Goal: Task Accomplishment & Management: Complete application form

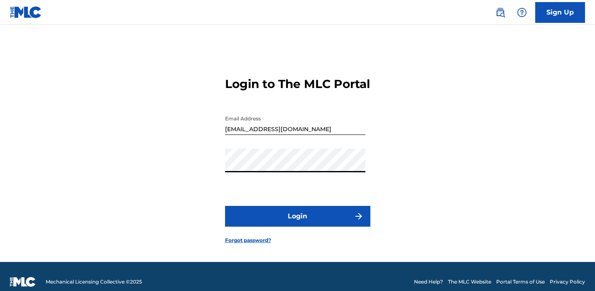
click at [301, 226] on button "Login" at bounding box center [297, 216] width 145 height 21
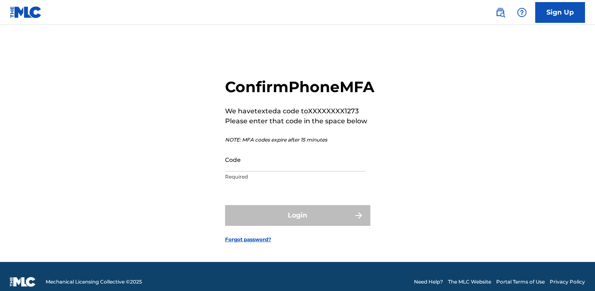
click at [255, 172] on input "Code" at bounding box center [295, 160] width 140 height 24
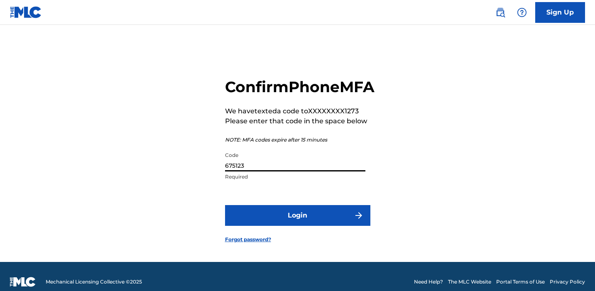
type input "675123"
click at [322, 226] on button "Login" at bounding box center [297, 215] width 145 height 21
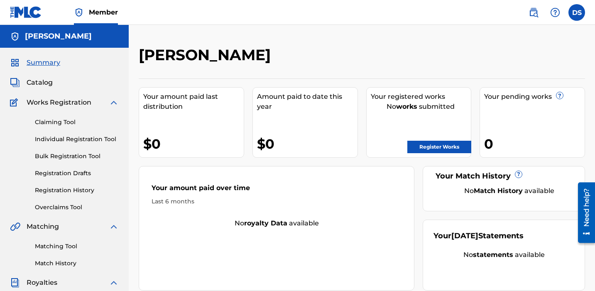
click at [47, 84] on span "Catalog" at bounding box center [40, 83] width 26 height 10
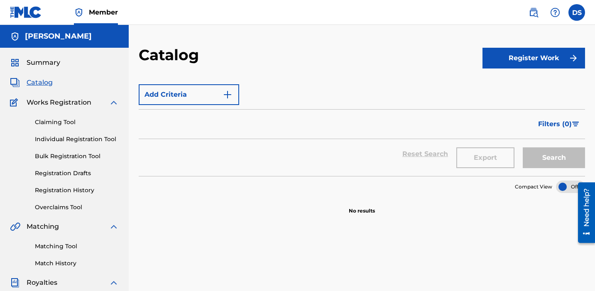
click at [567, 60] on button "Register Work" at bounding box center [534, 58] width 103 height 21
click at [504, 86] on link "Individual" at bounding box center [534, 85] width 103 height 20
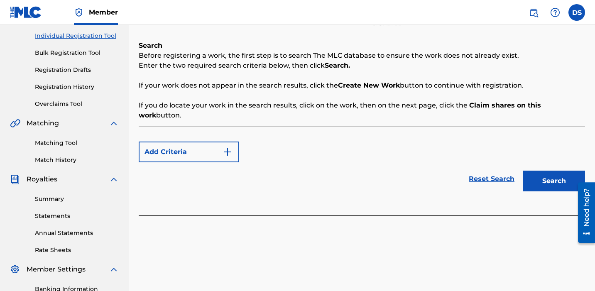
scroll to position [105, 0]
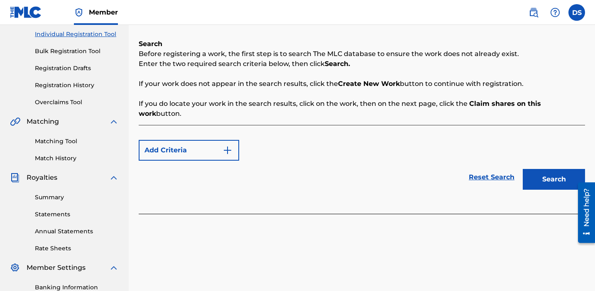
click at [258, 183] on div "Reset Search Search" at bounding box center [362, 177] width 447 height 33
click at [255, 188] on div "Add Criteria Reset Search Search" at bounding box center [362, 169] width 447 height 89
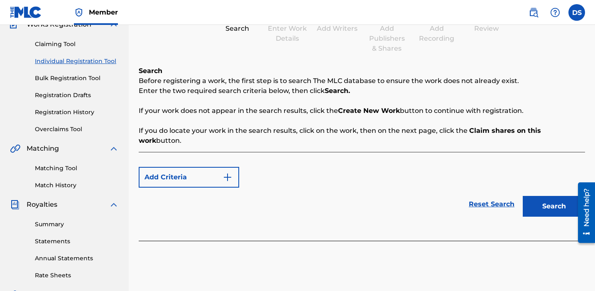
scroll to position [82, 0]
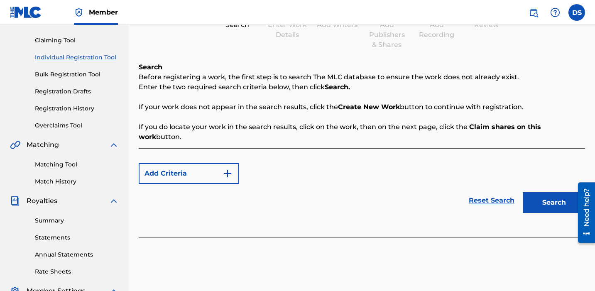
click at [229, 169] on img "Search Form" at bounding box center [228, 174] width 10 height 10
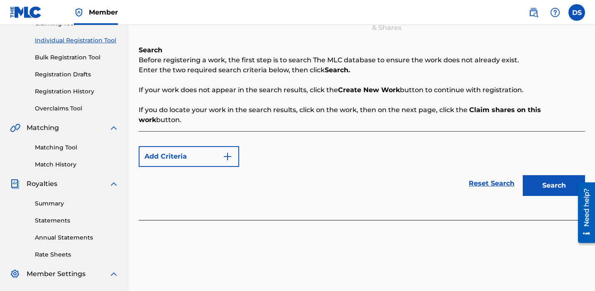
scroll to position [99, 0]
click at [501, 174] on link "Reset Search" at bounding box center [492, 183] width 54 height 18
click at [482, 174] on link "Reset Search" at bounding box center [492, 183] width 54 height 18
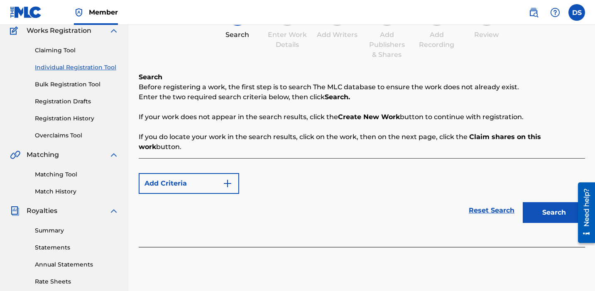
scroll to position [70, 0]
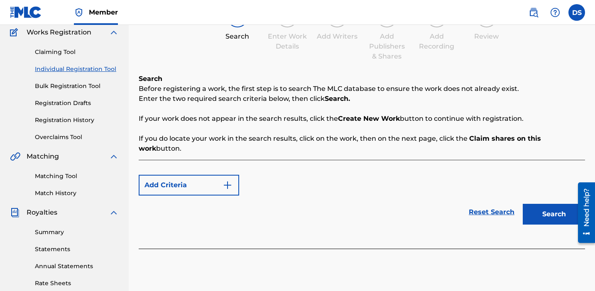
click at [176, 143] on p "If you do locate your work in the search results, click on the work, then on th…" at bounding box center [362, 144] width 447 height 20
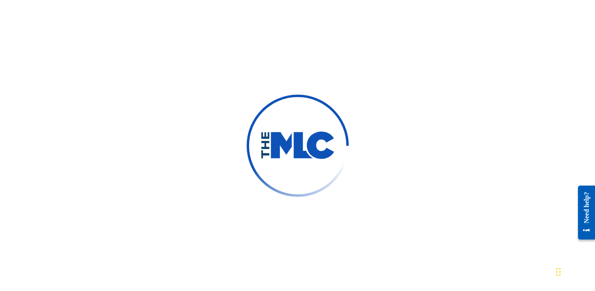
scroll to position [224, 0]
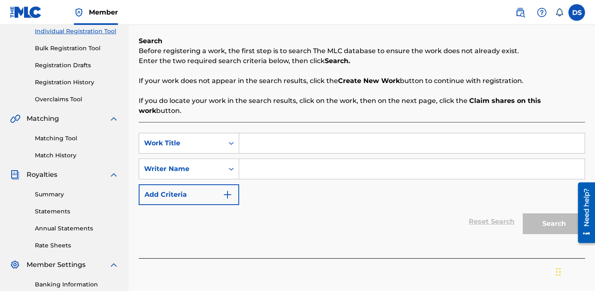
scroll to position [110, 0]
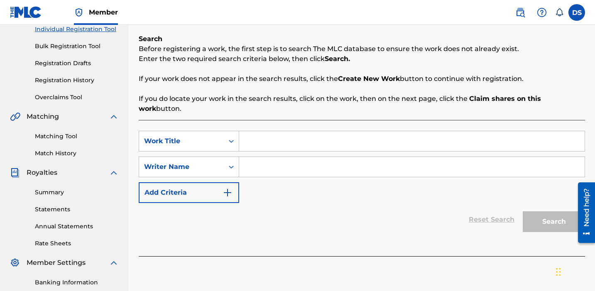
click at [255, 133] on input "Search Form" at bounding box center [412, 141] width 346 height 20
click at [257, 161] on input "Search Form" at bounding box center [412, 167] width 346 height 20
type input "[PERSON_NAME]"
click at [336, 204] on div "Reset Search Search" at bounding box center [362, 219] width 447 height 33
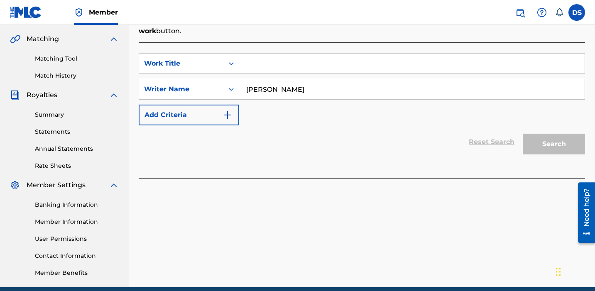
click at [568, 138] on div "Search" at bounding box center [552, 141] width 66 height 33
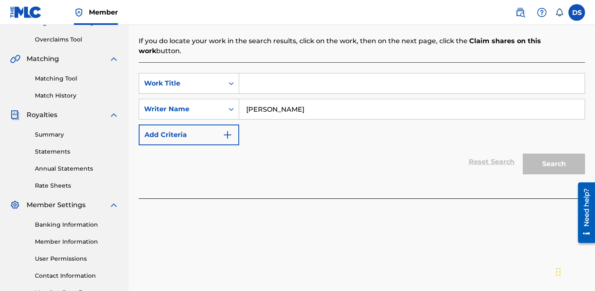
scroll to position [159, 0]
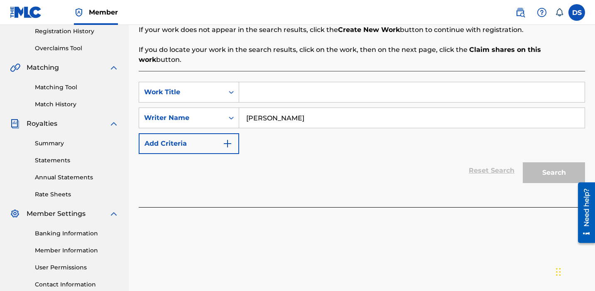
click at [299, 85] on input "Search Form" at bounding box center [412, 92] width 346 height 20
type input "k"
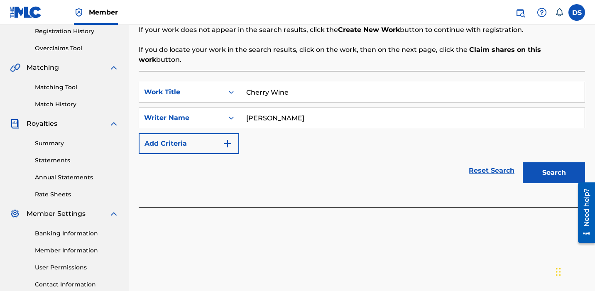
type input "Cherry Wine"
click at [553, 162] on button "Search" at bounding box center [554, 172] width 62 height 21
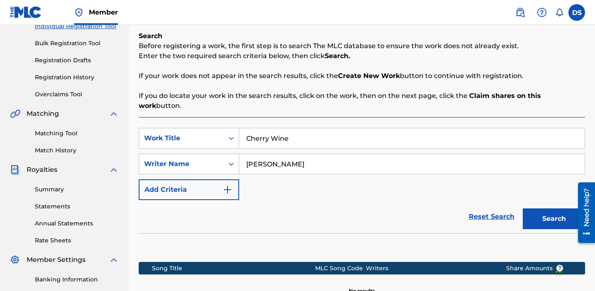
scroll to position [112, 0]
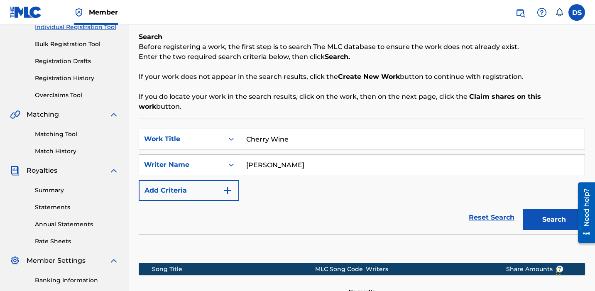
drag, startPoint x: 263, startPoint y: 157, endPoint x: 239, endPoint y: 157, distance: 24.1
click at [239, 157] on input "[PERSON_NAME]" at bounding box center [412, 165] width 346 height 20
type input "[PERSON_NAME]"
click at [546, 209] on button "Search" at bounding box center [554, 219] width 62 height 21
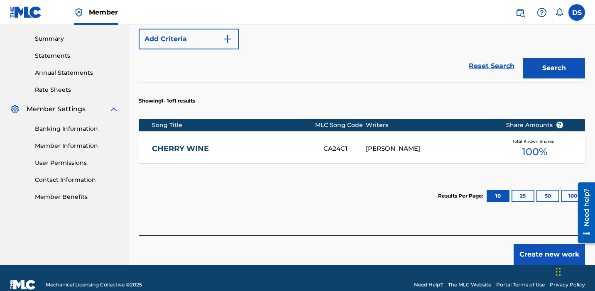
scroll to position [268, 0]
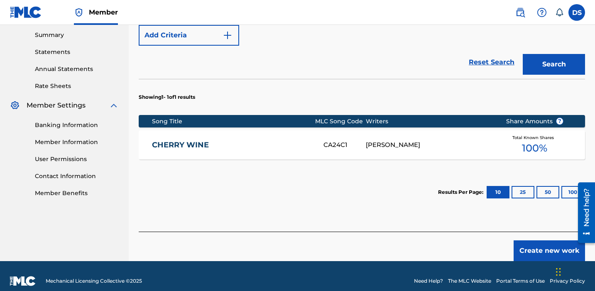
click at [538, 141] on span "100 %" at bounding box center [534, 148] width 25 height 15
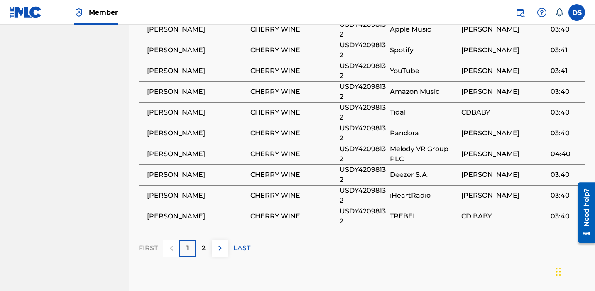
scroll to position [680, 0]
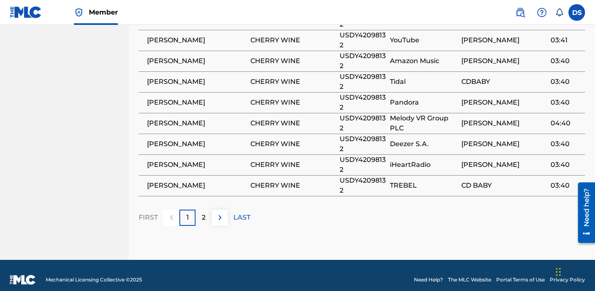
click at [224, 213] on img at bounding box center [220, 218] width 10 height 10
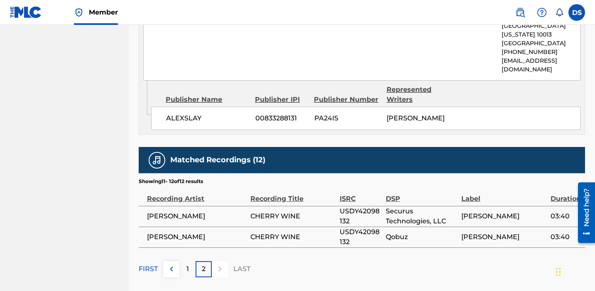
scroll to position [513, 0]
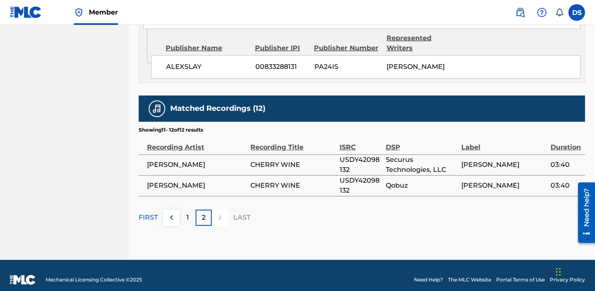
click at [177, 210] on button at bounding box center [171, 218] width 16 height 16
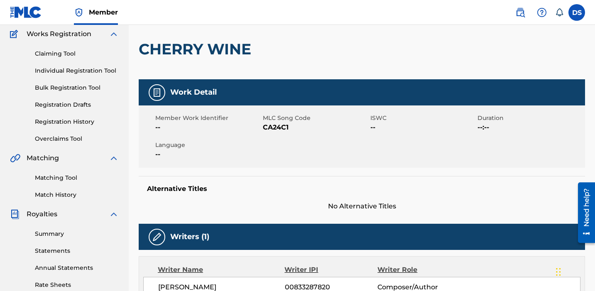
scroll to position [21, 0]
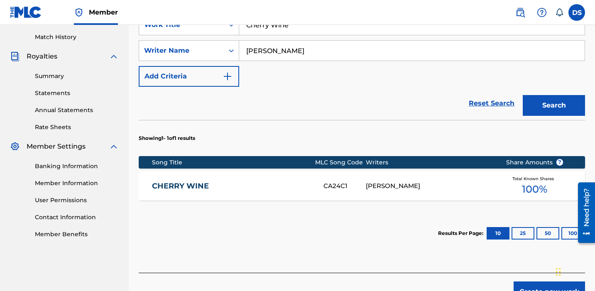
scroll to position [268, 0]
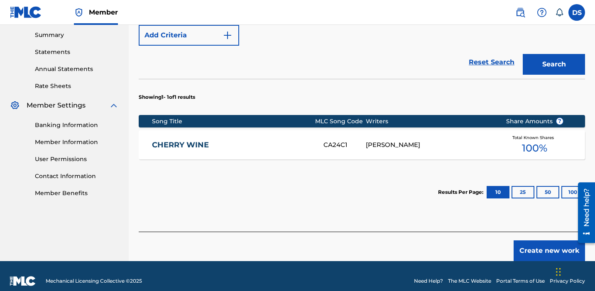
click at [525, 186] on button "25" at bounding box center [523, 192] width 23 height 12
click at [548, 186] on button "50" at bounding box center [548, 192] width 23 height 12
click at [570, 186] on button "100" at bounding box center [573, 192] width 23 height 12
click at [388, 140] on div "[PERSON_NAME]" at bounding box center [429, 145] width 127 height 10
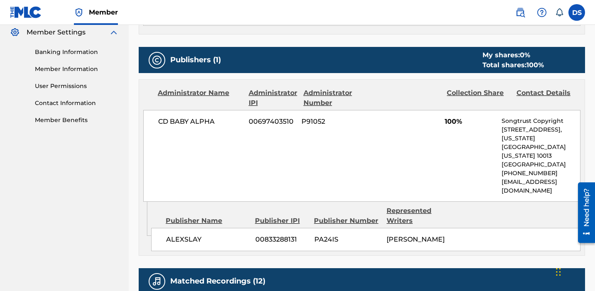
scroll to position [341, 0]
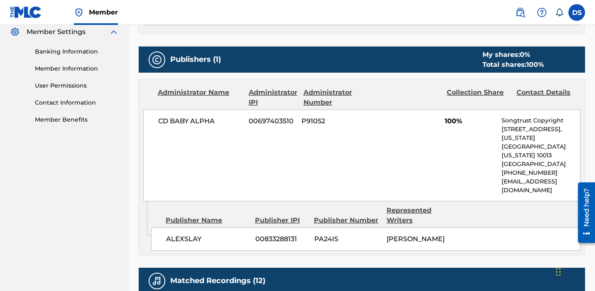
click at [470, 94] on div "Collection Share" at bounding box center [479, 98] width 64 height 20
click at [513, 55] on div "My shares: 0 %" at bounding box center [513, 55] width 61 height 10
click at [220, 62] on h5 "Publishers (1)" at bounding box center [195, 60] width 51 height 10
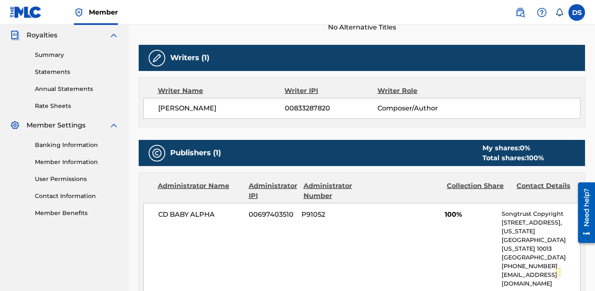
scroll to position [235, 0]
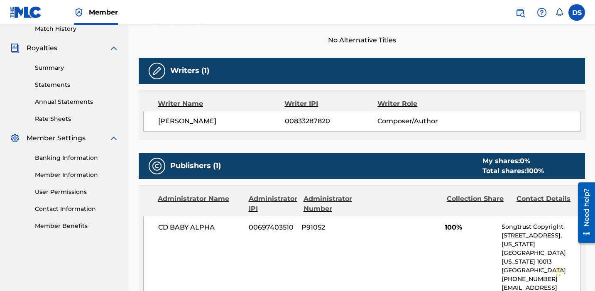
click at [207, 128] on div "DAVID ALEXANDER SLAY 00833287820 Composer/Author" at bounding box center [361, 121] width 437 height 21
click at [302, 122] on span "00833287820" at bounding box center [331, 121] width 93 height 10
click at [400, 123] on span "Composer/Author" at bounding box center [420, 121] width 84 height 10
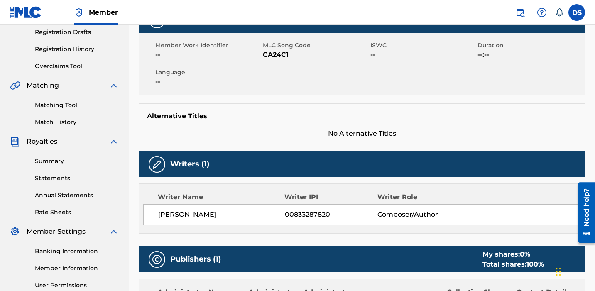
scroll to position [134, 0]
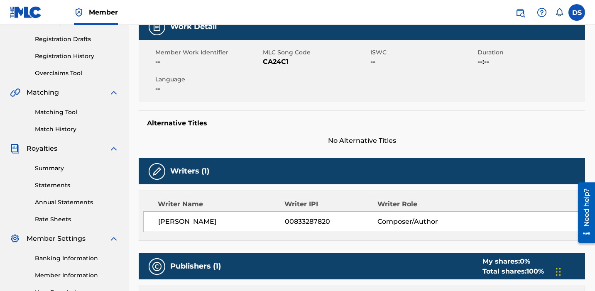
click at [378, 61] on span "--" at bounding box center [424, 62] width 106 height 10
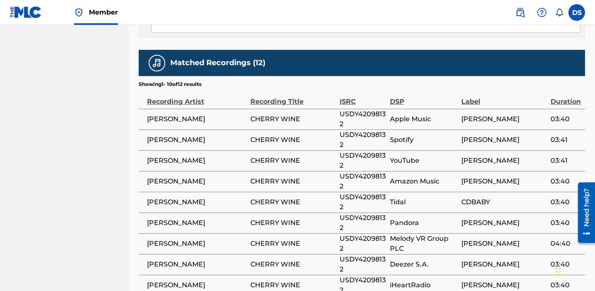
scroll to position [680, 0]
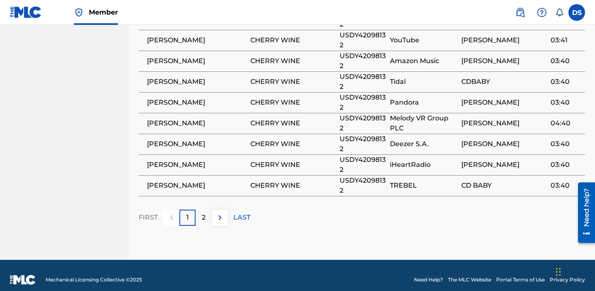
click at [199, 210] on div "2" at bounding box center [204, 218] width 16 height 16
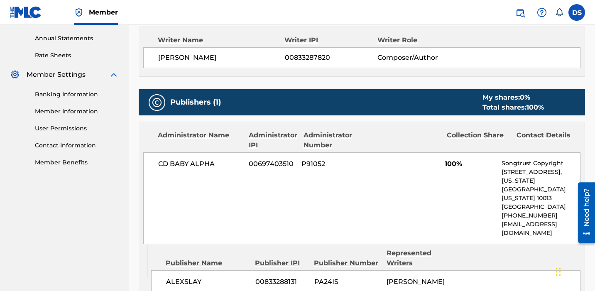
scroll to position [297, 0]
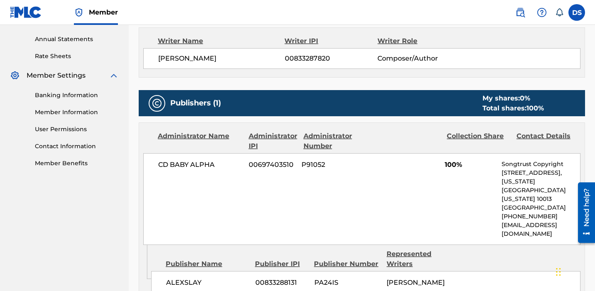
click at [502, 110] on div "Total shares: 100 %" at bounding box center [513, 108] width 61 height 10
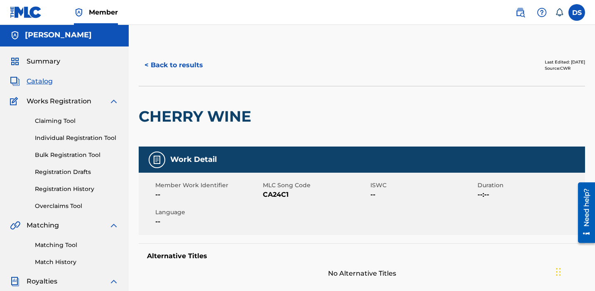
scroll to position [0, 0]
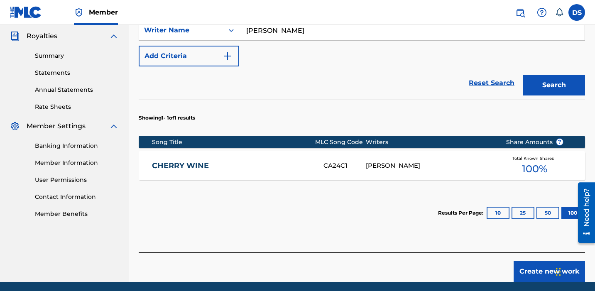
scroll to position [268, 0]
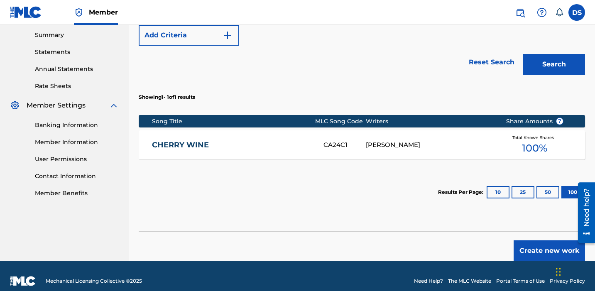
click at [173, 140] on link "CHERRY WINE" at bounding box center [232, 145] width 160 height 10
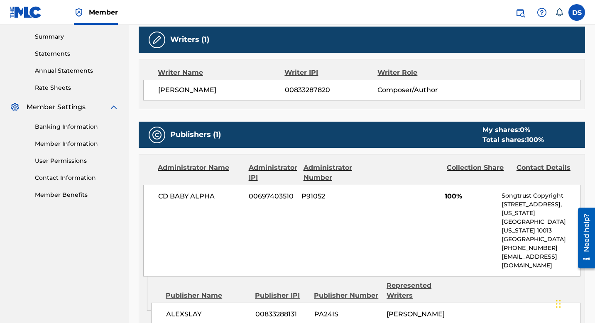
scroll to position [266, 0]
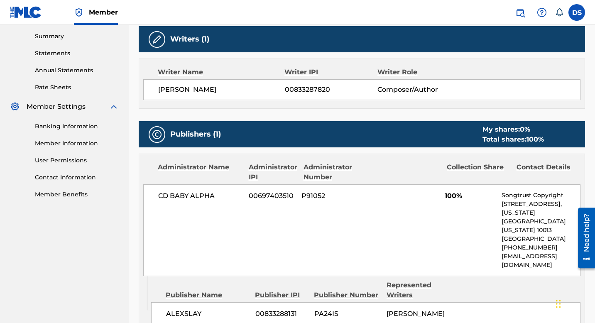
click at [507, 142] on div "Total shares: 100 %" at bounding box center [513, 140] width 61 height 10
click at [485, 167] on div "Collection Share" at bounding box center [479, 172] width 64 height 20
click at [461, 167] on div "Collection Share" at bounding box center [479, 172] width 64 height 20
click at [459, 193] on span "100%" at bounding box center [470, 196] width 51 height 10
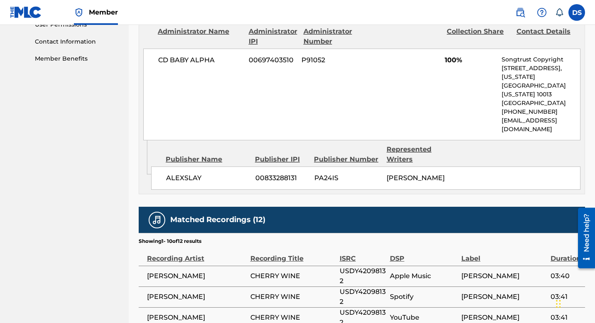
scroll to position [403, 0]
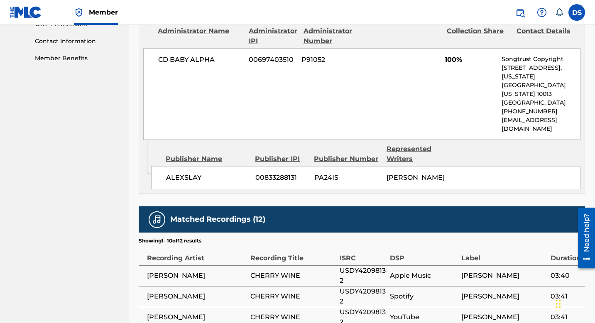
click at [528, 107] on p "+1-212-4611171" at bounding box center [541, 111] width 79 height 9
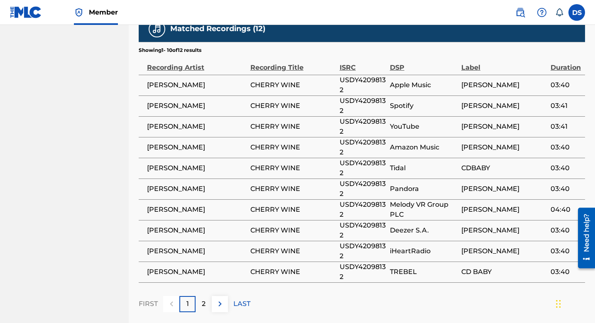
scroll to position [648, 0]
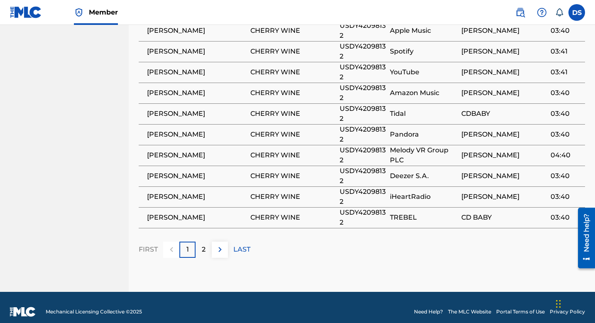
click at [586, 236] on div "Need help?" at bounding box center [586, 233] width 11 height 38
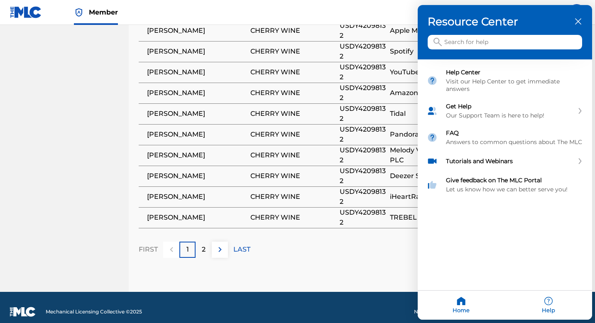
click at [578, 20] on icon "close resource center" at bounding box center [578, 22] width 6 height 6
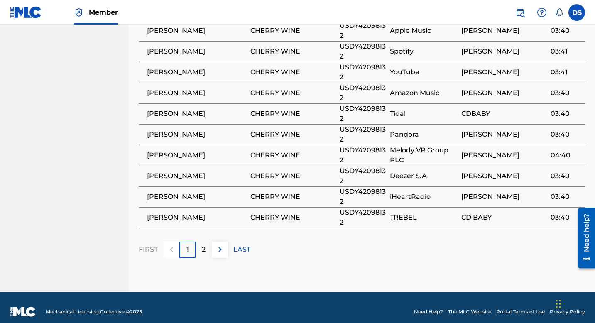
click at [383, 248] on div "FIRST 1 2 LAST" at bounding box center [362, 250] width 447 height 16
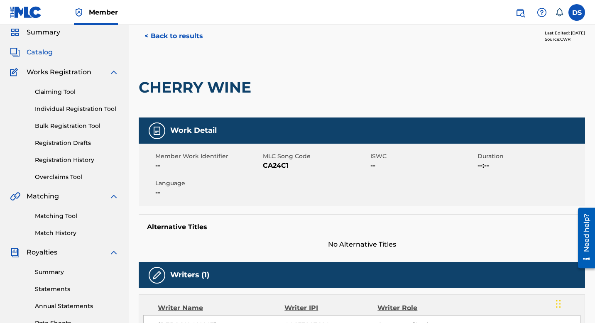
scroll to position [29, 0]
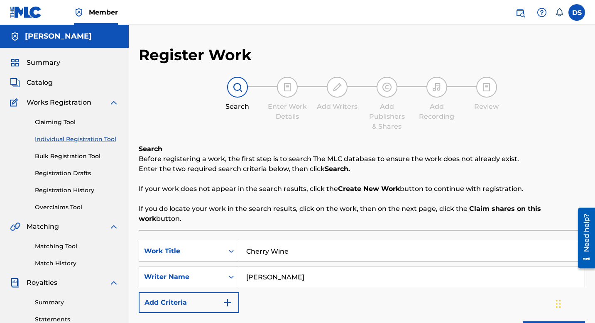
click at [60, 123] on link "Claiming Tool" at bounding box center [77, 122] width 84 height 9
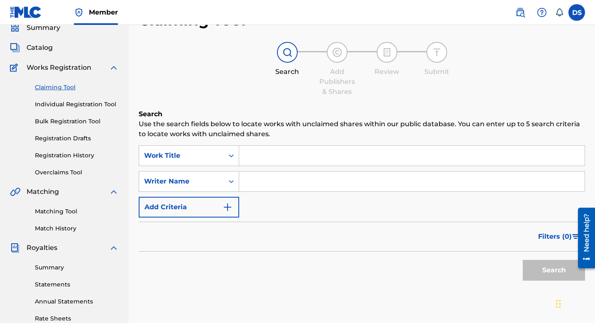
scroll to position [35, 0]
click at [269, 162] on input "Search Form" at bounding box center [412, 155] width 346 height 20
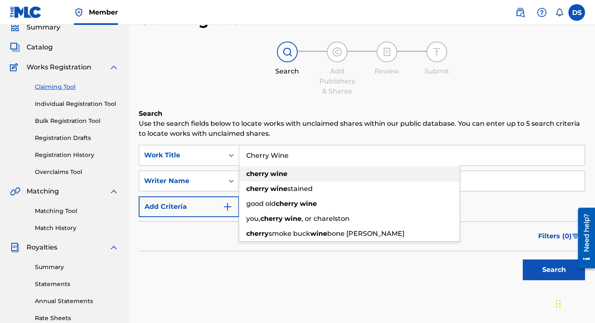
click at [269, 176] on span "Search Form" at bounding box center [270, 174] width 2 height 8
type input "cherry wine"
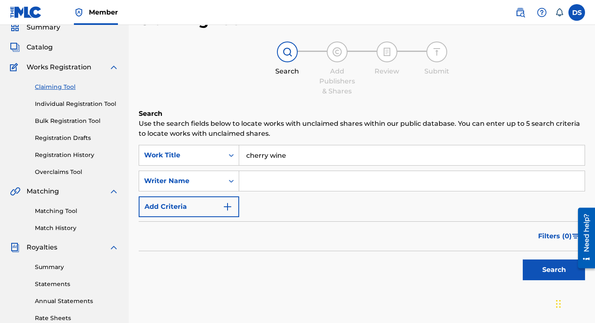
click at [282, 177] on input "Search Form" at bounding box center [412, 181] width 346 height 20
click at [553, 267] on button "Search" at bounding box center [554, 270] width 62 height 21
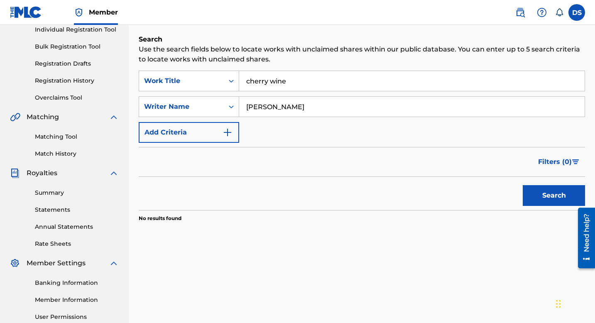
scroll to position [108, 0]
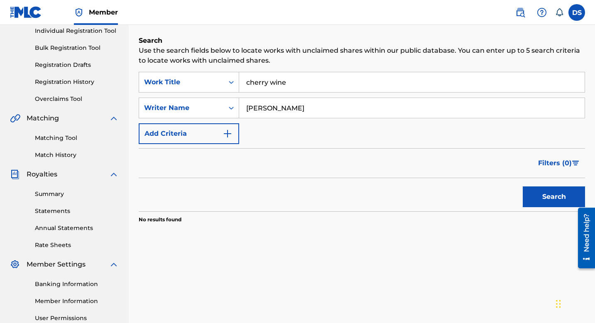
click at [265, 108] on input "[PERSON_NAME]" at bounding box center [412, 108] width 346 height 20
type input "David Slay"
click at [250, 83] on input "cherry wine" at bounding box center [412, 82] width 346 height 20
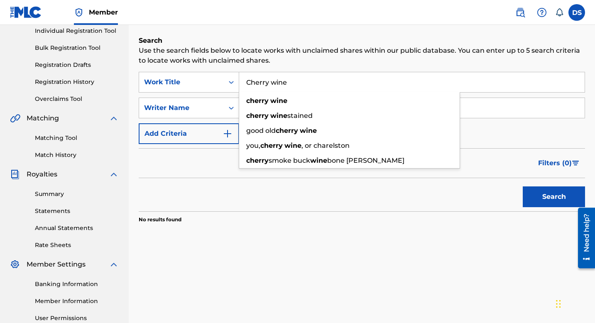
click at [275, 83] on input "Cherry wine" at bounding box center [412, 82] width 346 height 20
type input "Cherry Wine"
click at [494, 120] on div "SearchWithCriteria567fbdd1-4b9b-48a5-a7db-2706b8f7dd24 Work Title Cherry Wine c…" at bounding box center [362, 108] width 447 height 72
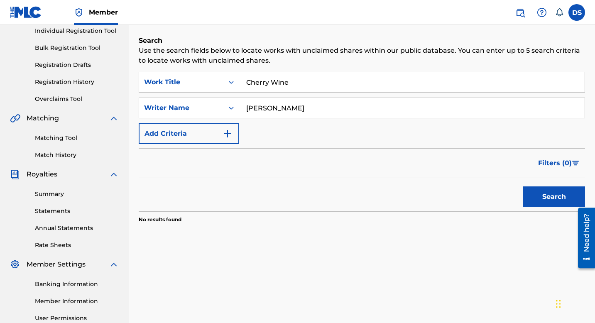
click at [270, 107] on input "David Slay" at bounding box center [412, 108] width 346 height 20
type input "[PERSON_NAME]"
click at [526, 191] on button "Search" at bounding box center [554, 197] width 62 height 21
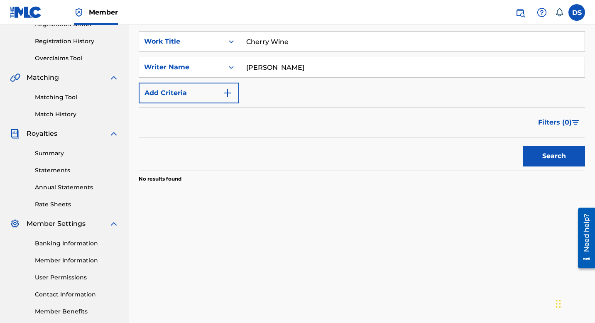
scroll to position [108, 0]
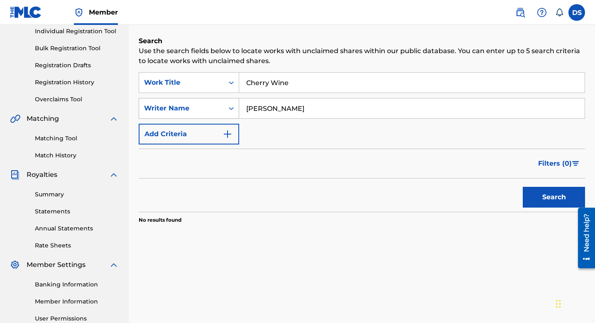
drag, startPoint x: 288, startPoint y: 111, endPoint x: 227, endPoint y: 106, distance: 61.3
click at [227, 106] on div "SearchWithCriteriada32d82a-7c9d-4e4a-935c-b232bd5e8c55 Writer Name David Slay" at bounding box center [362, 108] width 447 height 21
click at [547, 192] on button "Search" at bounding box center [554, 197] width 62 height 21
click at [227, 135] on img "Search Form" at bounding box center [228, 134] width 10 height 10
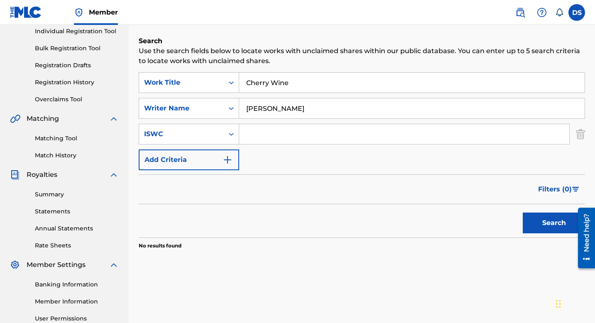
click at [229, 157] on img "Search Form" at bounding box center [228, 160] width 10 height 10
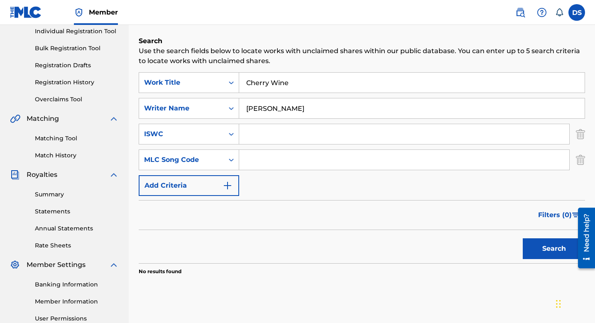
click at [580, 160] on img "Search Form" at bounding box center [580, 160] width 9 height 21
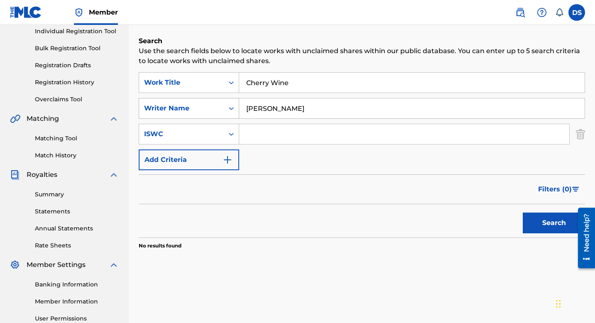
drag, startPoint x: 260, startPoint y: 108, endPoint x: 220, endPoint y: 105, distance: 40.8
click at [222, 105] on div "SearchWithCriteriada32d82a-7c9d-4e4a-935c-b232bd5e8c55 Writer Name Alex Slay" at bounding box center [362, 108] width 447 height 21
click at [540, 218] on button "Search" at bounding box center [554, 223] width 62 height 21
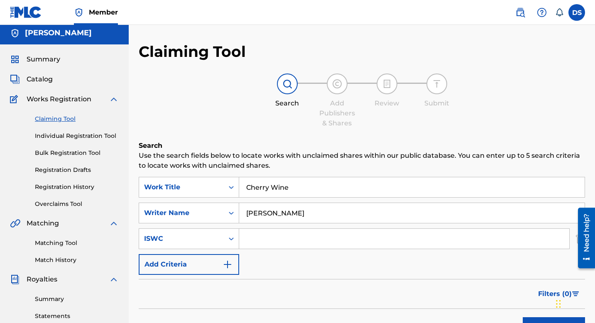
scroll to position [3, 0]
click at [336, 88] on img at bounding box center [337, 84] width 10 height 10
click at [265, 214] on input "[PERSON_NAME]" at bounding box center [412, 214] width 346 height 20
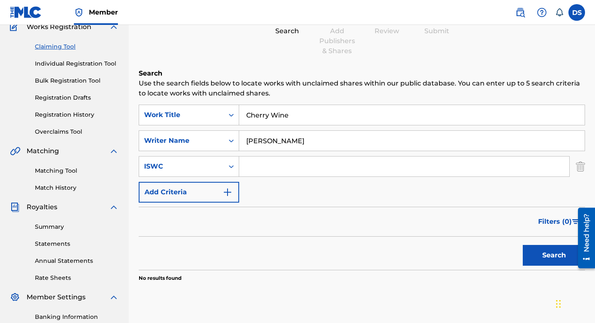
scroll to position [85, 0]
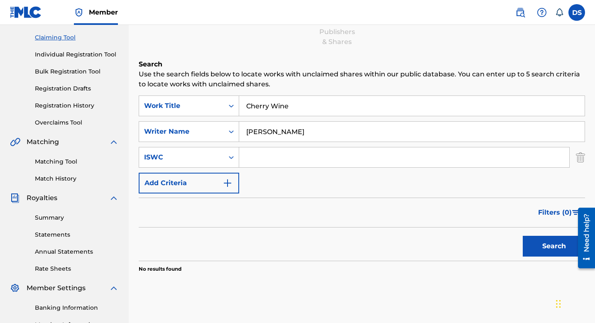
type input "David Alexander Slay"
click at [548, 248] on button "Search" at bounding box center [554, 246] width 62 height 21
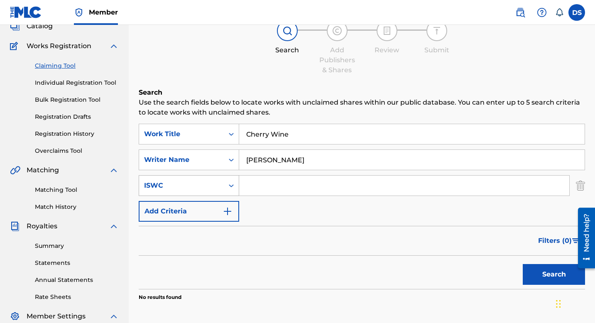
scroll to position [49, 0]
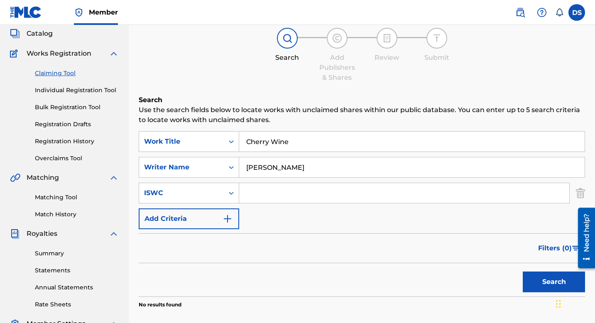
click at [69, 92] on link "Individual Registration Tool" at bounding box center [77, 90] width 84 height 9
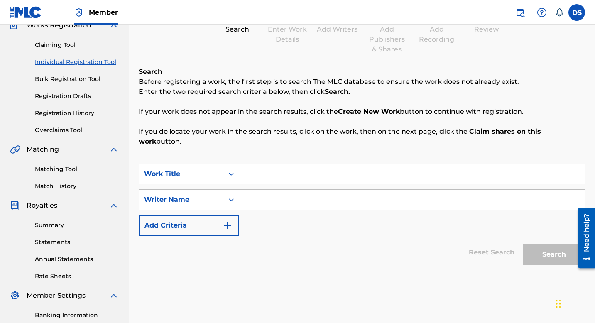
scroll to position [94, 0]
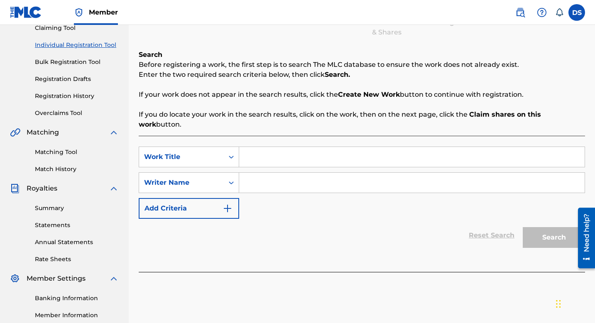
click at [260, 150] on input "Search Form" at bounding box center [412, 157] width 346 height 20
type input "Alex"
drag, startPoint x: 269, startPoint y: 146, endPoint x: 209, endPoint y: 144, distance: 59.4
click at [211, 147] on div "SearchWithCriteria9f8a82bc-1319-4861-9a8c-c081a36bf7b7 Work Title Alex" at bounding box center [362, 157] width 447 height 21
type input "Cherry Wine"
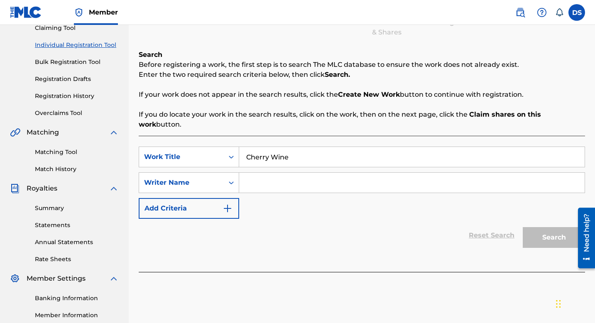
click at [251, 181] on input "Search Form" at bounding box center [412, 183] width 346 height 20
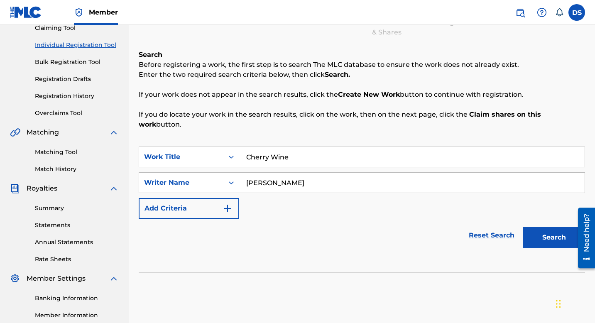
type input "[PERSON_NAME]"
click at [537, 232] on button "Search" at bounding box center [554, 237] width 62 height 21
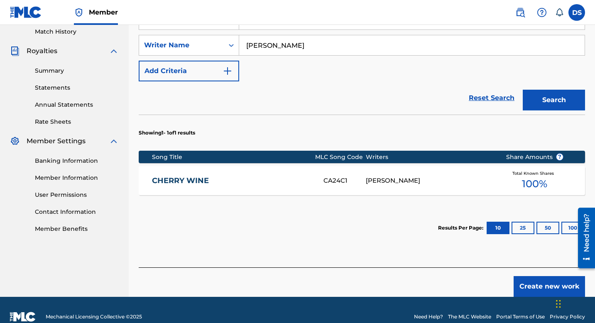
scroll to position [236, 0]
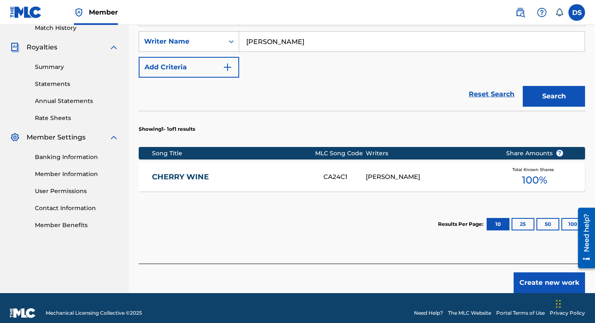
click at [432, 172] on div "[PERSON_NAME]" at bounding box center [429, 177] width 127 height 10
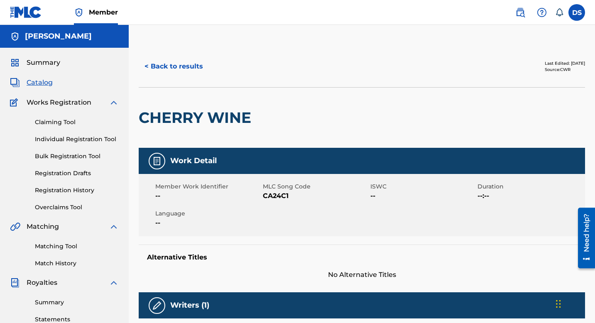
scroll to position [192, 0]
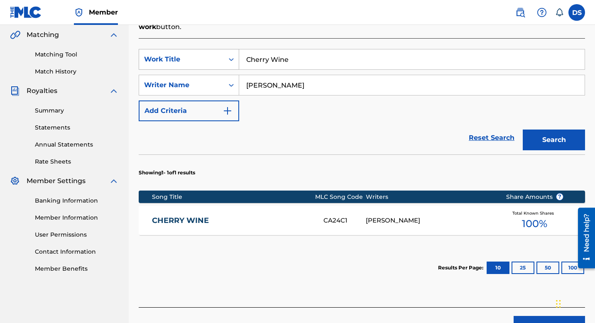
drag, startPoint x: 291, startPoint y: 49, endPoint x: 206, endPoint y: 48, distance: 85.6
click at [207, 49] on div "SearchWithCriteria9f8a82bc-1319-4861-9a8c-c081a36bf7b7 Work Title Cherry Wine" at bounding box center [362, 59] width 447 height 21
click at [549, 137] on button "Search" at bounding box center [554, 140] width 62 height 21
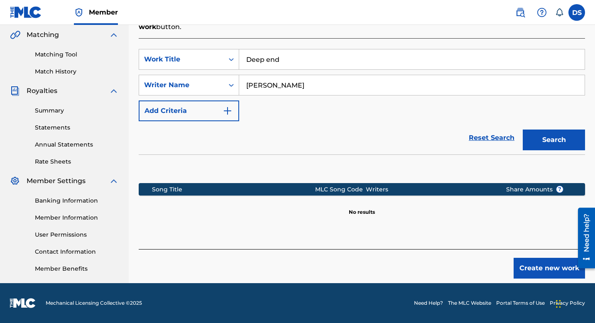
click at [269, 49] on input "Deep end" at bounding box center [412, 59] width 346 height 20
type input "Deep End"
click at [552, 130] on button "Search" at bounding box center [554, 140] width 62 height 21
drag, startPoint x: 266, startPoint y: 74, endPoint x: 213, endPoint y: 74, distance: 53.6
click at [214, 75] on div "SearchWithCriteriab1d21018-8f8e-4028-a9cd-83de20587eaf Writer Name David Slay" at bounding box center [362, 85] width 447 height 21
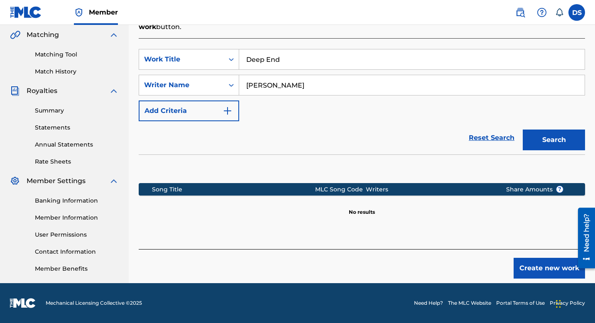
type input "[PERSON_NAME]"
click at [539, 136] on button "Search" at bounding box center [554, 140] width 62 height 21
click at [534, 258] on button "Create new work" at bounding box center [549, 268] width 71 height 21
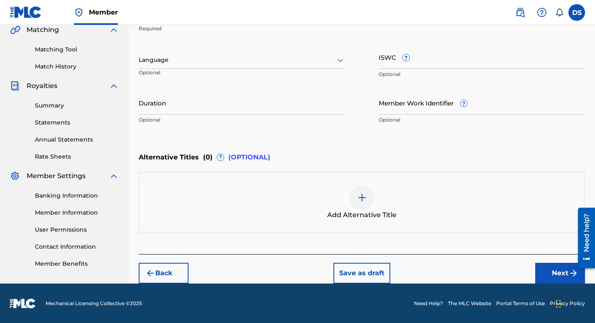
scroll to position [0, 0]
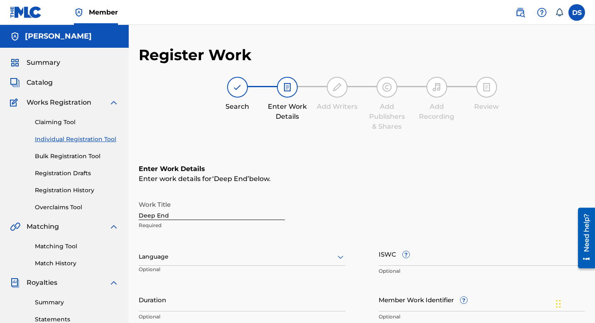
click at [39, 78] on span "Catalog" at bounding box center [40, 83] width 26 height 10
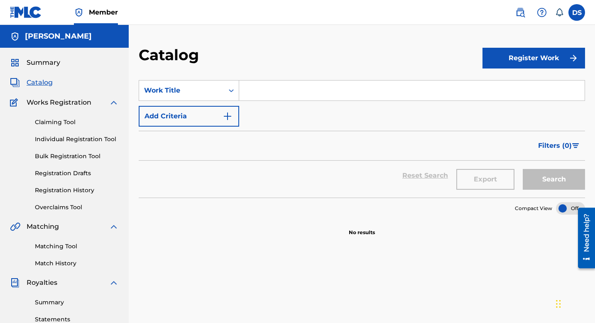
click at [263, 90] on input "Search Form" at bounding box center [412, 91] width 346 height 20
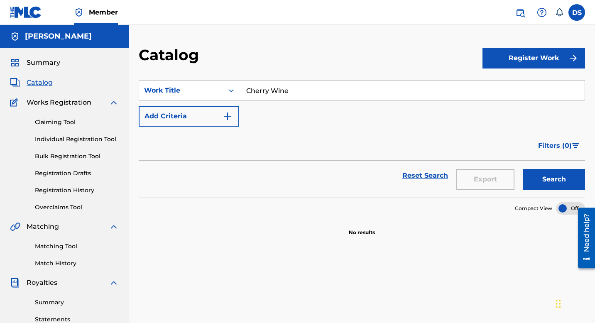
type input "Cherry Wine"
click at [232, 109] on button "Add Criteria" at bounding box center [189, 116] width 101 height 21
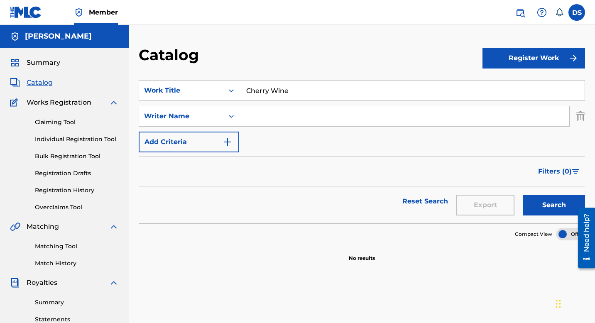
click at [268, 117] on input "Search Form" at bounding box center [404, 116] width 330 height 20
type input "A"
type input "[PERSON_NAME]"
click at [523, 195] on button "Search" at bounding box center [554, 205] width 62 height 21
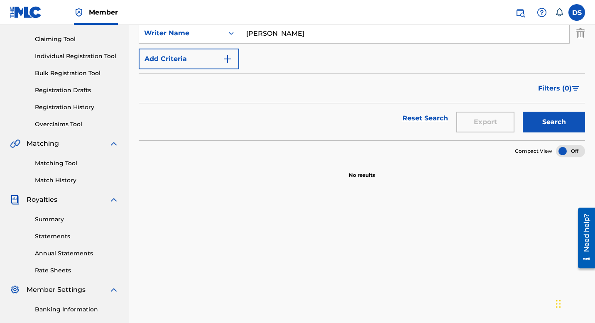
scroll to position [84, 0]
click at [57, 165] on link "Matching Tool" at bounding box center [77, 163] width 84 height 9
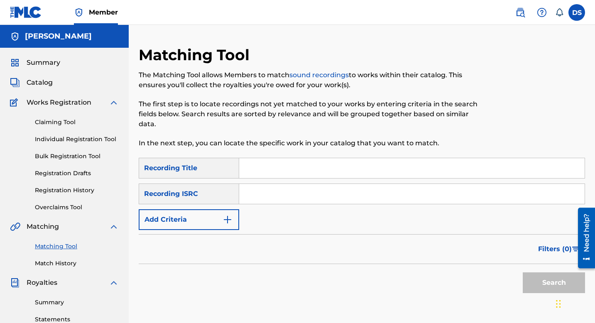
click at [262, 168] on input "Search Form" at bounding box center [412, 168] width 346 height 20
click at [520, 103] on div at bounding box center [534, 102] width 103 height 112
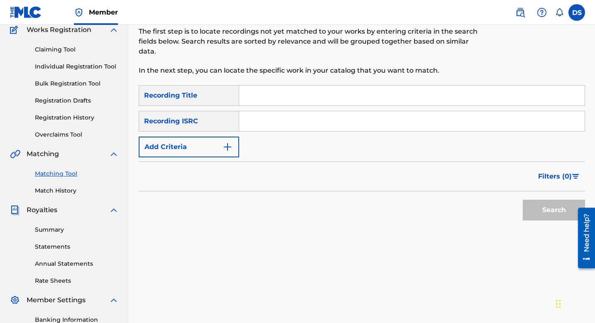
scroll to position [5, 0]
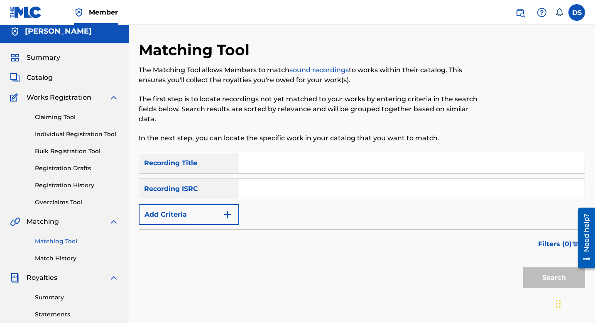
click at [42, 54] on span "Summary" at bounding box center [44, 58] width 34 height 10
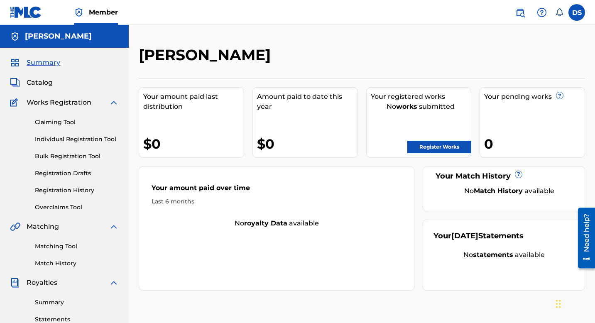
click at [442, 150] on link "Register Works" at bounding box center [440, 147] width 64 height 12
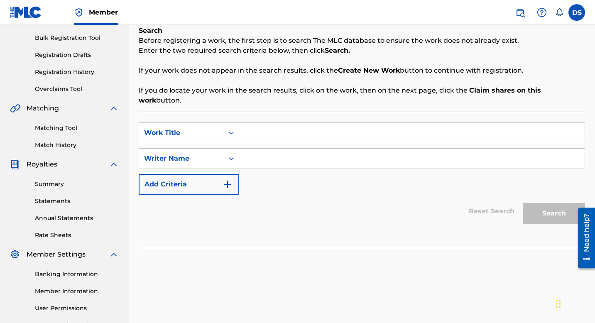
scroll to position [120, 0]
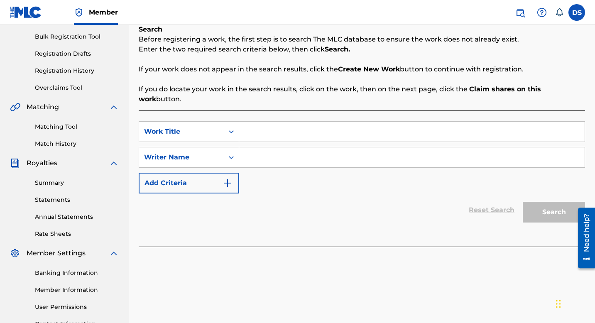
click at [267, 125] on input "Search Form" at bounding box center [412, 132] width 346 height 20
type input "Say Less"
click at [283, 147] on input "Search Form" at bounding box center [412, 157] width 346 height 20
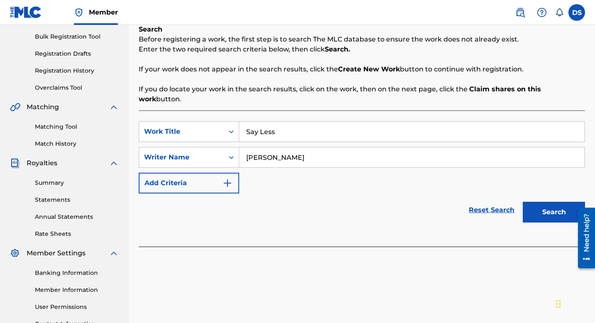
click at [523, 208] on button "Search" at bounding box center [554, 212] width 62 height 21
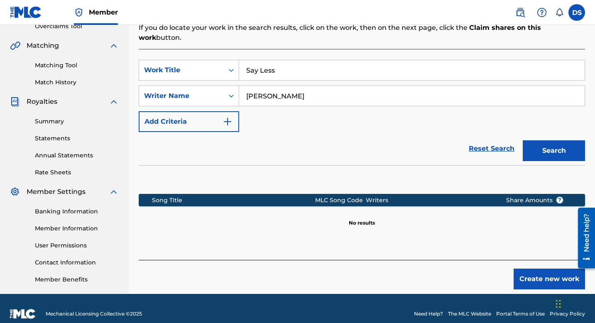
scroll to position [187, 0]
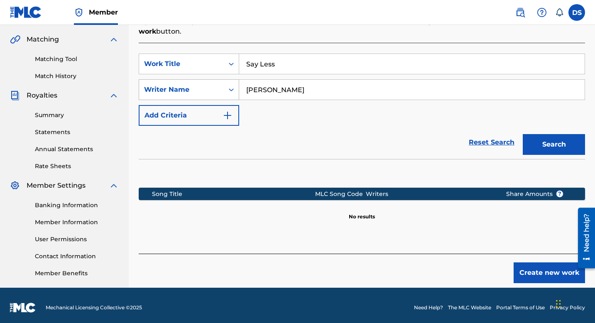
drag, startPoint x: 260, startPoint y: 81, endPoint x: 220, endPoint y: 80, distance: 39.9
click at [224, 80] on div "SearchWithCriteriab1d21018-8f8e-4028-a9cd-83de20587eaf Writer Name Alex Slay" at bounding box center [362, 89] width 447 height 21
type input "[PERSON_NAME]"
click at [523, 134] on button "Search" at bounding box center [554, 144] width 62 height 21
drag, startPoint x: 279, startPoint y: 55, endPoint x: 207, endPoint y: 51, distance: 71.6
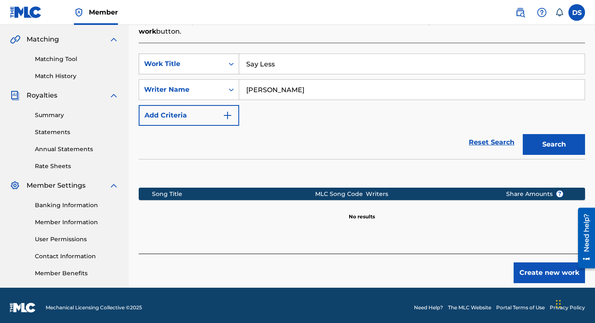
click at [209, 54] on div "SearchWithCriteria9f8a82bc-1319-4861-9a8c-c081a36bf7b7 Work Title Say Less" at bounding box center [362, 64] width 447 height 21
type input "Cherry Wine"
click at [563, 140] on button "Search" at bounding box center [554, 144] width 62 height 21
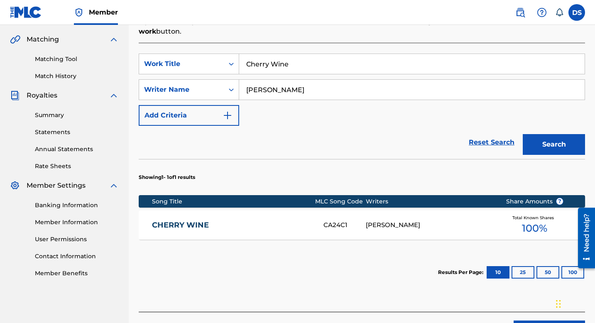
click at [187, 221] on link "CHERRY WINE" at bounding box center [232, 226] width 160 height 10
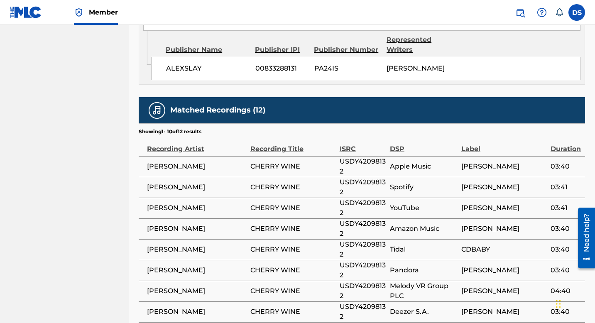
scroll to position [648, 0]
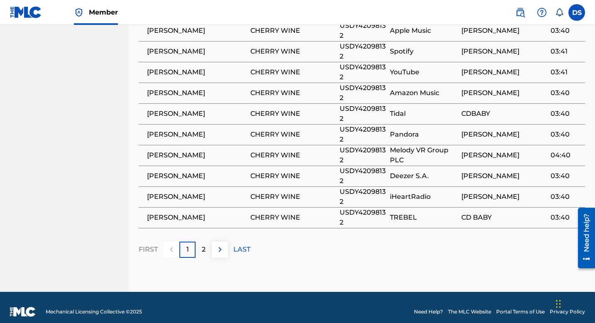
click at [221, 247] on button at bounding box center [220, 250] width 16 height 16
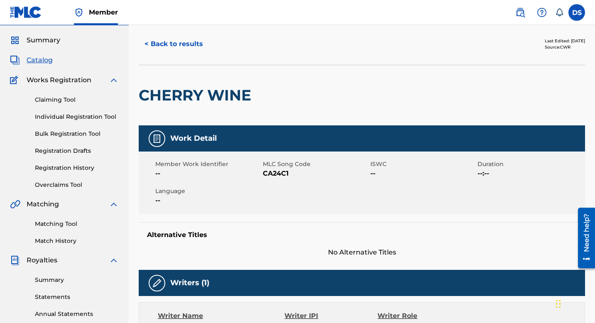
scroll to position [25, 0]
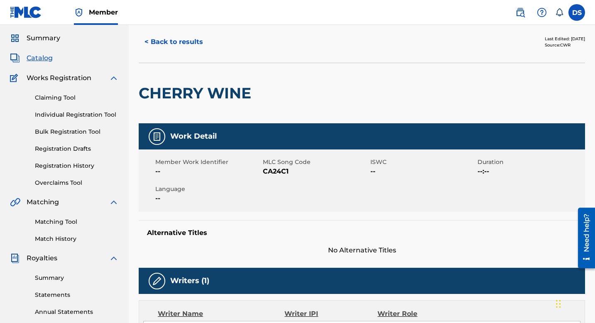
click at [76, 218] on link "Matching Tool" at bounding box center [77, 222] width 84 height 9
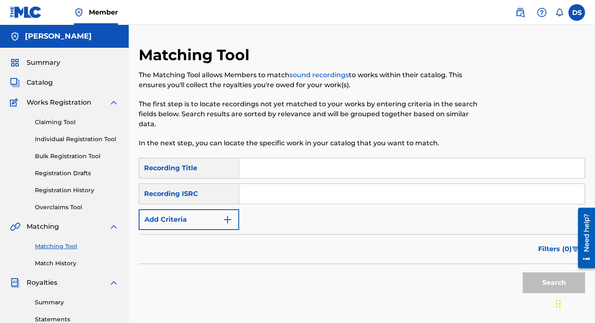
click at [270, 166] on input "Search Form" at bounding box center [412, 168] width 346 height 20
type input "When We Kiss"
click at [270, 194] on input "Search Form" at bounding box center [412, 194] width 346 height 20
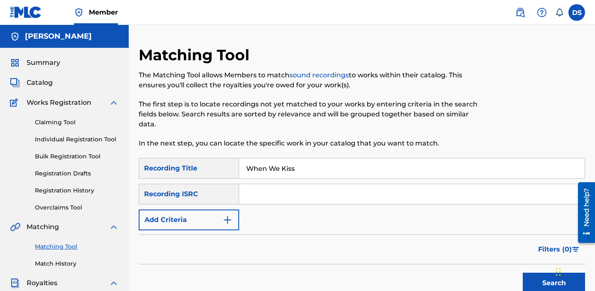
paste input "NLRD52223765"
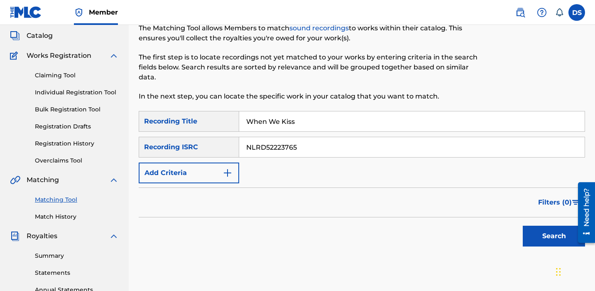
type input "NLRD52223765"
click at [541, 233] on button "Search" at bounding box center [554, 236] width 62 height 21
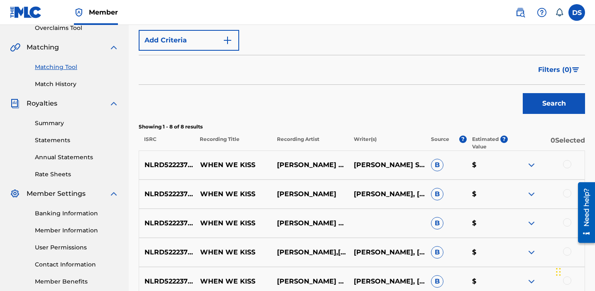
scroll to position [0, 0]
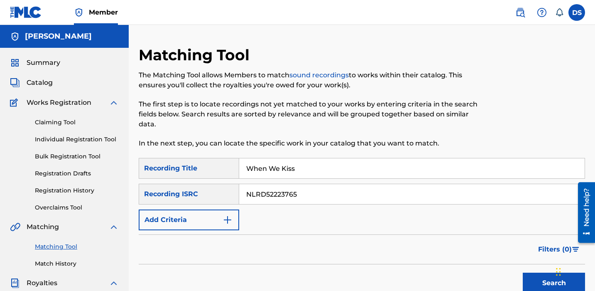
drag, startPoint x: 298, startPoint y: 167, endPoint x: 216, endPoint y: 169, distance: 81.9
click at [217, 169] on div "SearchWithCriteria394f45d2-8d2f-470e-8b4b-1d8f695f2b15 Recording Title When We …" at bounding box center [362, 168] width 447 height 21
drag, startPoint x: 305, startPoint y: 192, endPoint x: 240, endPoint y: 193, distance: 65.6
click at [240, 193] on input "NLRD52223765" at bounding box center [412, 194] width 346 height 20
drag, startPoint x: 299, startPoint y: 171, endPoint x: 213, endPoint y: 171, distance: 86.4
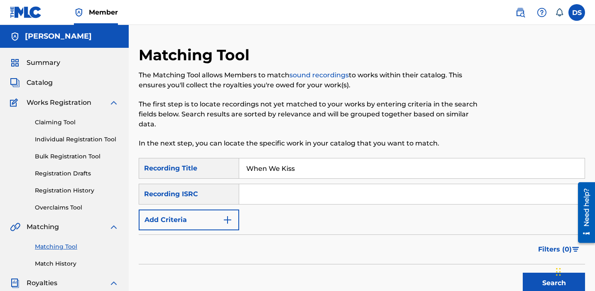
click at [213, 171] on div "SearchWithCriteria394f45d2-8d2f-470e-8b4b-1d8f695f2b15 Recording Title When We …" at bounding box center [362, 168] width 447 height 21
type input "LBD"
click at [229, 221] on img "Search Form" at bounding box center [228, 220] width 10 height 10
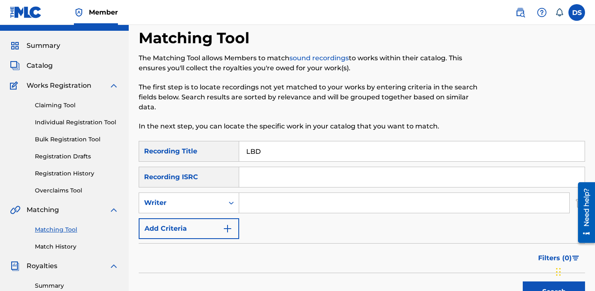
scroll to position [29, 0]
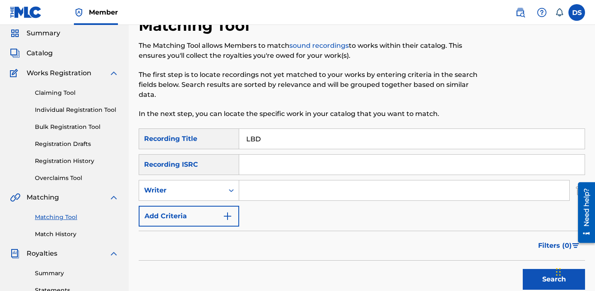
click at [262, 196] on input "Search Form" at bounding box center [404, 190] width 330 height 20
click at [274, 189] on input "A" at bounding box center [404, 190] width 330 height 20
type input "[PERSON_NAME]"
click at [545, 278] on button "Search" at bounding box center [554, 279] width 62 height 21
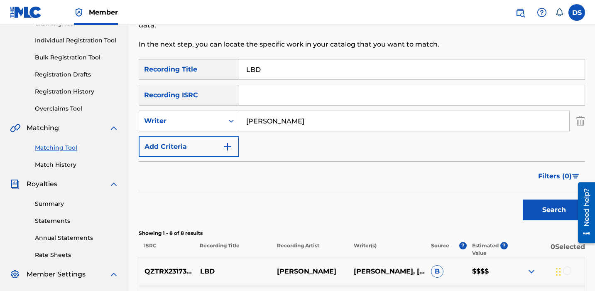
scroll to position [93, 0]
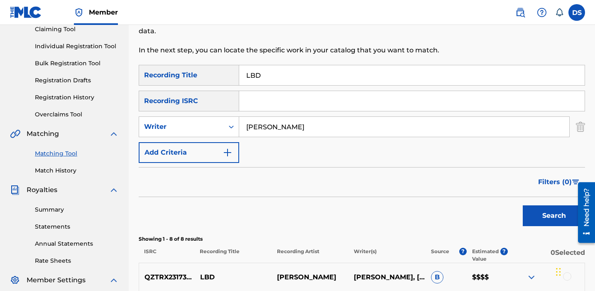
drag, startPoint x: 264, startPoint y: 78, endPoint x: 242, endPoint y: 78, distance: 22.0
click at [242, 78] on input "LBD" at bounding box center [412, 75] width 346 height 20
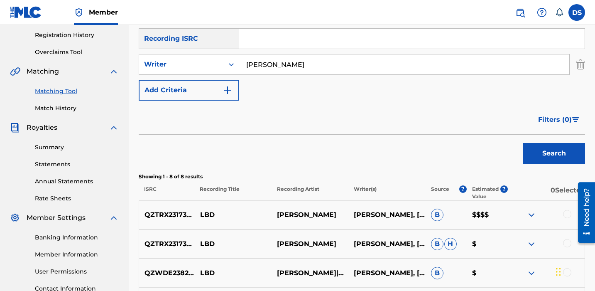
scroll to position [157, 0]
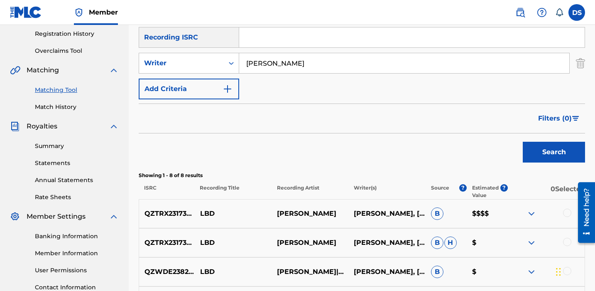
click at [554, 149] on button "Search" at bounding box center [554, 152] width 62 height 21
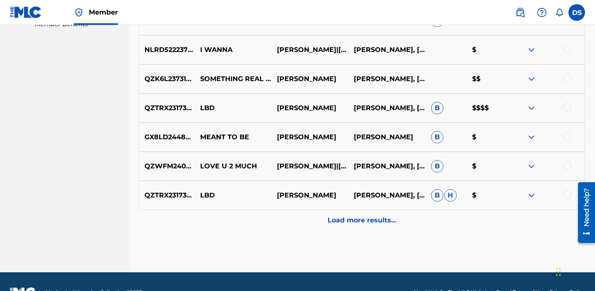
scroll to position [458, 0]
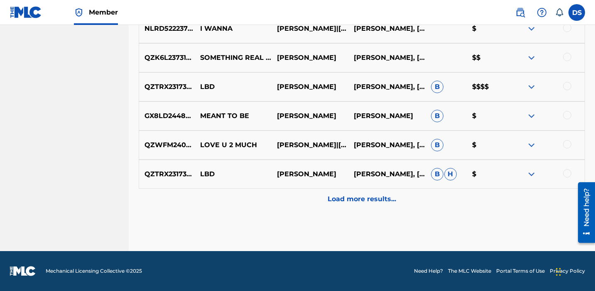
click at [361, 203] on p "Load more results..." at bounding box center [362, 199] width 69 height 10
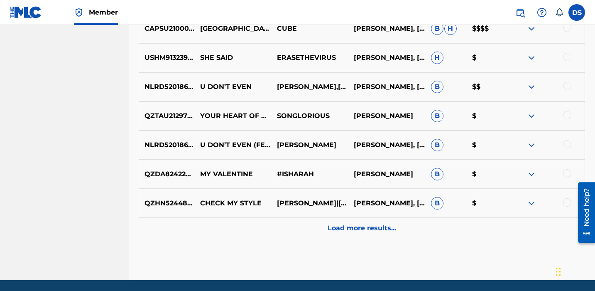
scroll to position [749, 0]
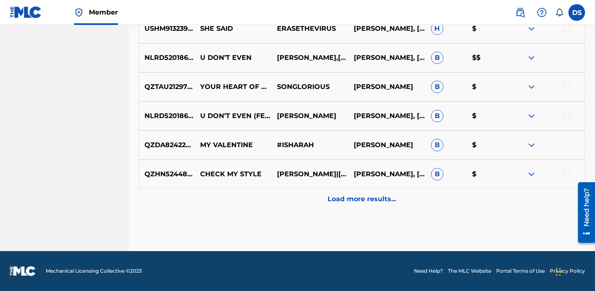
click at [364, 199] on p "Load more results..." at bounding box center [362, 199] width 69 height 10
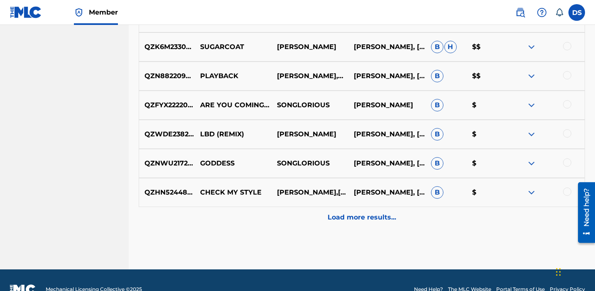
scroll to position [1022, 0]
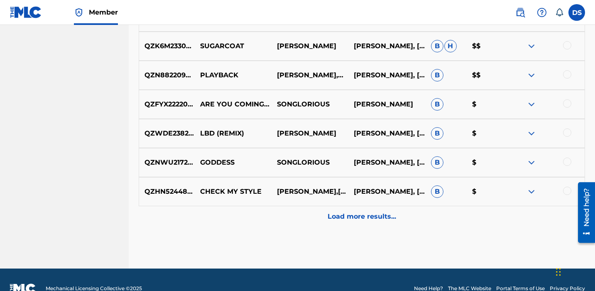
click at [372, 219] on p "Load more results..." at bounding box center [362, 216] width 69 height 10
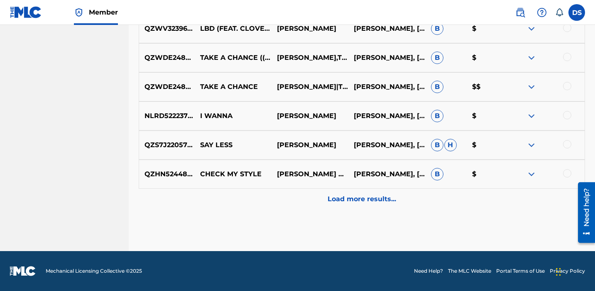
click at [372, 195] on p "Load more results..." at bounding box center [362, 199] width 69 height 10
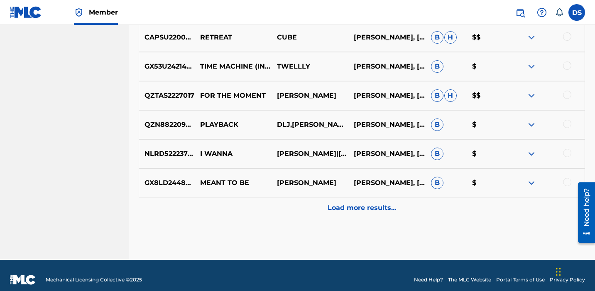
scroll to position [1621, 0]
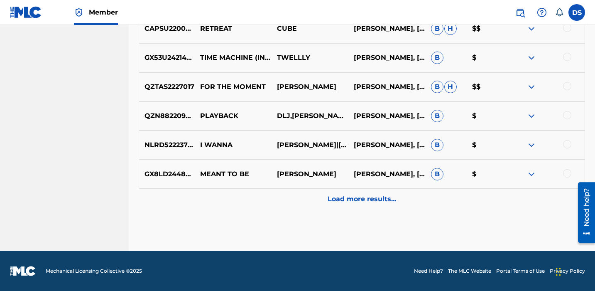
click at [372, 197] on p "Load more results..." at bounding box center [362, 199] width 69 height 10
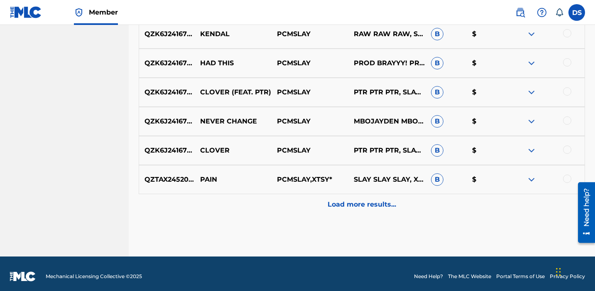
scroll to position [1912, 0]
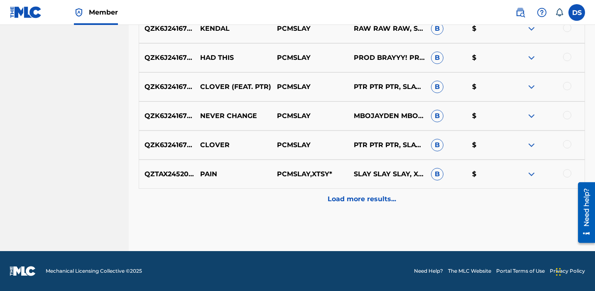
click at [368, 199] on p "Load more results..." at bounding box center [362, 199] width 69 height 10
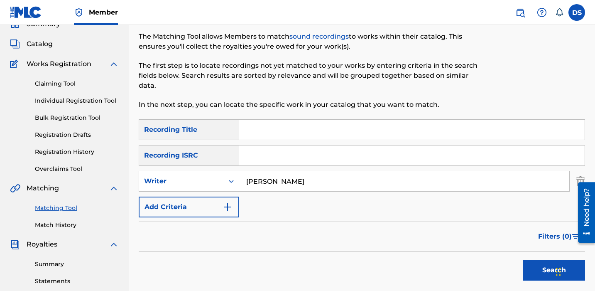
scroll to position [41, 0]
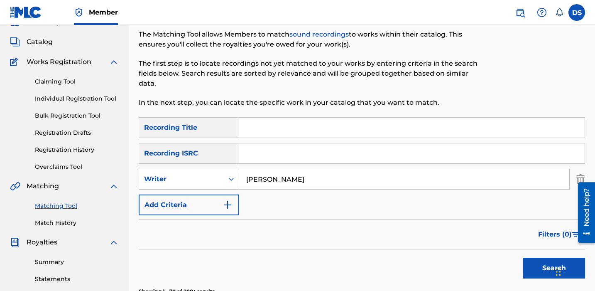
drag, startPoint x: 283, startPoint y: 177, endPoint x: 203, endPoint y: 175, distance: 79.4
click at [204, 176] on div "SearchWithCriteria7eb491ee-78b6-4415-8e03-abf15b5c7911 Writer Alex Slay" at bounding box center [362, 179] width 447 height 21
type input "[PERSON_NAME]"
click at [537, 266] on button "Search" at bounding box center [554, 268] width 62 height 21
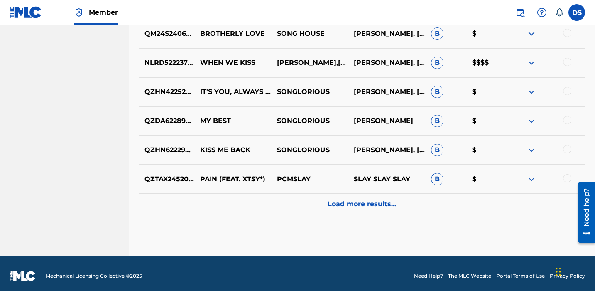
scroll to position [458, 0]
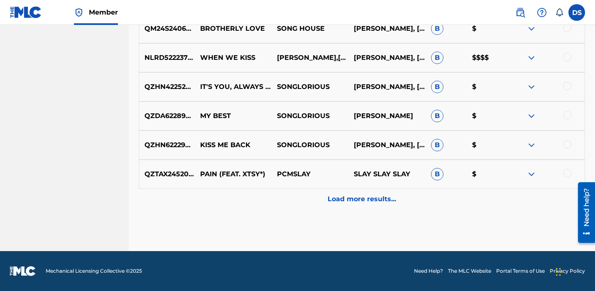
click at [363, 200] on p "Load more results..." at bounding box center [362, 199] width 69 height 10
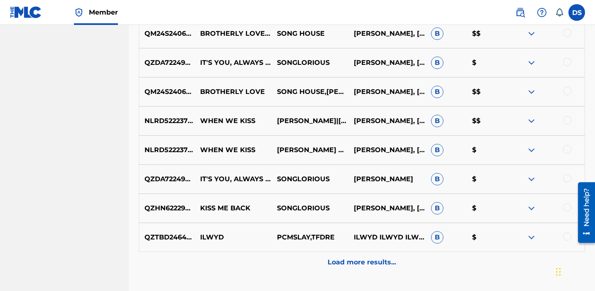
scroll to position [749, 0]
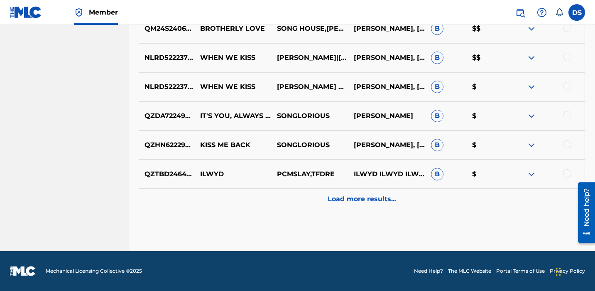
click at [371, 199] on p "Load more results..." at bounding box center [362, 199] width 69 height 10
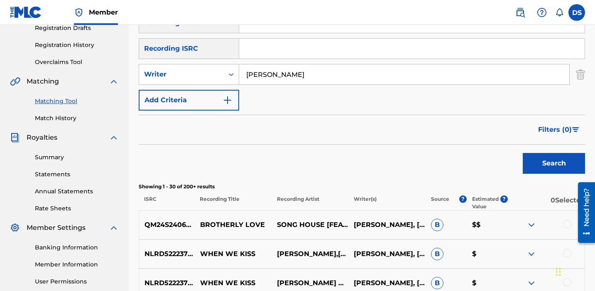
scroll to position [0, 0]
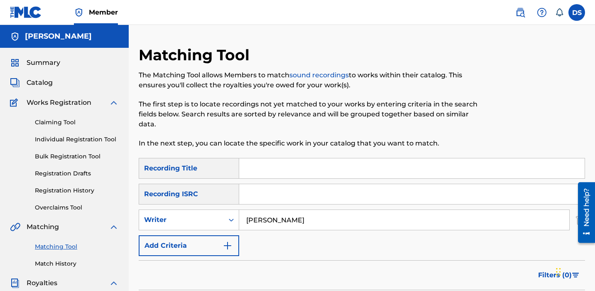
click at [68, 122] on link "Claiming Tool" at bounding box center [77, 122] width 84 height 9
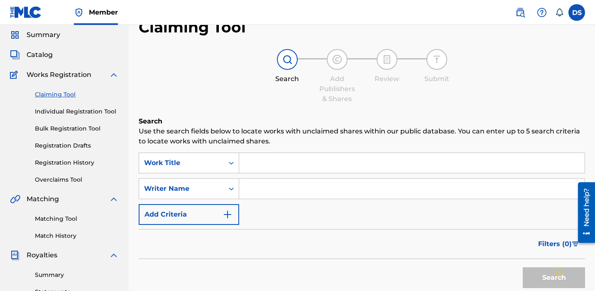
scroll to position [26, 0]
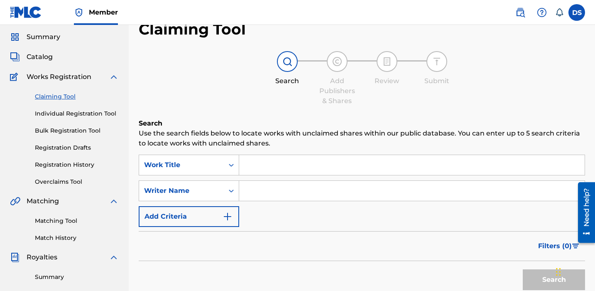
click at [56, 94] on link "Claiming Tool" at bounding box center [77, 96] width 84 height 9
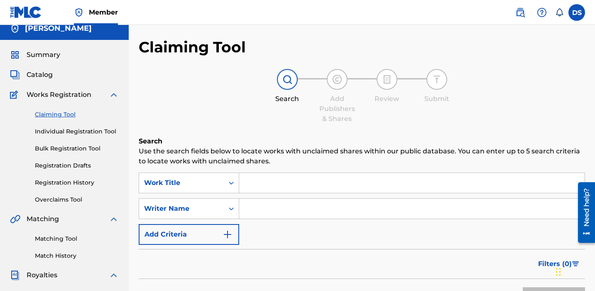
scroll to position [8, 0]
click at [271, 190] on input "Search Form" at bounding box center [412, 182] width 346 height 20
type input "A"
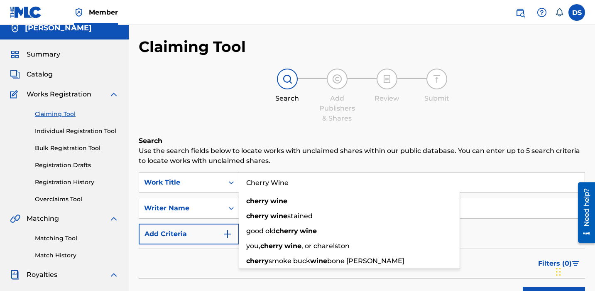
type input "Cherry Wine"
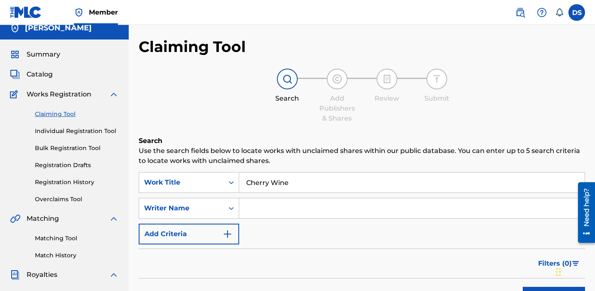
click at [367, 131] on div "Claiming Tool Search Add Publishers & Shares Review Submit Search Use the searc…" at bounding box center [362, 195] width 447 height 316
click at [273, 207] on input "Search Form" at bounding box center [412, 208] width 346 height 20
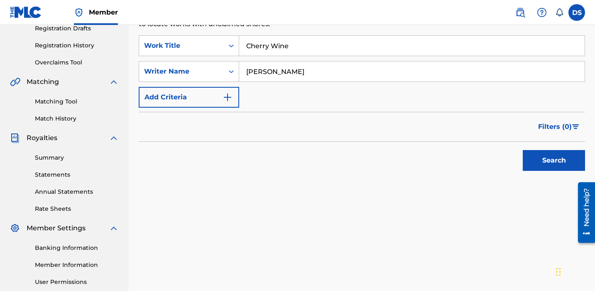
scroll to position [157, 0]
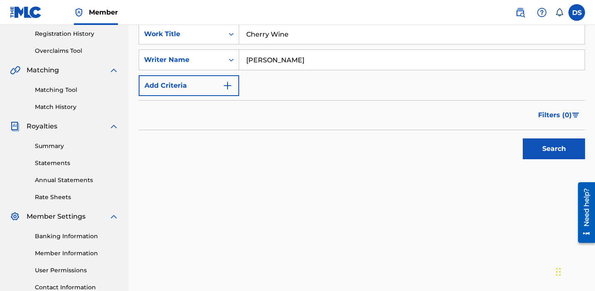
type input "[PERSON_NAME]"
click at [540, 151] on button "Search" at bounding box center [554, 148] width 62 height 21
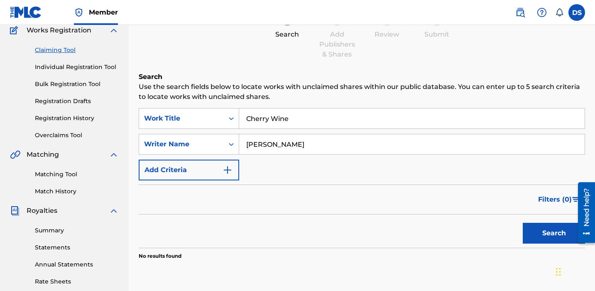
scroll to position [77, 0]
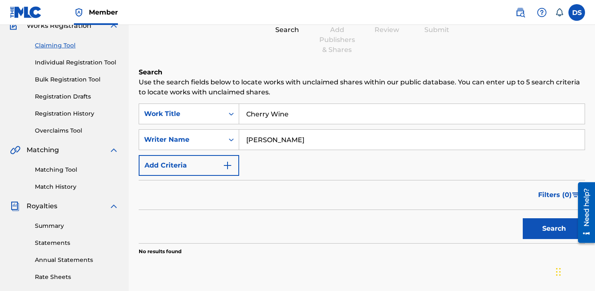
click at [58, 61] on link "Individual Registration Tool" at bounding box center [77, 62] width 84 height 9
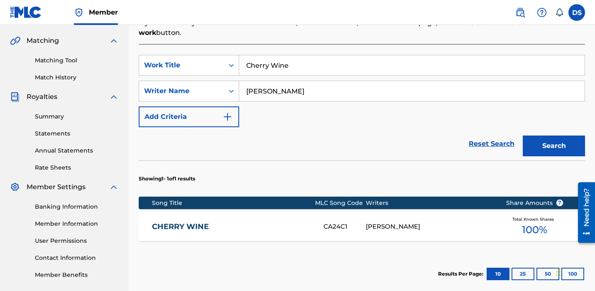
scroll to position [187, 0]
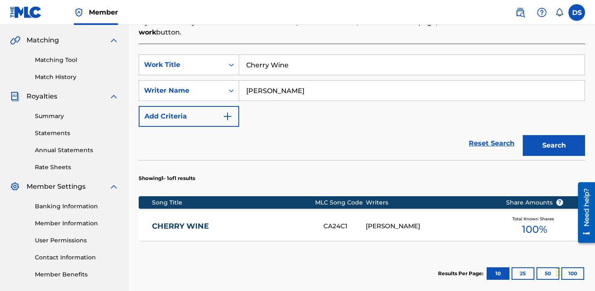
click at [394, 221] on div "[PERSON_NAME]" at bounding box center [429, 226] width 127 height 10
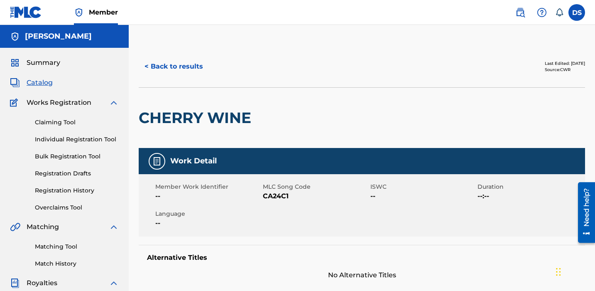
click at [31, 80] on span "Catalog" at bounding box center [40, 83] width 26 height 10
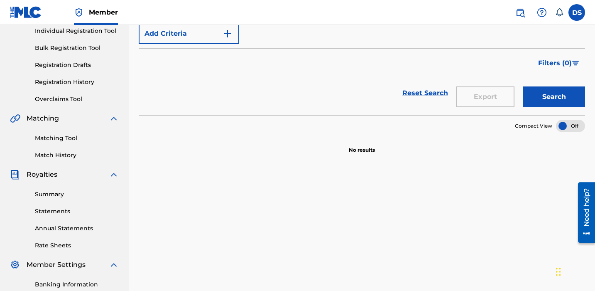
scroll to position [112, 0]
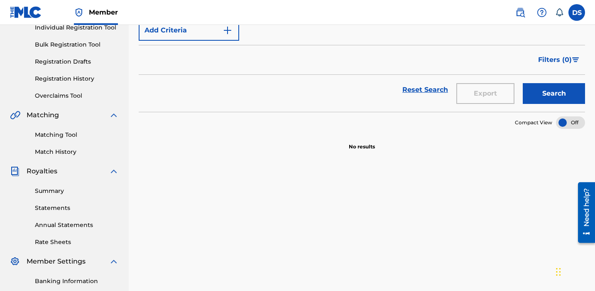
click at [570, 124] on div at bounding box center [570, 122] width 29 height 12
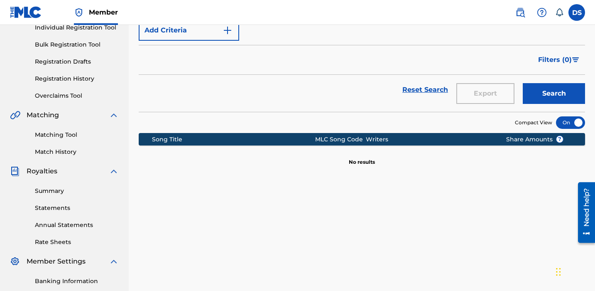
scroll to position [0, 0]
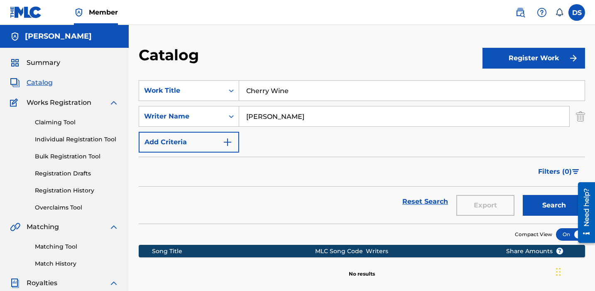
click at [563, 235] on div at bounding box center [570, 234] width 29 height 12
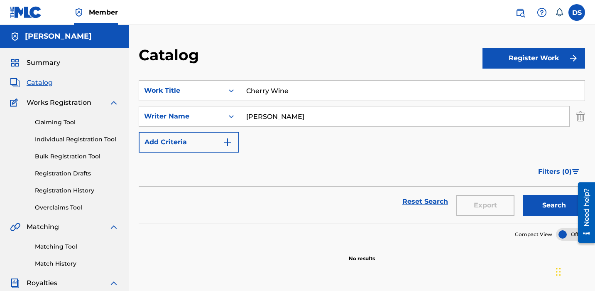
click at [54, 123] on link "Claiming Tool" at bounding box center [77, 122] width 84 height 9
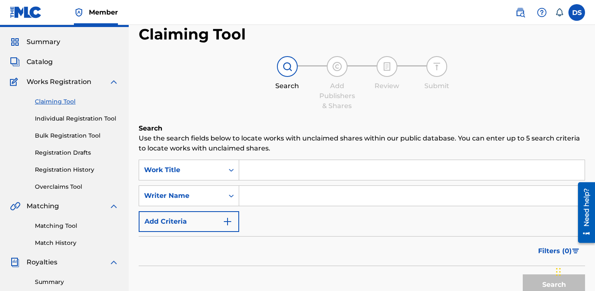
scroll to position [14, 0]
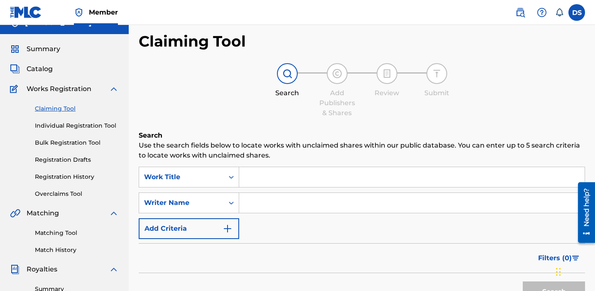
click at [337, 73] on img at bounding box center [337, 74] width 10 height 10
click at [391, 73] on img at bounding box center [387, 74] width 10 height 10
click at [429, 74] on div at bounding box center [437, 73] width 21 height 21
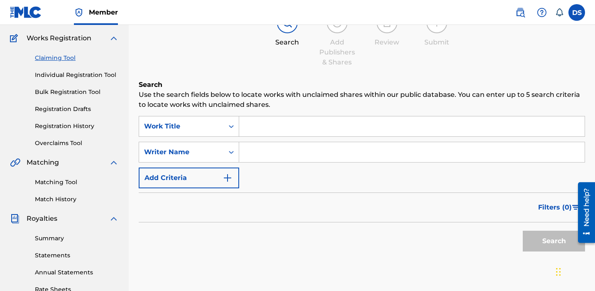
scroll to position [65, 0]
click at [81, 72] on link "Individual Registration Tool" at bounding box center [77, 74] width 84 height 9
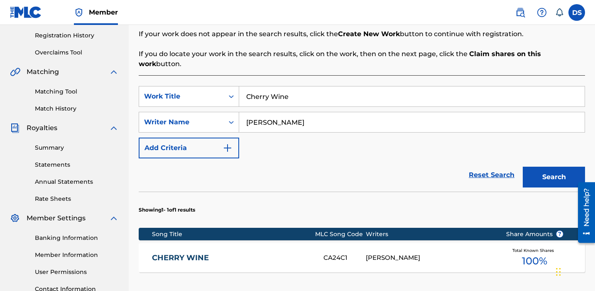
scroll to position [166, 0]
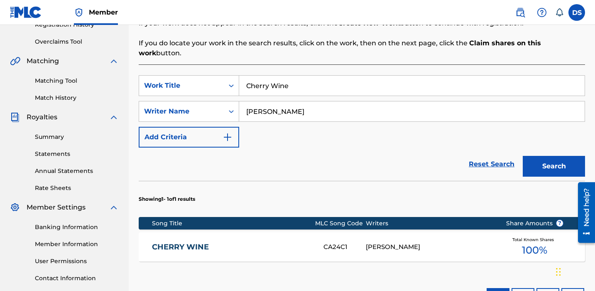
click at [565, 157] on button "Search" at bounding box center [554, 166] width 62 height 21
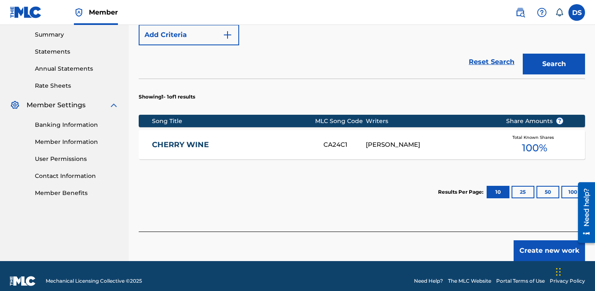
click at [201, 140] on link "CHERRY WINE" at bounding box center [232, 145] width 160 height 10
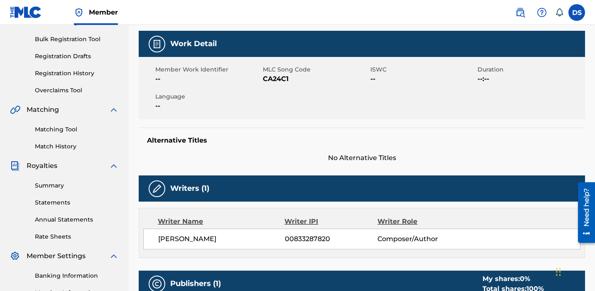
scroll to position [118, 0]
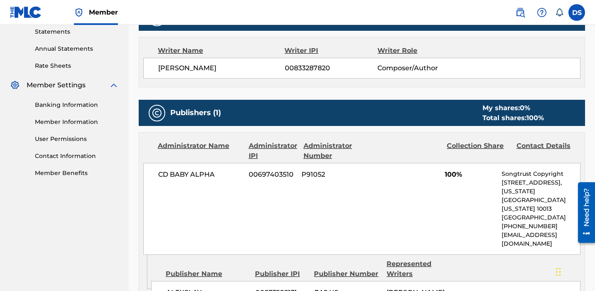
scroll to position [288, 0]
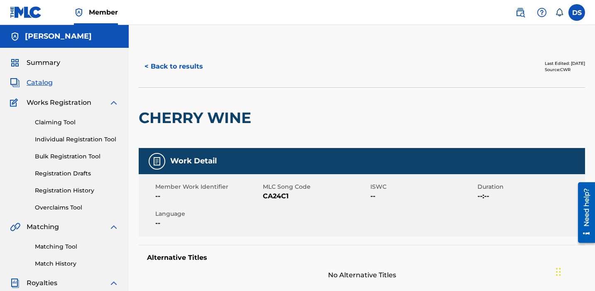
scroll to position [22, 0]
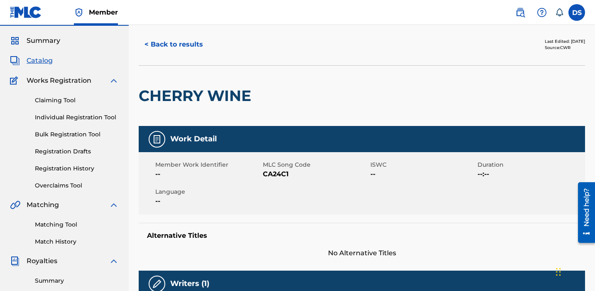
click at [373, 175] on span "--" at bounding box center [424, 174] width 106 height 10
click at [42, 62] on span "Catalog" at bounding box center [40, 61] width 26 height 10
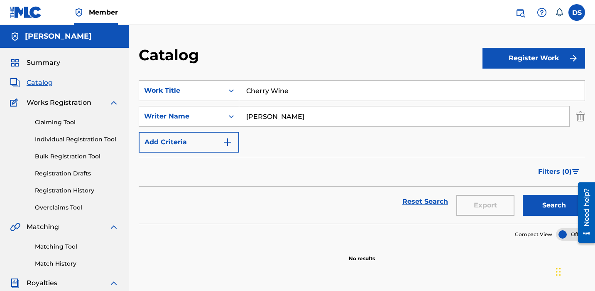
click at [558, 209] on button "Search" at bounding box center [554, 205] width 62 height 21
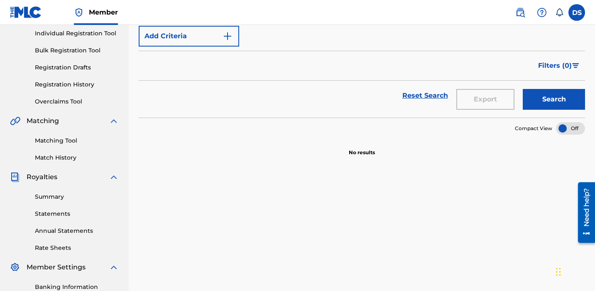
scroll to position [133, 0]
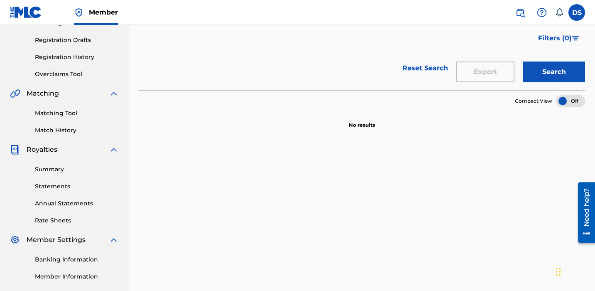
click at [550, 71] on button "Search" at bounding box center [554, 71] width 62 height 21
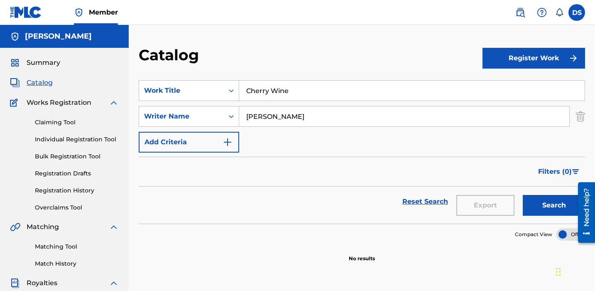
click at [226, 149] on button "Add Criteria" at bounding box center [189, 142] width 101 height 21
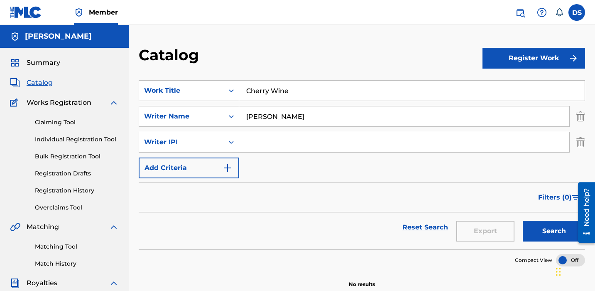
click at [228, 168] on img "Search Form" at bounding box center [228, 168] width 10 height 10
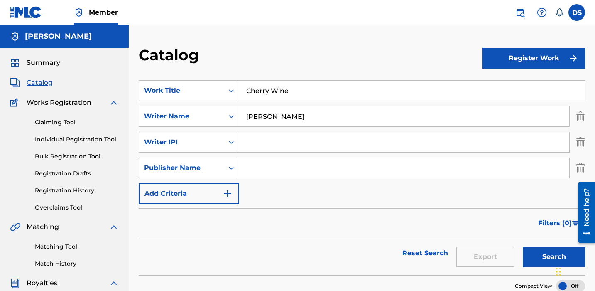
click at [228, 198] on img "Search Form" at bounding box center [228, 194] width 10 height 10
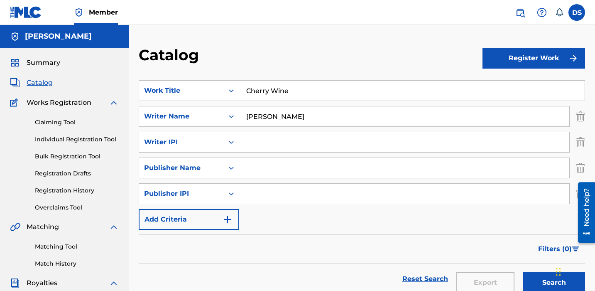
click at [227, 220] on img "Search Form" at bounding box center [228, 219] width 10 height 10
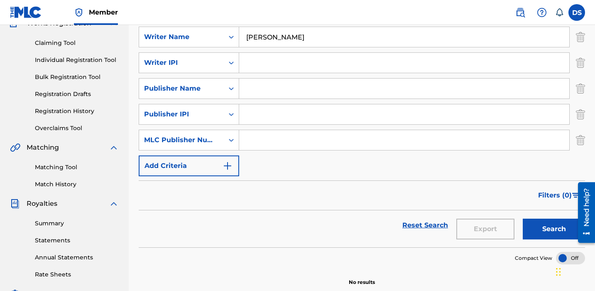
click at [227, 164] on img "Search Form" at bounding box center [228, 166] width 10 height 10
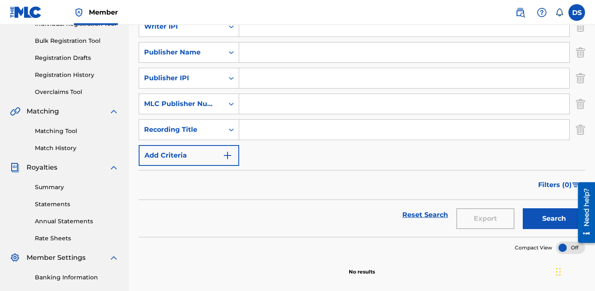
scroll to position [128, 0]
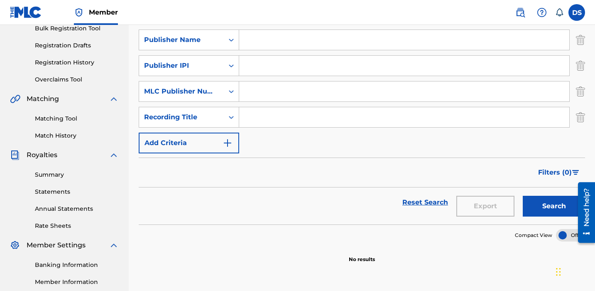
click at [260, 118] on input "Search Form" at bounding box center [404, 117] width 330 height 20
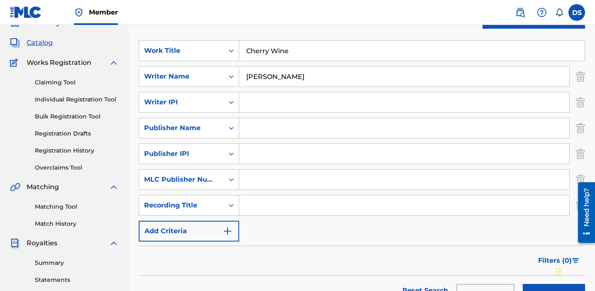
scroll to position [60, 0]
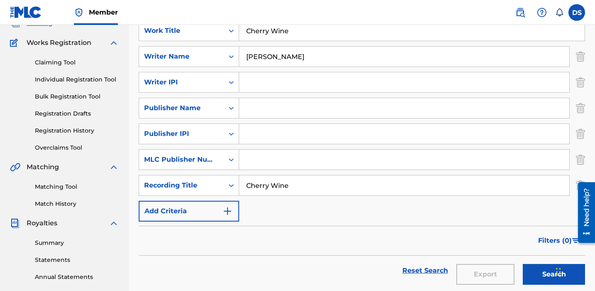
type input "Cherry Wine"
click at [229, 210] on img "Search Form" at bounding box center [228, 211] width 10 height 10
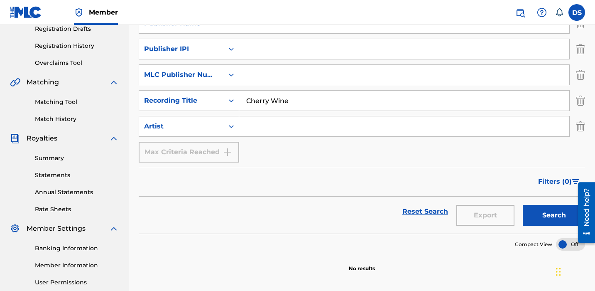
scroll to position [145, 0]
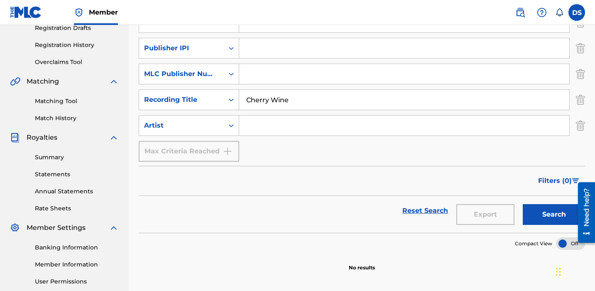
click at [255, 123] on input "Search Form" at bounding box center [404, 125] width 330 height 20
type input "[PERSON_NAME]"
click at [553, 221] on button "Search" at bounding box center [554, 214] width 62 height 21
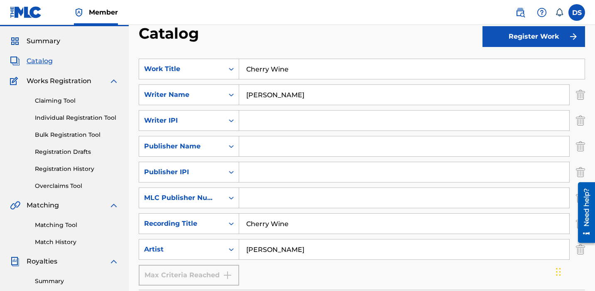
scroll to position [23, 0]
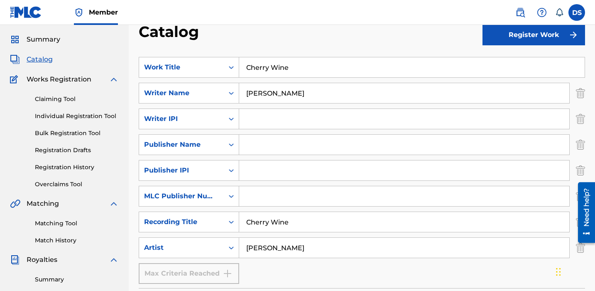
click at [85, 113] on link "Individual Registration Tool" at bounding box center [77, 116] width 84 height 9
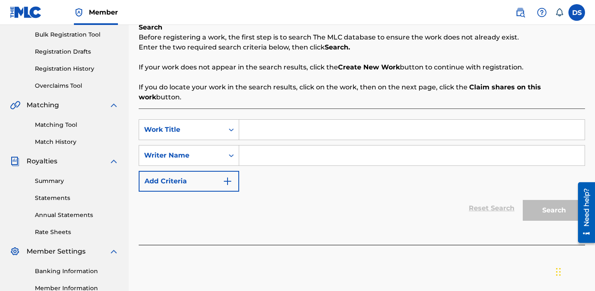
scroll to position [123, 0]
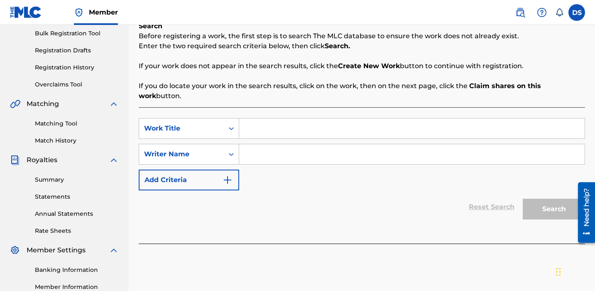
click at [255, 128] on div "Search Form" at bounding box center [412, 128] width 346 height 21
click at [251, 119] on input "Search Form" at bounding box center [412, 128] width 346 height 20
type input "Cherry Wine"
click at [278, 144] on input "Search Form" at bounding box center [412, 154] width 346 height 20
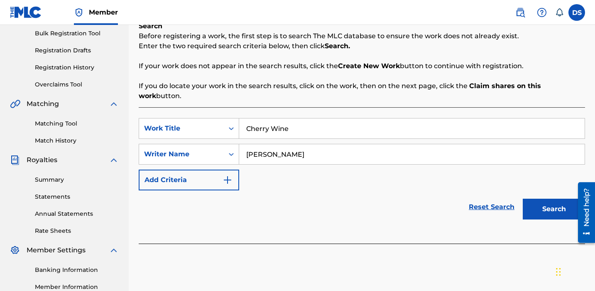
type input "[PERSON_NAME]"
click at [563, 199] on button "Search" at bounding box center [554, 209] width 62 height 21
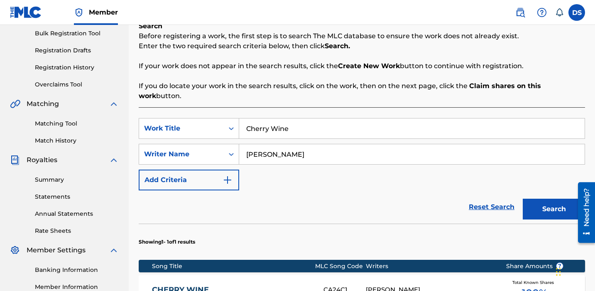
scroll to position [268, 0]
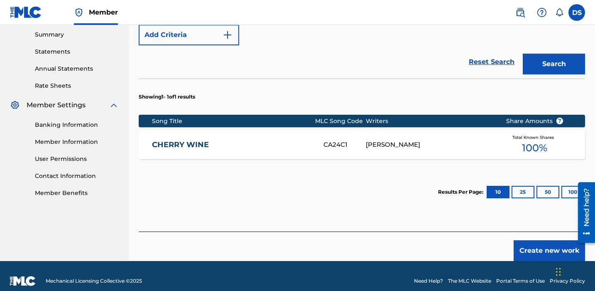
click at [523, 186] on button "25" at bounding box center [523, 192] width 23 height 12
click at [497, 186] on button "10" at bounding box center [498, 192] width 23 height 12
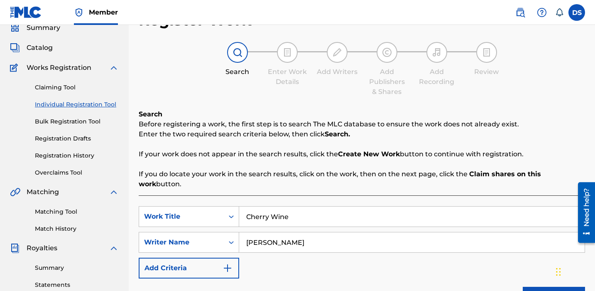
scroll to position [0, 0]
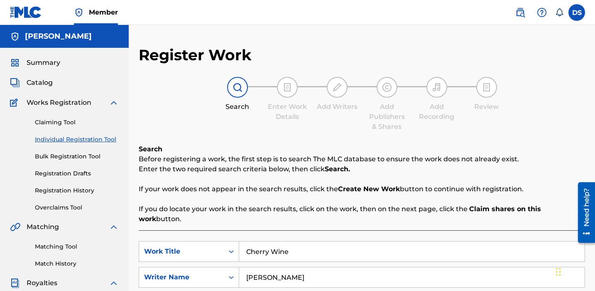
click at [41, 84] on span "Catalog" at bounding box center [40, 83] width 26 height 10
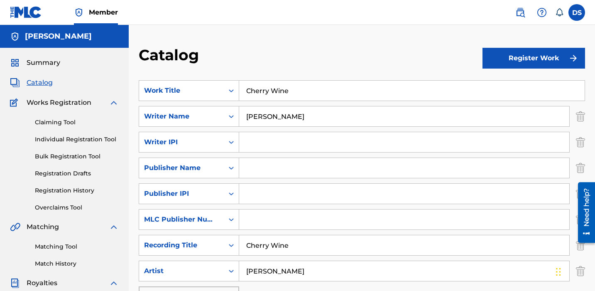
click at [536, 56] on button "Register Work" at bounding box center [534, 58] width 103 height 21
click at [501, 107] on link "By File Upload" at bounding box center [534, 105] width 103 height 20
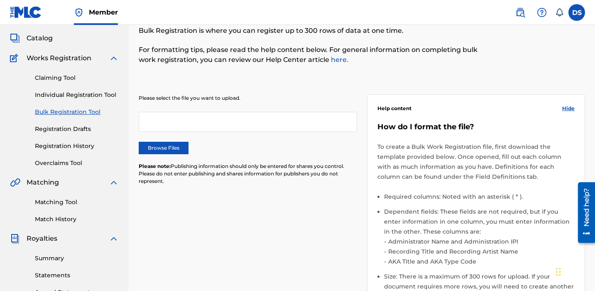
scroll to position [7, 0]
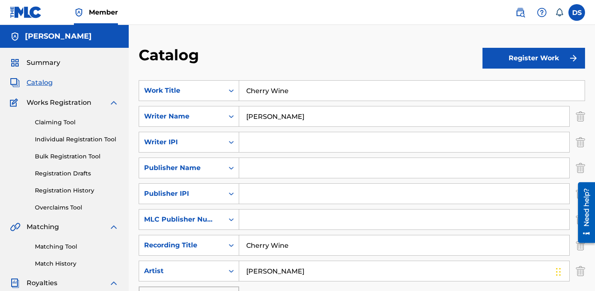
click at [563, 61] on button "Register Work" at bounding box center [534, 58] width 103 height 21
click at [509, 85] on link "Individual" at bounding box center [534, 85] width 103 height 20
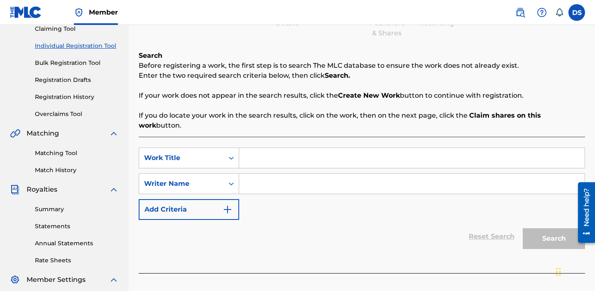
scroll to position [128, 0]
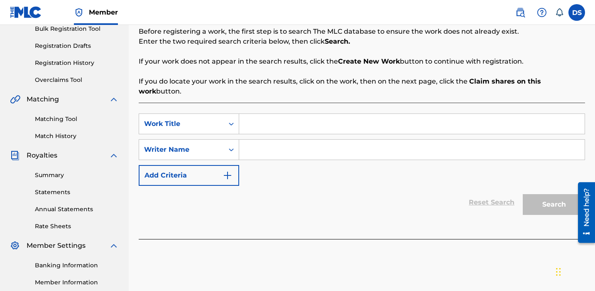
click at [263, 115] on input "Search Form" at bounding box center [412, 124] width 346 height 20
type input "Cherry Wine"
click at [280, 140] on input "Search Form" at bounding box center [412, 150] width 346 height 20
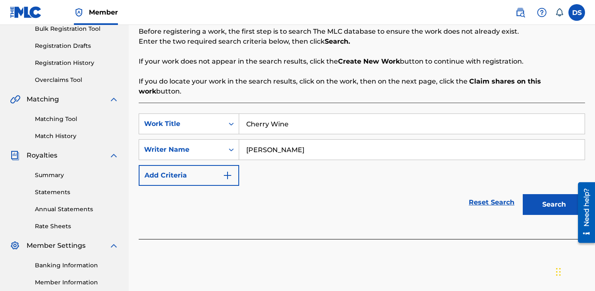
type input "[PERSON_NAME]"
click at [542, 198] on button "Search" at bounding box center [554, 204] width 62 height 21
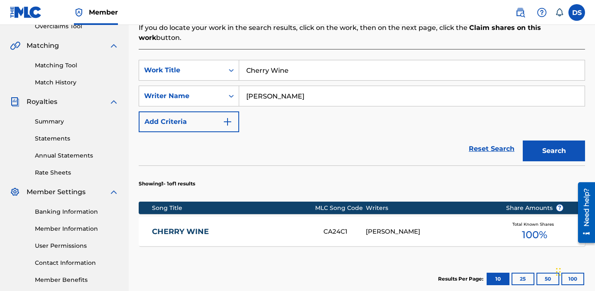
scroll to position [187, 0]
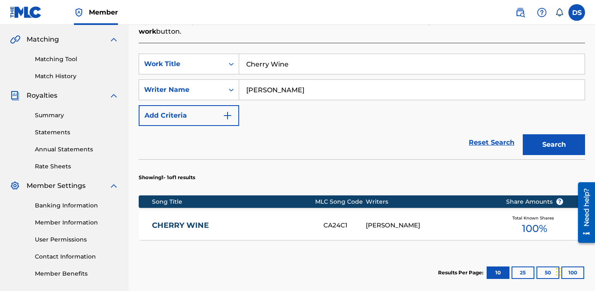
click at [226, 111] on img "Search Form" at bounding box center [228, 116] width 10 height 10
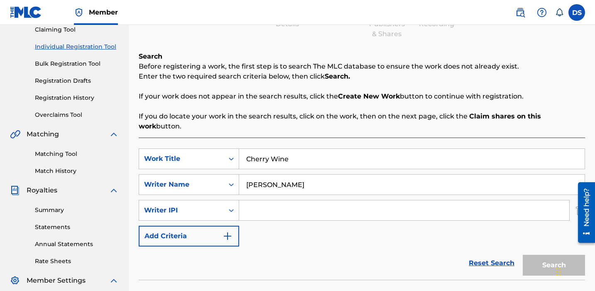
scroll to position [91, 0]
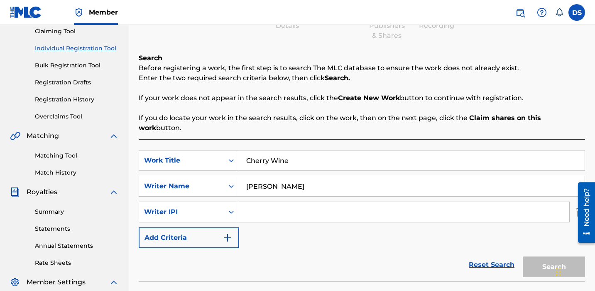
click at [65, 100] on link "Registration History" at bounding box center [77, 99] width 84 height 9
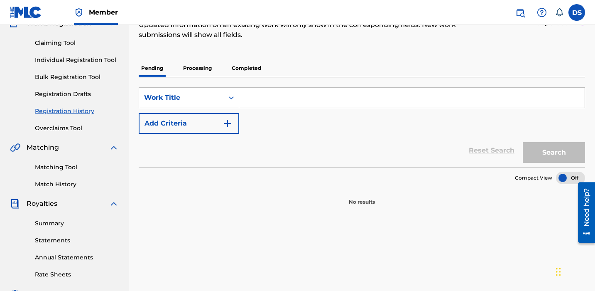
scroll to position [80, 0]
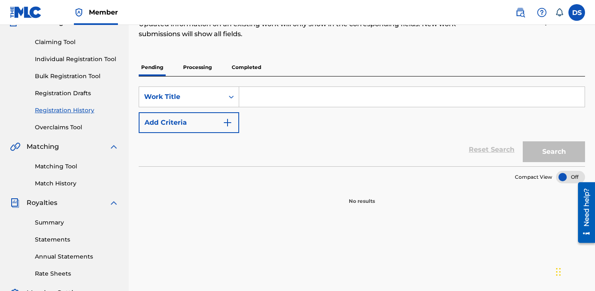
click at [192, 65] on p "Processing" at bounding box center [198, 67] width 34 height 17
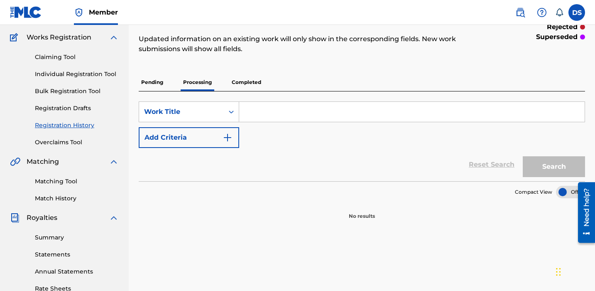
scroll to position [67, 0]
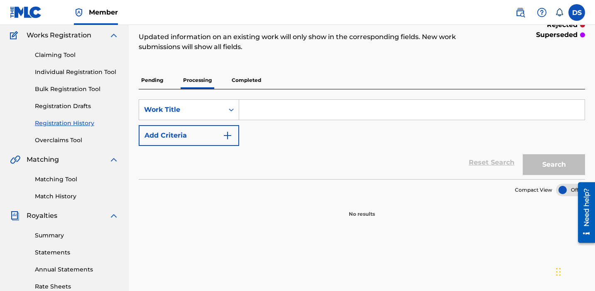
click at [248, 82] on p "Completed" at bounding box center [246, 79] width 34 height 17
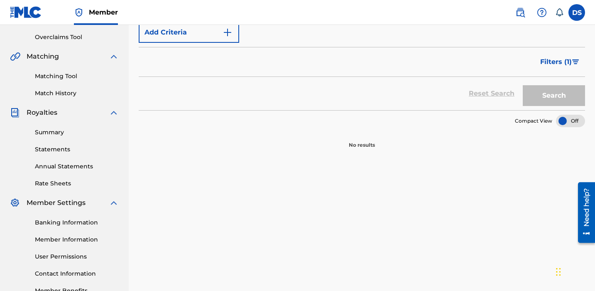
scroll to position [58, 0]
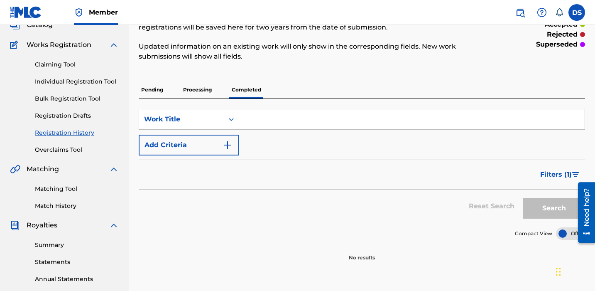
click at [196, 90] on p "Processing" at bounding box center [198, 89] width 34 height 17
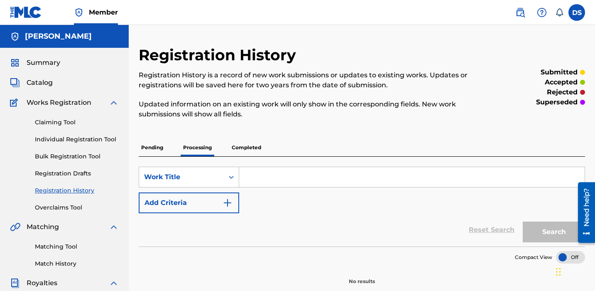
click at [154, 145] on p "Pending" at bounding box center [152, 147] width 27 height 17
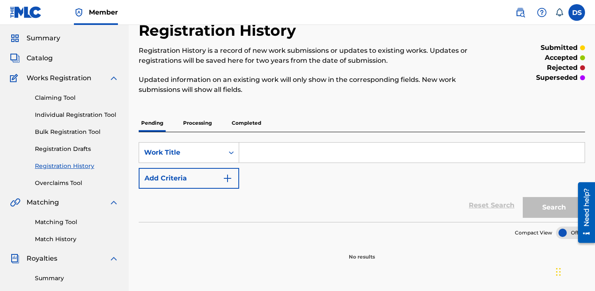
scroll to position [9, 0]
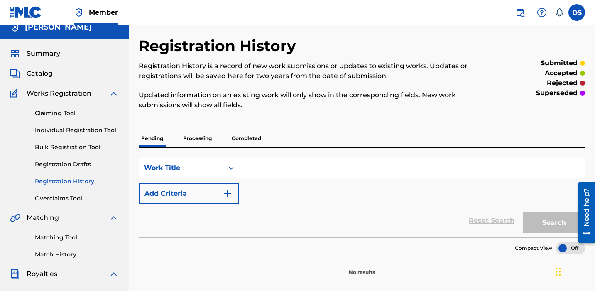
click at [257, 165] on input "Search Form" at bounding box center [412, 168] width 346 height 20
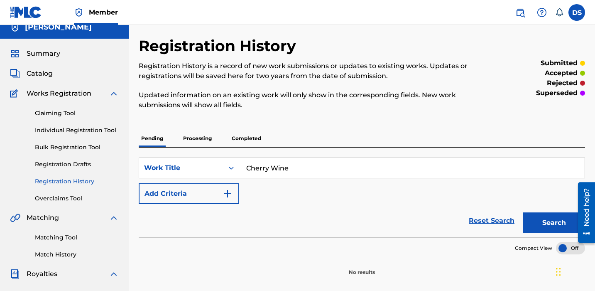
type input "Cherry Wine"
click at [229, 192] on img "Search Form" at bounding box center [228, 194] width 10 height 10
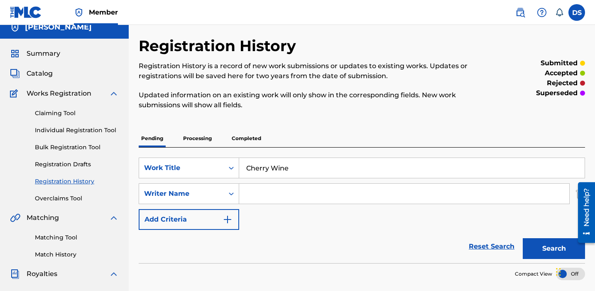
click at [268, 195] on input "Search Form" at bounding box center [404, 194] width 330 height 20
type input "F"
type input "[PERSON_NAME]"
click at [554, 248] on button "Search" at bounding box center [554, 248] width 62 height 21
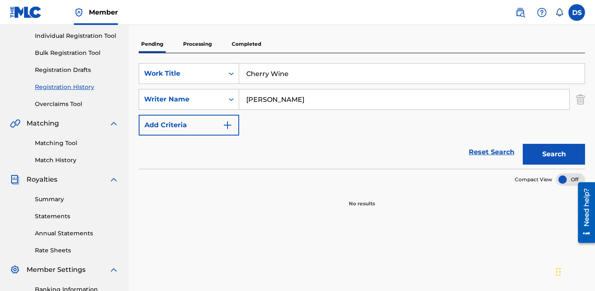
scroll to position [76, 0]
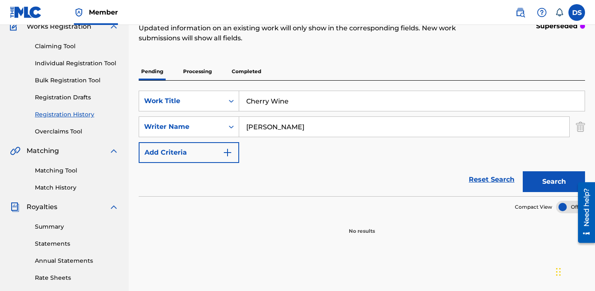
click at [201, 74] on p "Processing" at bounding box center [198, 71] width 34 height 17
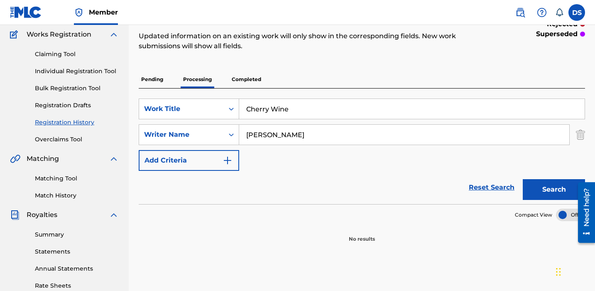
scroll to position [69, 0]
click at [246, 78] on p "Completed" at bounding box center [246, 78] width 34 height 17
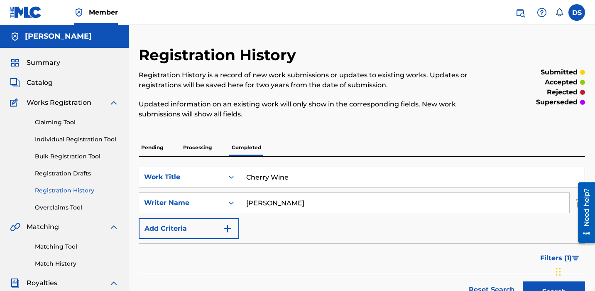
click at [162, 149] on p "Pending" at bounding box center [152, 147] width 27 height 17
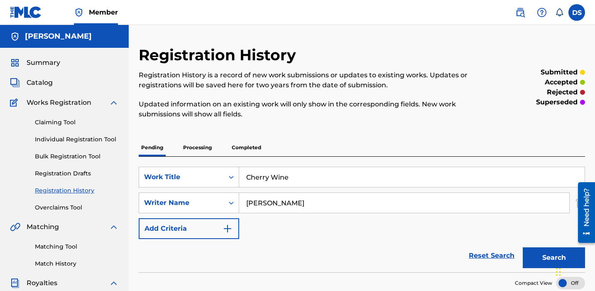
click at [72, 174] on link "Registration Drafts" at bounding box center [77, 173] width 84 height 9
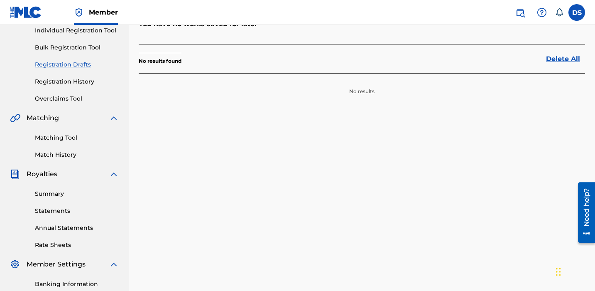
scroll to position [19, 0]
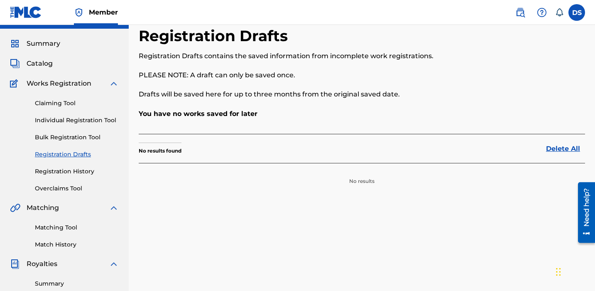
click at [65, 183] on div "Claiming Tool Individual Registration Tool Bulk Registration Tool Registration …" at bounding box center [64, 140] width 109 height 104
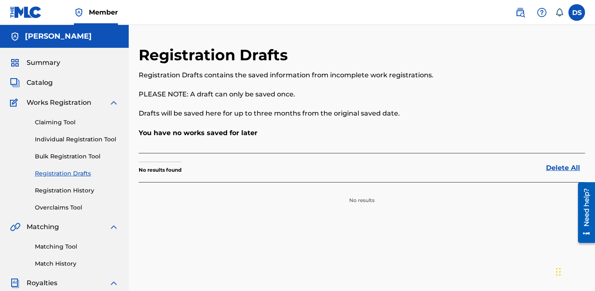
click at [47, 62] on span "Summary" at bounding box center [44, 63] width 34 height 10
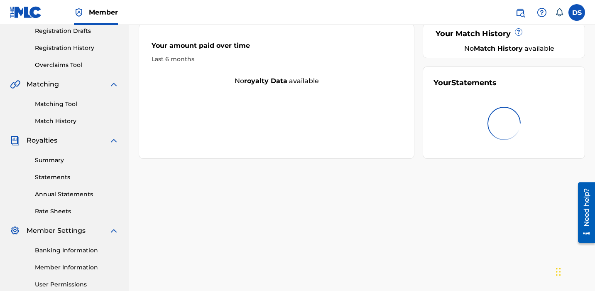
scroll to position [150, 0]
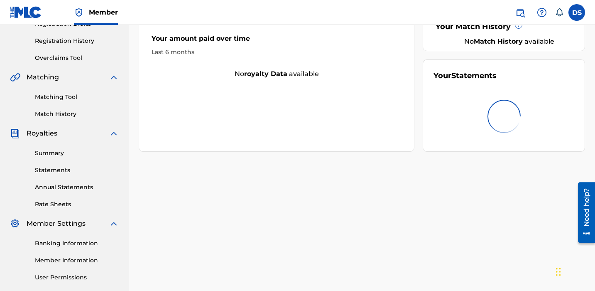
click at [52, 157] on div "Summary Statements Annual Statements Rate Sheets" at bounding box center [64, 173] width 109 height 70
click at [47, 154] on link "Summary" at bounding box center [77, 153] width 84 height 9
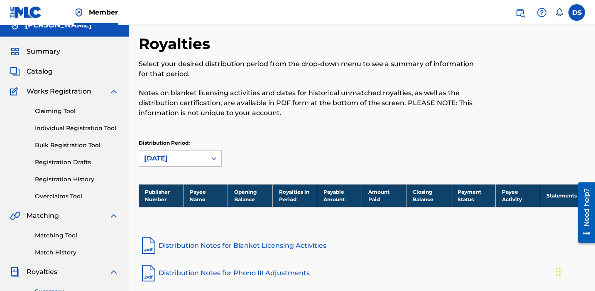
scroll to position [9, 0]
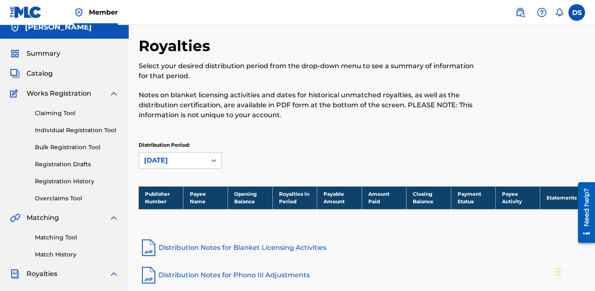
click at [87, 126] on link "Individual Registration Tool" at bounding box center [77, 130] width 84 height 9
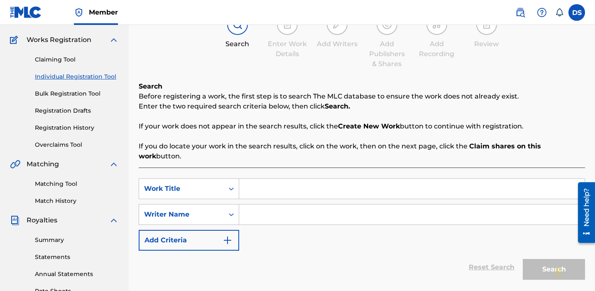
scroll to position [75, 0]
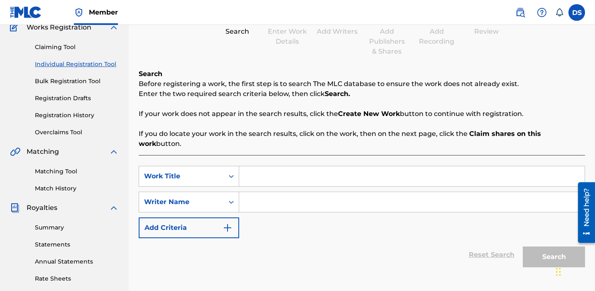
click at [248, 170] on input "Search Form" at bounding box center [412, 176] width 346 height 20
type input "Deep End"
click at [299, 192] on input "Search Form" at bounding box center [412, 202] width 346 height 20
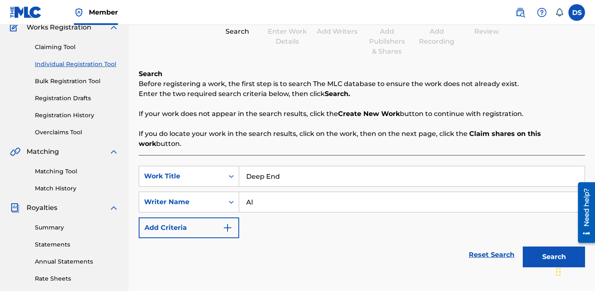
type input "A"
type input "[PERSON_NAME]"
click at [545, 246] on button "Search" at bounding box center [554, 256] width 62 height 21
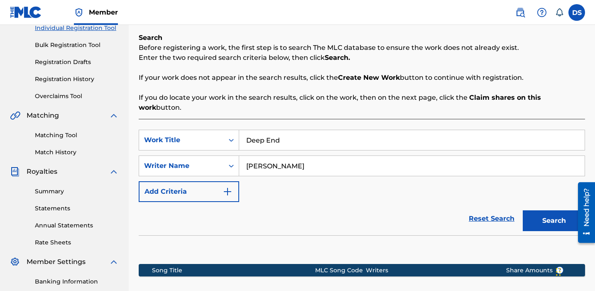
scroll to position [224, 0]
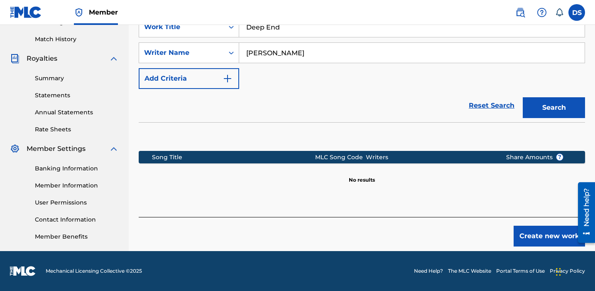
click at [531, 226] on button "Create new work" at bounding box center [549, 236] width 71 height 21
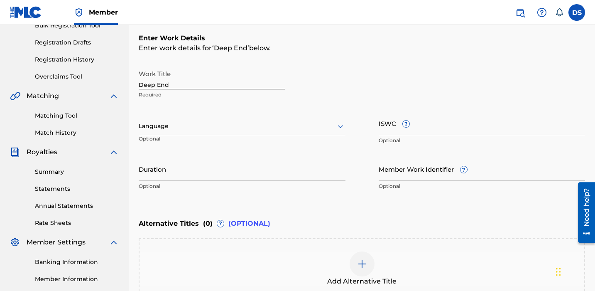
scroll to position [101, 0]
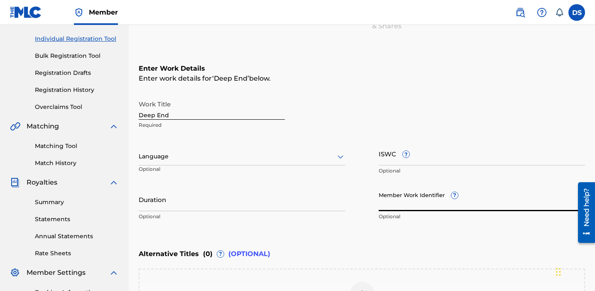
click at [424, 207] on input "Member Work Identifier ?" at bounding box center [482, 199] width 207 height 24
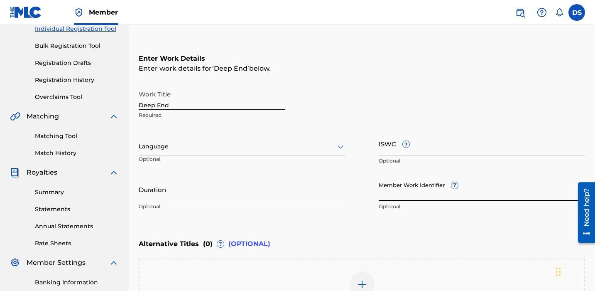
scroll to position [110, 0]
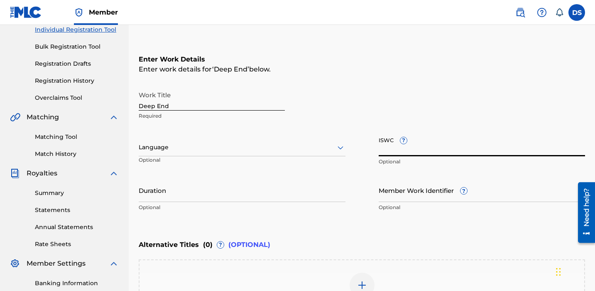
paste input "T3069820099"
type input "T3069820099"
click at [174, 148] on div at bounding box center [242, 147] width 207 height 10
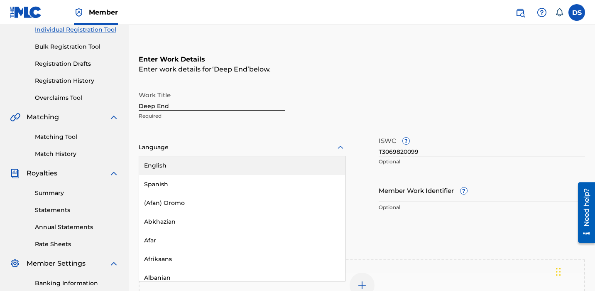
click at [170, 161] on div "English" at bounding box center [242, 165] width 206 height 19
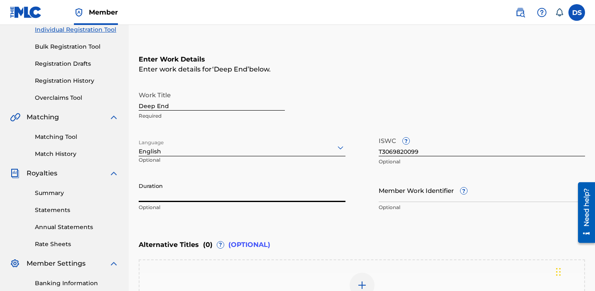
click at [174, 194] on input "Duration" at bounding box center [242, 190] width 207 height 24
click at [192, 195] on input "Duration" at bounding box center [242, 190] width 207 height 24
type input "3"
type input "03:36"
click at [367, 225] on div "Enter Work Details Enter work details for ‘ Deep End ’ below. Work Title Deep E…" at bounding box center [362, 134] width 447 height 201
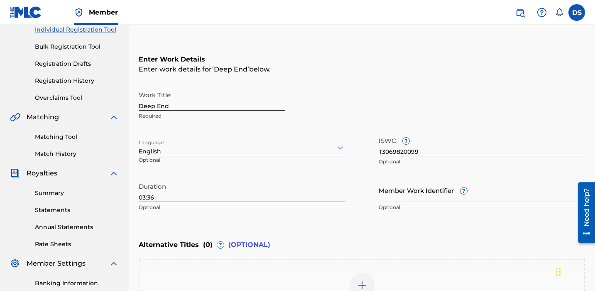
click at [441, 194] on input "Member Work Identifier ?" at bounding box center [482, 190] width 207 height 24
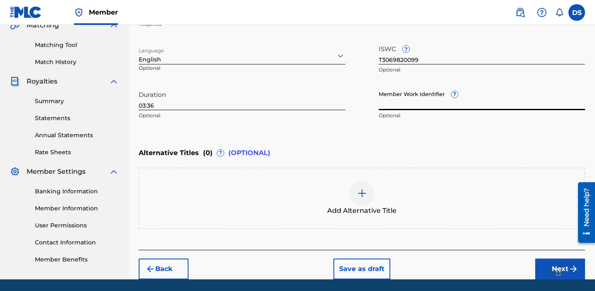
scroll to position [202, 0]
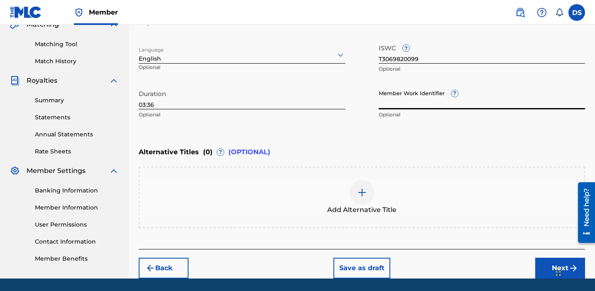
click at [547, 268] on button "Next" at bounding box center [561, 268] width 50 height 21
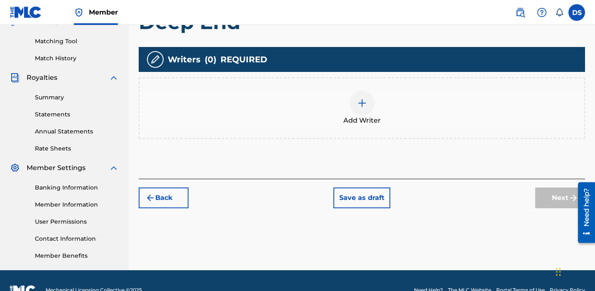
scroll to position [203, 0]
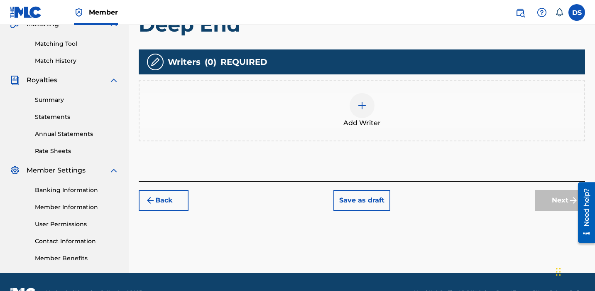
click at [359, 105] on img at bounding box center [362, 106] width 10 height 10
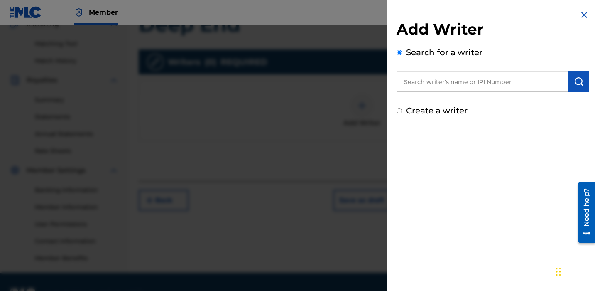
click at [459, 85] on input "text" at bounding box center [483, 81] width 172 height 21
paste input "833287820"
type input "833287820"
click at [580, 81] on img "submit" at bounding box center [579, 81] width 10 height 10
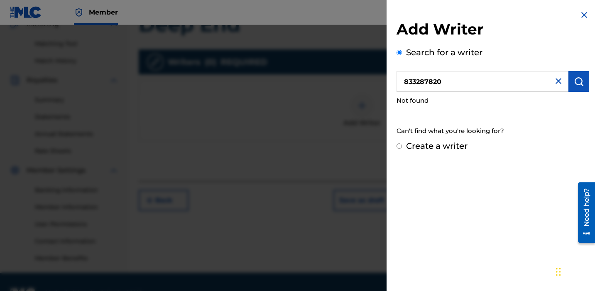
drag, startPoint x: 454, startPoint y: 84, endPoint x: 384, endPoint y: 82, distance: 69.8
click at [384, 82] on div "Add Writer Search for a writer 833287820 Not found Can't find what you're looki…" at bounding box center [297, 158] width 595 height 266
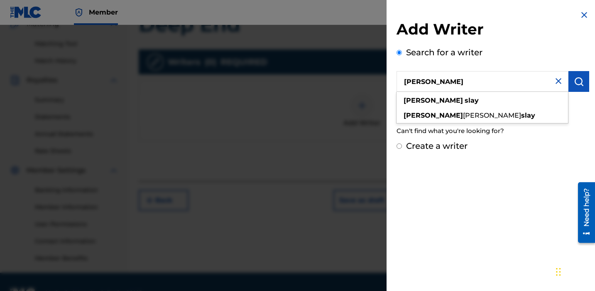
click at [456, 77] on input "[PERSON_NAME]" at bounding box center [483, 81] width 172 height 21
click at [421, 117] on strong "[PERSON_NAME]" at bounding box center [433, 115] width 59 height 8
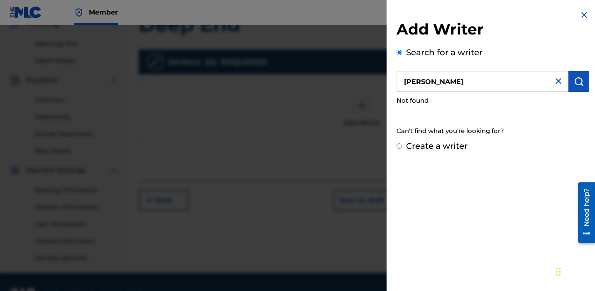
click at [579, 81] on img "submit" at bounding box center [579, 81] width 10 height 10
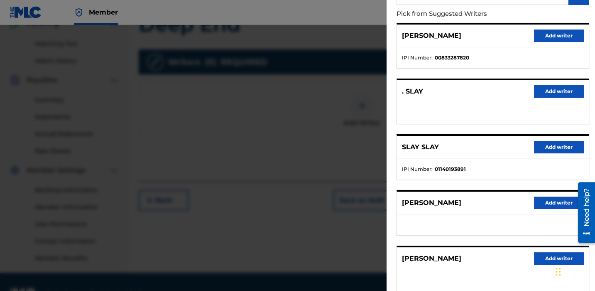
scroll to position [0, 0]
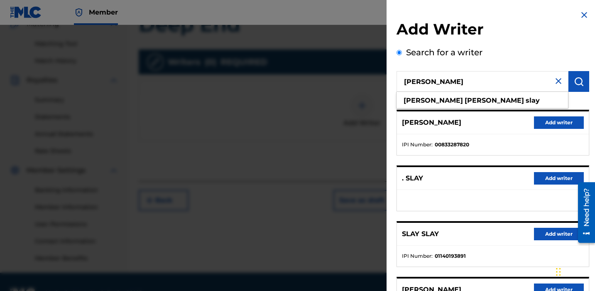
drag, startPoint x: 461, startPoint y: 81, endPoint x: 423, endPoint y: 81, distance: 38.2
click at [423, 81] on input "[PERSON_NAME]" at bounding box center [483, 81] width 172 height 21
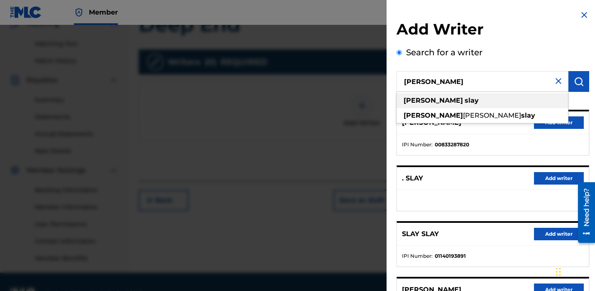
type input "david slay"
click at [452, 100] on div "david slay" at bounding box center [483, 100] width 172 height 15
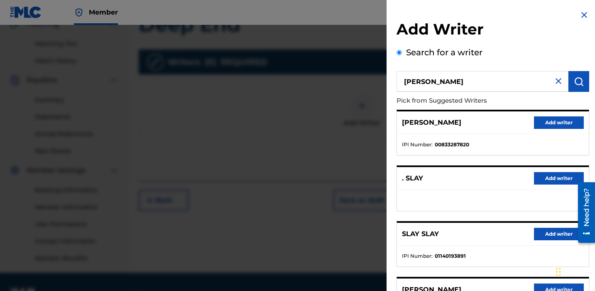
click at [580, 84] on img "submit" at bounding box center [579, 81] width 10 height 10
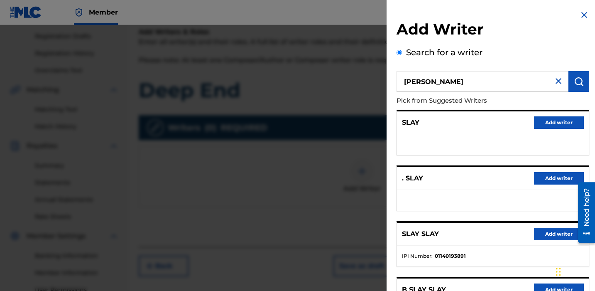
scroll to position [136, 0]
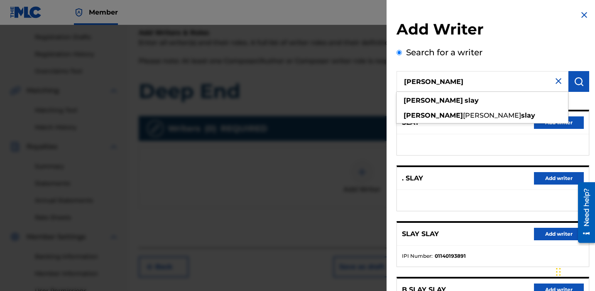
drag, startPoint x: 449, startPoint y: 84, endPoint x: 389, endPoint y: 83, distance: 59.8
click at [389, 83] on div "Add Writer Search for a writer david slay david slay david alexander slay Pick …" at bounding box center [493, 215] width 213 height 430
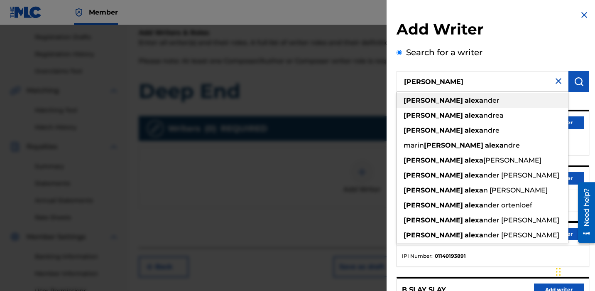
click at [461, 101] on div "david alexa nder" at bounding box center [483, 100] width 172 height 15
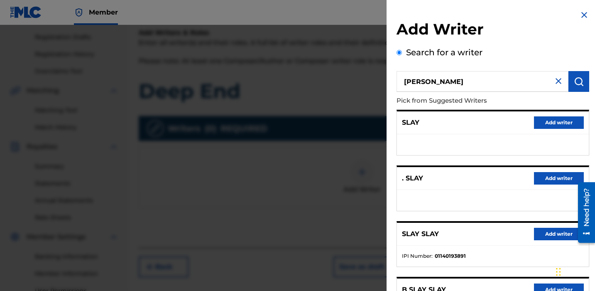
type input "[PERSON_NAME]"
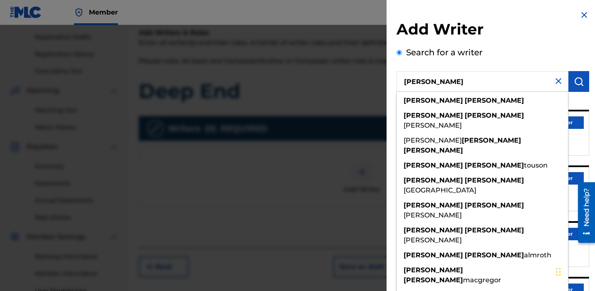
drag, startPoint x: 462, startPoint y: 77, endPoint x: 382, endPoint y: 76, distance: 79.8
click at [383, 76] on div "Add Writer Search for a writer david alexander david alexander david alexander …" at bounding box center [297, 158] width 595 height 266
drag, startPoint x: 464, startPoint y: 82, endPoint x: 368, endPoint y: 81, distance: 96.8
click at [368, 81] on div "Add Writer Search for a writer david alexander david alexander david alexander …" at bounding box center [297, 158] width 595 height 266
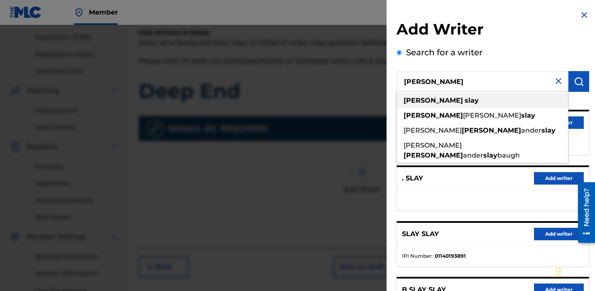
click at [412, 100] on strong "[PERSON_NAME]" at bounding box center [433, 100] width 59 height 8
type input "alex slay"
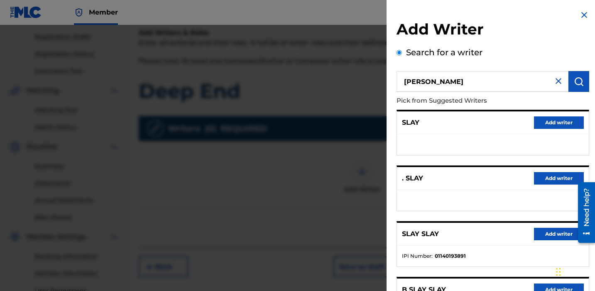
click at [576, 81] on img "submit" at bounding box center [579, 81] width 10 height 10
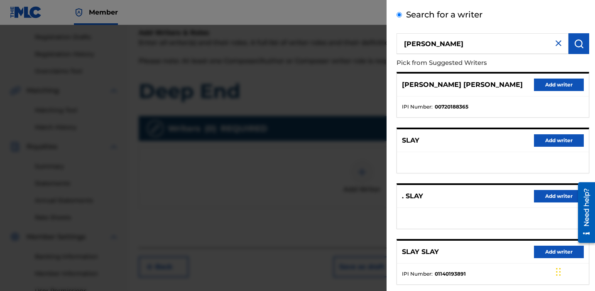
scroll to position [0, 0]
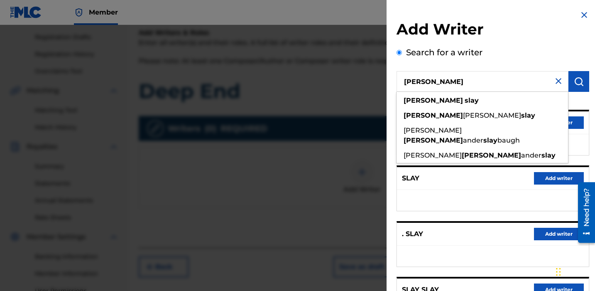
drag, startPoint x: 440, startPoint y: 86, endPoint x: 381, endPoint y: 72, distance: 61.6
click at [381, 72] on div "Add Writer Search for a writer alex slay alex slay alex christopher slay jared …" at bounding box center [297, 158] width 595 height 266
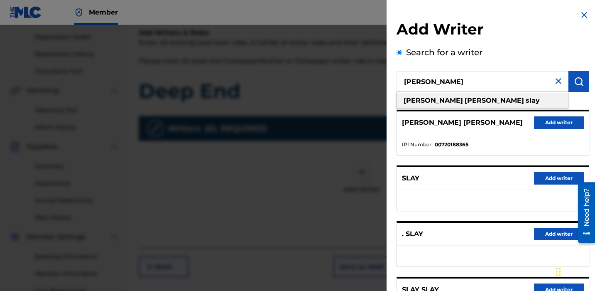
click at [526, 98] on strong "slay" at bounding box center [533, 100] width 14 height 8
type input "[PERSON_NAME]"
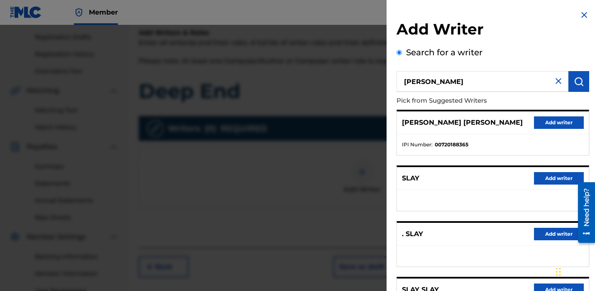
click at [570, 83] on button "submit" at bounding box center [579, 81] width 21 height 21
click at [543, 122] on button "Add writer" at bounding box center [559, 122] width 50 height 12
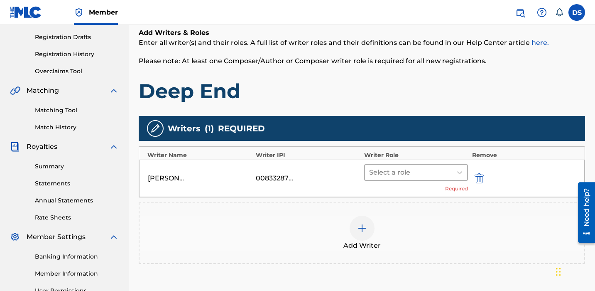
click at [413, 171] on div at bounding box center [408, 173] width 79 height 12
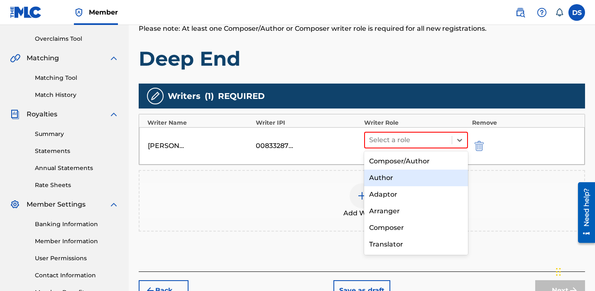
scroll to position [169, 0]
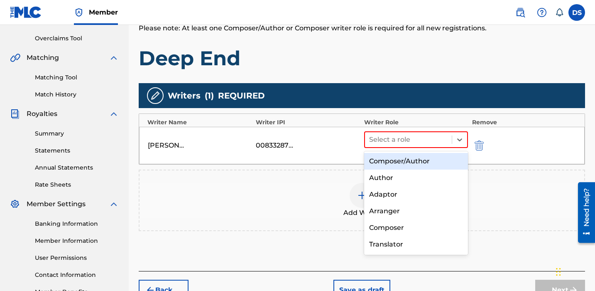
click at [409, 164] on div "Composer/Author" at bounding box center [416, 161] width 104 height 17
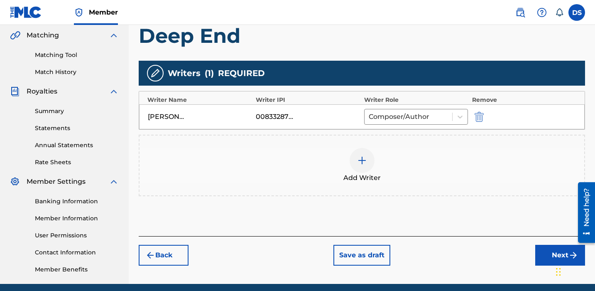
scroll to position [189, 0]
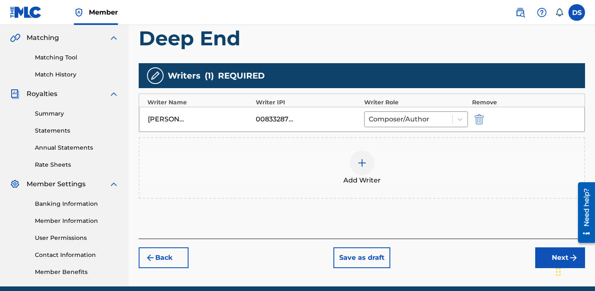
click at [541, 255] on button "Next" at bounding box center [561, 257] width 50 height 21
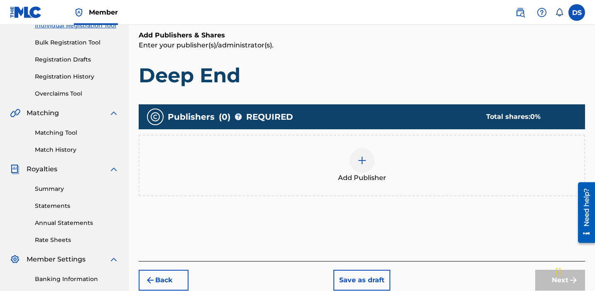
scroll to position [115, 0]
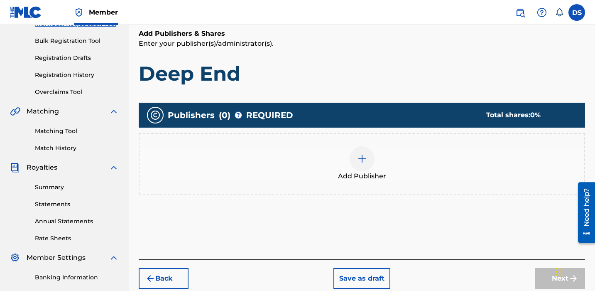
click at [368, 158] on div at bounding box center [362, 158] width 25 height 25
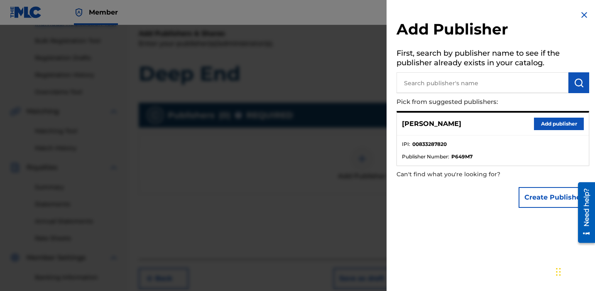
click at [558, 124] on button "Add publisher" at bounding box center [559, 124] width 50 height 12
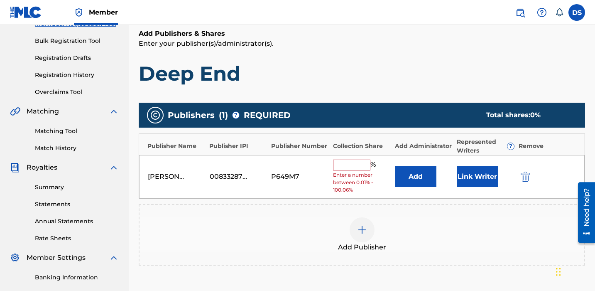
click at [347, 160] on input "text" at bounding box center [351, 165] width 37 height 11
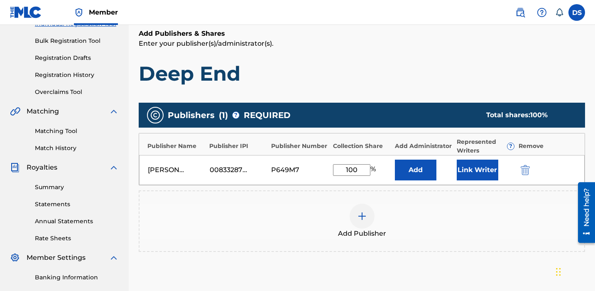
type input "100"
click at [464, 223] on div "Add Publisher" at bounding box center [362, 221] width 445 height 35
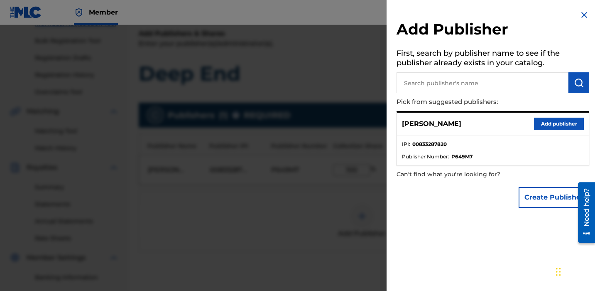
click at [341, 194] on div at bounding box center [297, 170] width 595 height 291
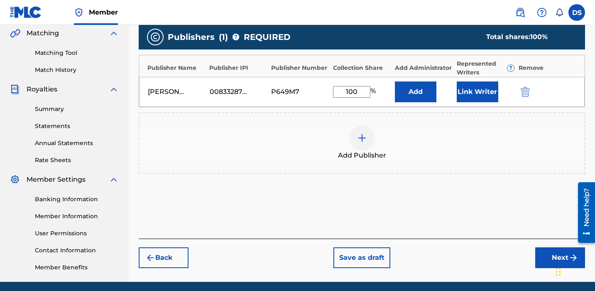
scroll to position [197, 0]
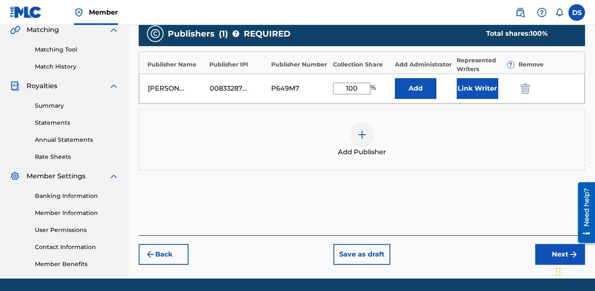
click at [550, 251] on button "Next" at bounding box center [561, 254] width 50 height 21
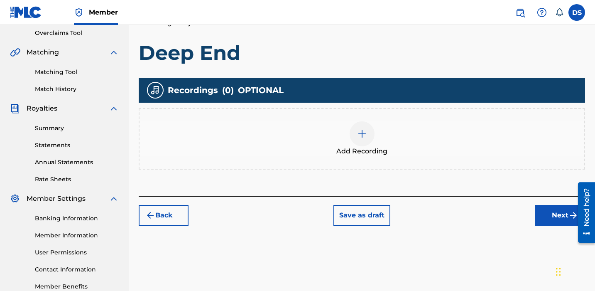
scroll to position [175, 0]
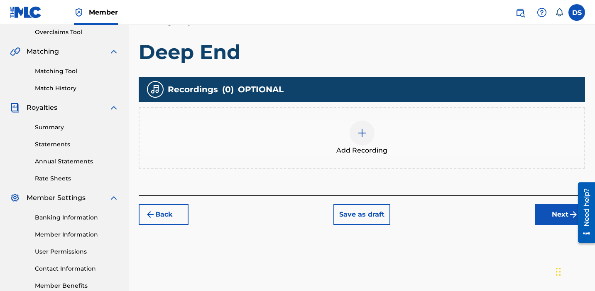
click at [361, 135] on img at bounding box center [362, 133] width 10 height 10
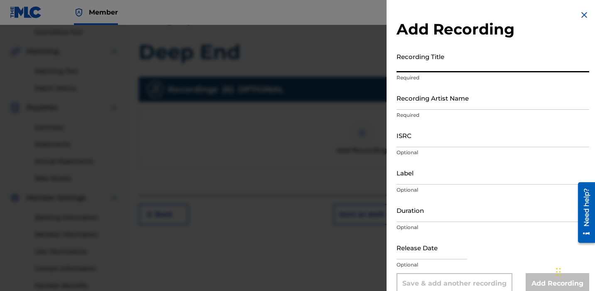
click at [443, 63] on input "Recording Title" at bounding box center [493, 61] width 193 height 24
type input "Deep End"
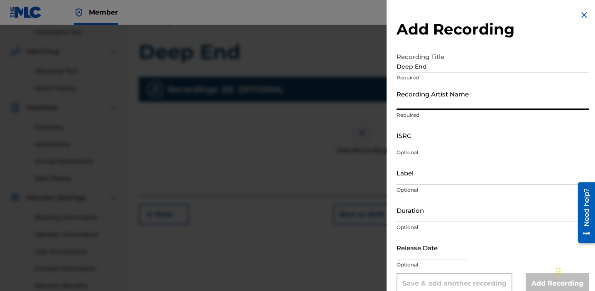
click at [465, 97] on input "Recording Artist Name" at bounding box center [493, 98] width 193 height 24
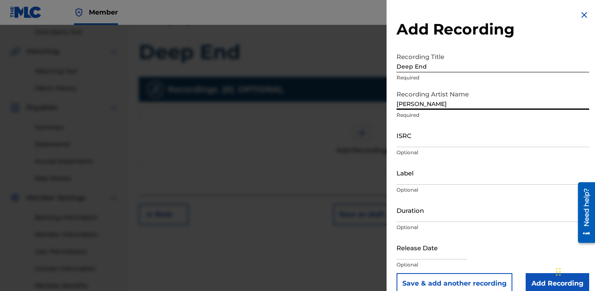
type input "[PERSON_NAME]"
click at [443, 136] on input "ISRC" at bounding box center [493, 135] width 193 height 24
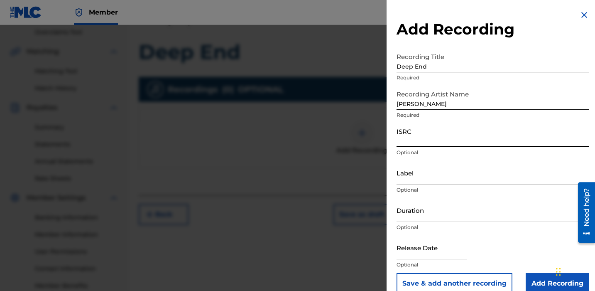
paste input "QZK6L2101074"
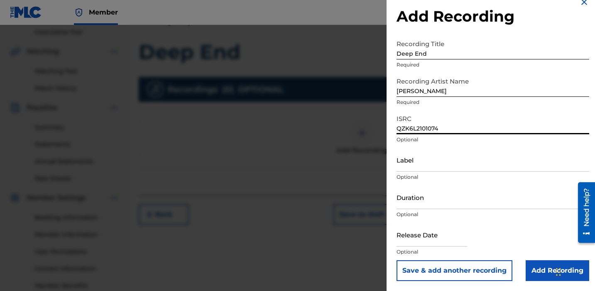
type input "QZK6L2101074"
click at [429, 202] on input "Duration" at bounding box center [493, 197] width 193 height 24
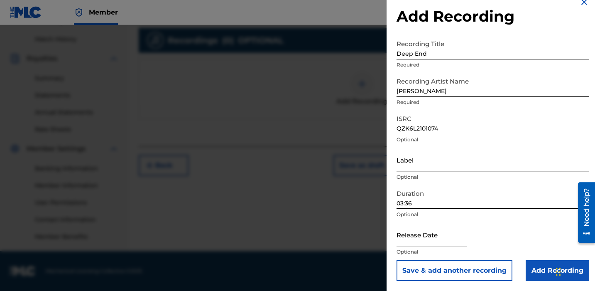
type input "03:36"
click at [425, 241] on input "text" at bounding box center [432, 235] width 71 height 24
select select "7"
select select "2025"
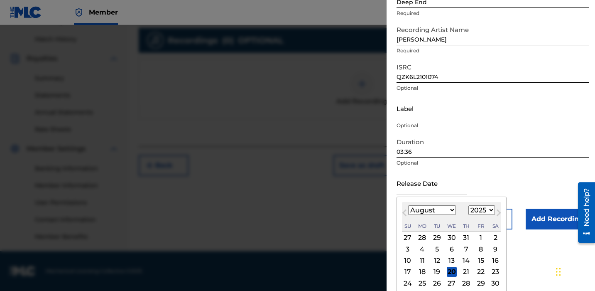
scroll to position [65, 0]
click at [492, 211] on button "Next Month" at bounding box center [498, 213] width 13 height 13
select select "8"
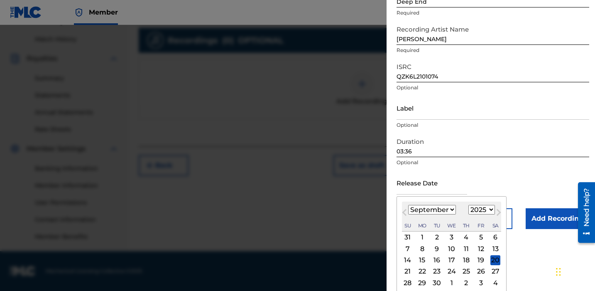
click at [490, 208] on select "1899 1900 1901 1902 1903 1904 1905 1906 1907 1908 1909 1910 1911 1912 1913 1914…" at bounding box center [482, 210] width 27 height 10
select select "2021"
click at [469, 205] on select "1899 1900 1901 1902 1903 1904 1905 1906 1907 1908 1909 1910 1911 1912 1913 1914…" at bounding box center [482, 210] width 27 height 10
click at [450, 238] on div "1" at bounding box center [452, 237] width 10 height 10
type input "September 1 2021"
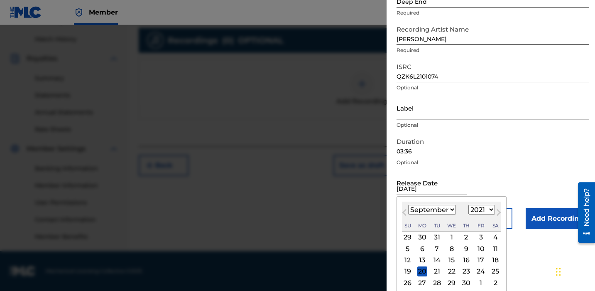
scroll to position [13, 0]
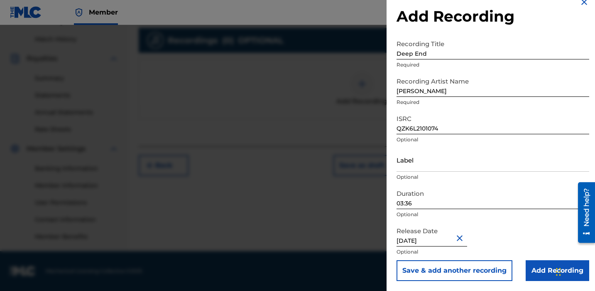
click at [542, 276] on input "Add Recording" at bounding box center [558, 270] width 64 height 21
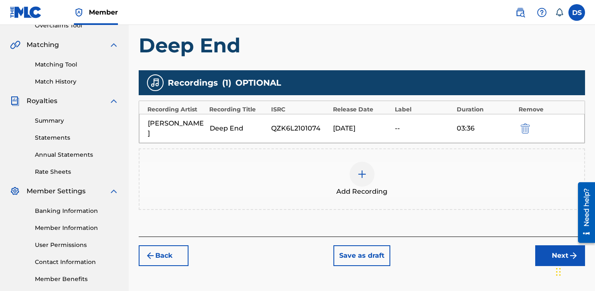
scroll to position [183, 0]
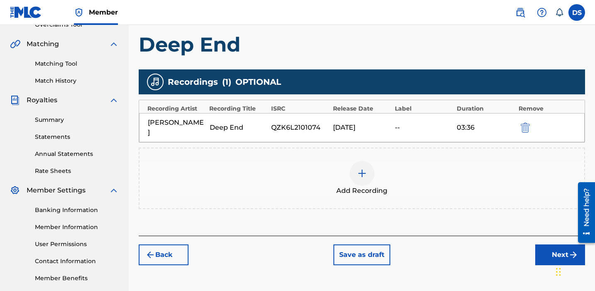
click at [544, 244] on button "Next" at bounding box center [561, 254] width 50 height 21
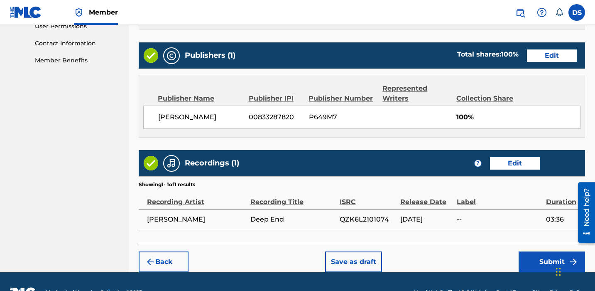
scroll to position [421, 0]
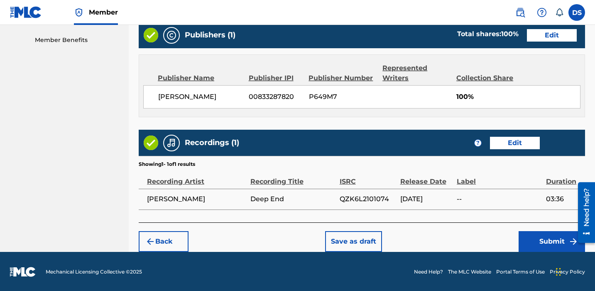
click at [554, 237] on button "Submit" at bounding box center [552, 241] width 66 height 21
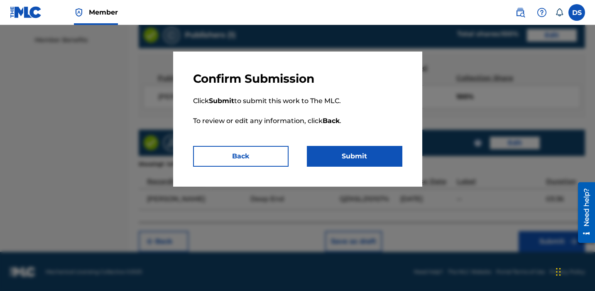
click at [358, 160] on button "Submit" at bounding box center [355, 156] width 96 height 21
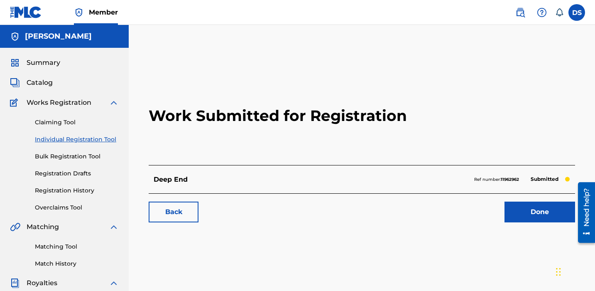
click at [41, 84] on span "Catalog" at bounding box center [40, 83] width 26 height 10
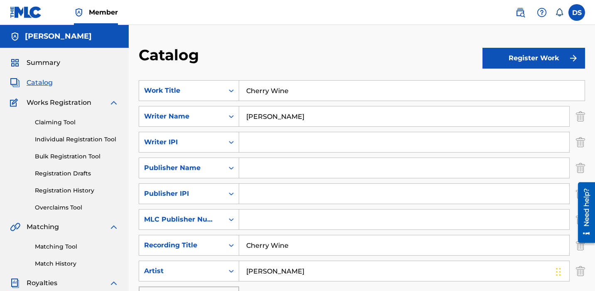
click at [35, 84] on span "Catalog" at bounding box center [40, 83] width 26 height 10
click at [44, 61] on span "Summary" at bounding box center [44, 63] width 34 height 10
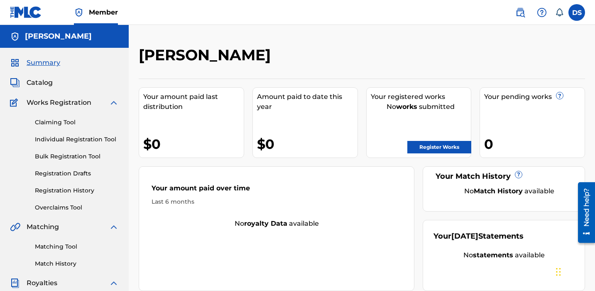
click at [64, 120] on link "Claiming Tool" at bounding box center [77, 122] width 84 height 9
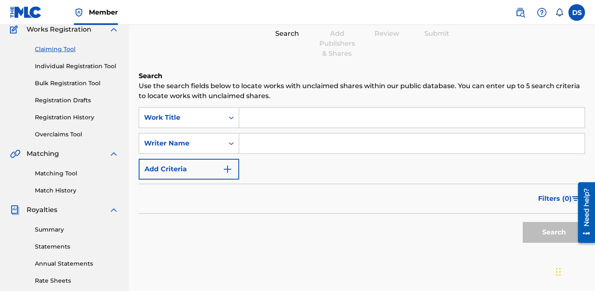
scroll to position [68, 0]
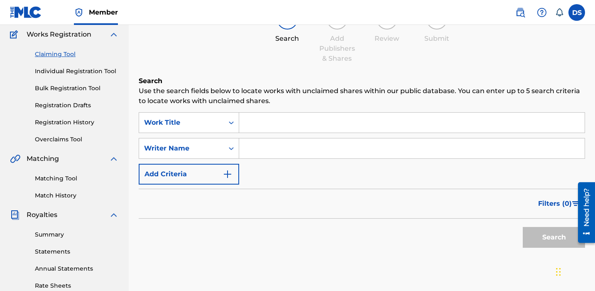
click at [279, 124] on input "Search Form" at bounding box center [412, 123] width 346 height 20
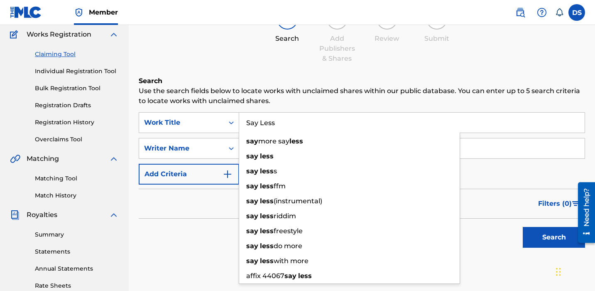
type input "Say Less"
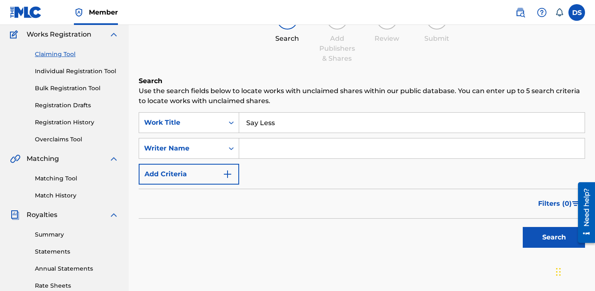
click at [224, 220] on div "Search" at bounding box center [362, 235] width 447 height 33
click at [280, 150] on input "Search Form" at bounding box center [412, 148] width 346 height 20
click at [553, 238] on button "Search" at bounding box center [554, 237] width 62 height 21
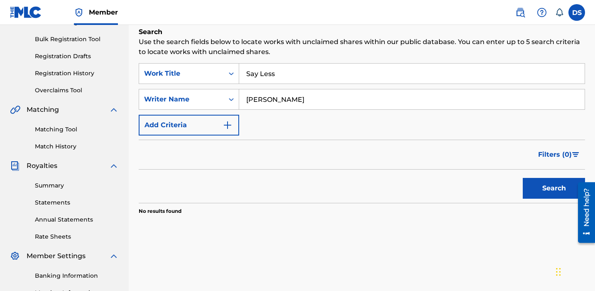
scroll to position [116, 0]
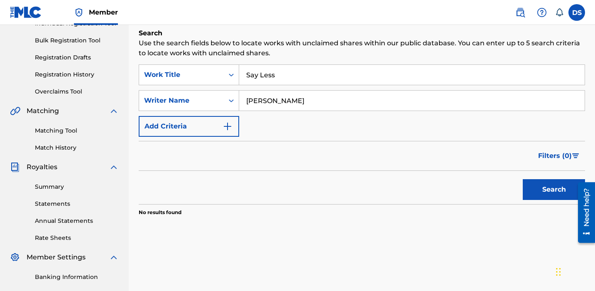
click at [251, 101] on input "david Slay" at bounding box center [412, 101] width 346 height 20
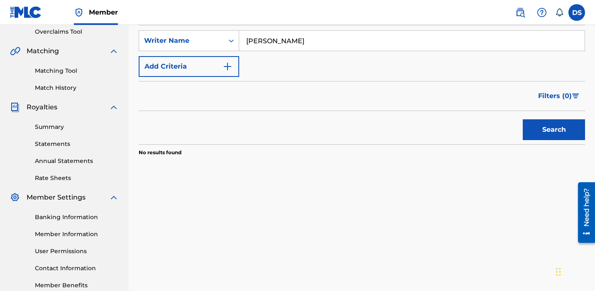
scroll to position [176, 0]
type input "[PERSON_NAME]"
click at [540, 129] on button "Search" at bounding box center [554, 129] width 62 height 21
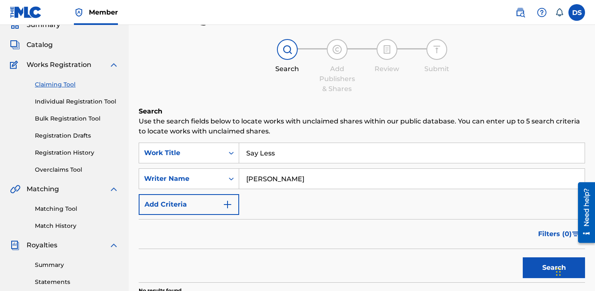
scroll to position [34, 0]
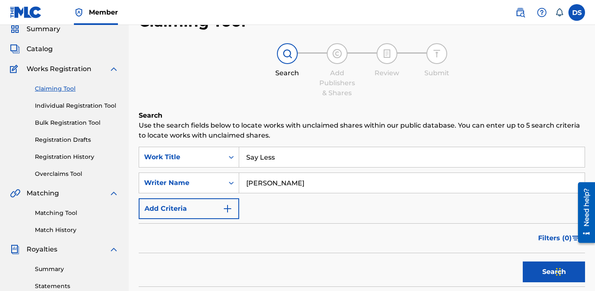
click at [79, 105] on link "Individual Registration Tool" at bounding box center [77, 105] width 84 height 9
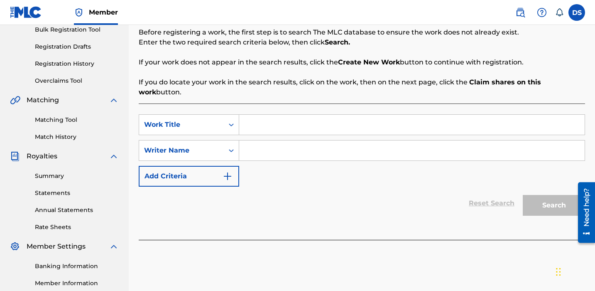
scroll to position [128, 0]
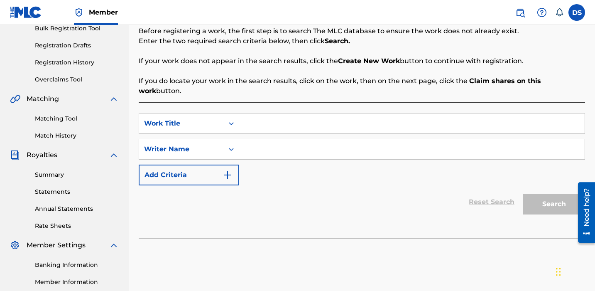
click at [263, 117] on input "Search Form" at bounding box center [412, 123] width 346 height 20
type input "Say Less"
click at [263, 144] on input "Search Form" at bounding box center [412, 149] width 346 height 20
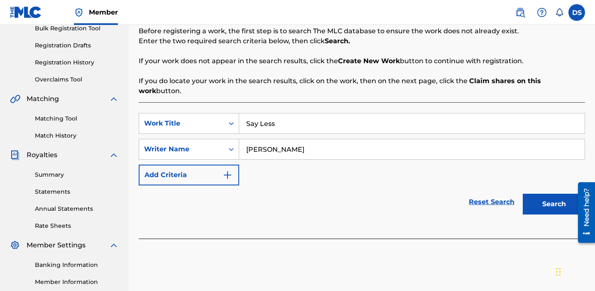
type input "[PERSON_NAME]"
click at [546, 201] on button "Search" at bounding box center [554, 204] width 62 height 21
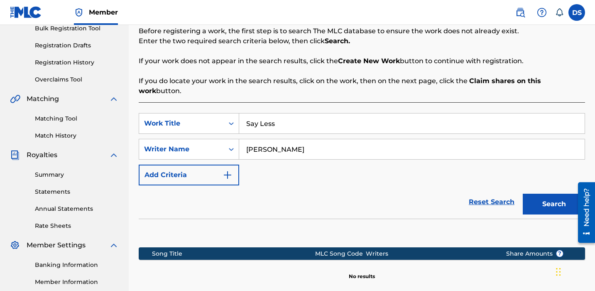
scroll to position [224, 0]
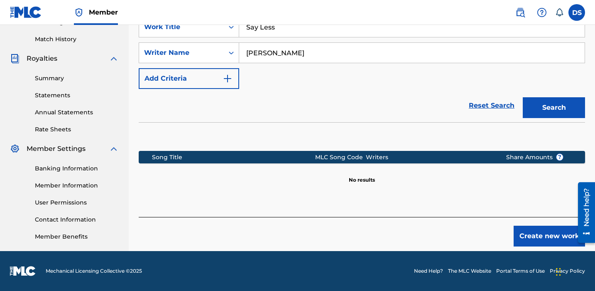
click at [528, 226] on button "Create new work" at bounding box center [549, 236] width 71 height 21
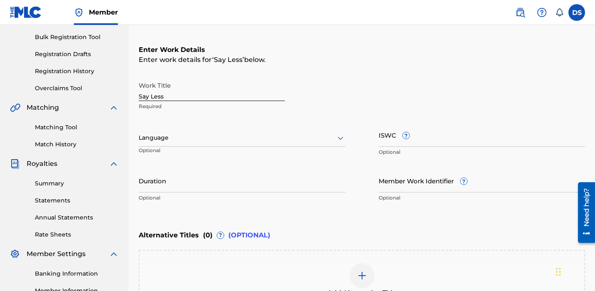
scroll to position [114, 0]
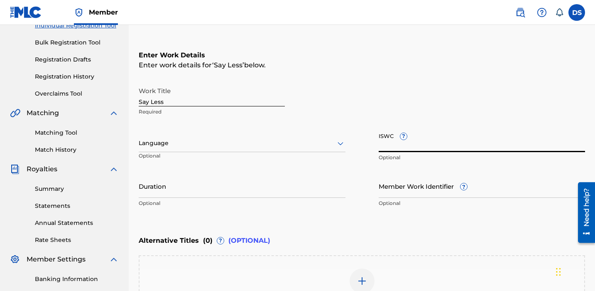
paste input "T3128356656"
type input "T3128356656"
click at [194, 145] on div at bounding box center [242, 143] width 207 height 10
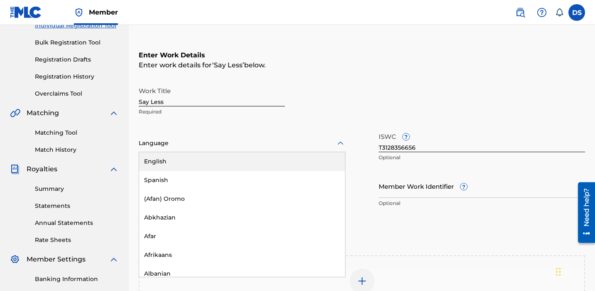
click at [184, 166] on div "English" at bounding box center [242, 161] width 206 height 19
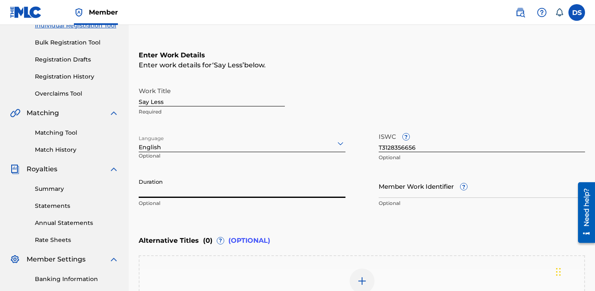
click at [204, 191] on input "Duration" at bounding box center [242, 186] width 207 height 24
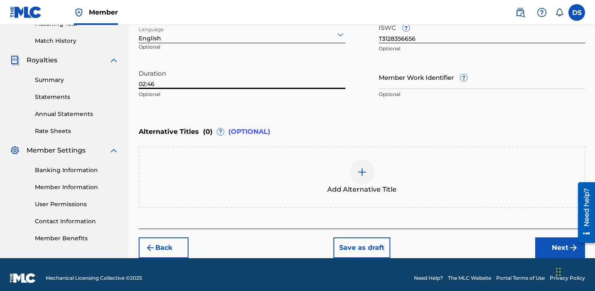
type input "02:46"
click at [546, 246] on button "Next" at bounding box center [561, 247] width 50 height 21
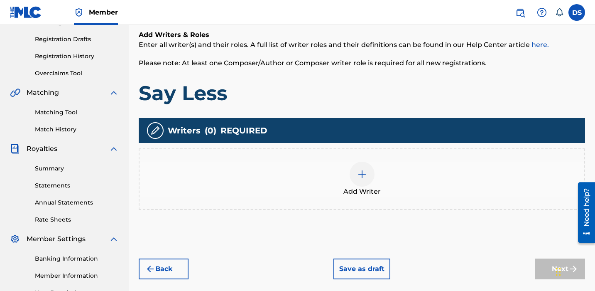
scroll to position [135, 0]
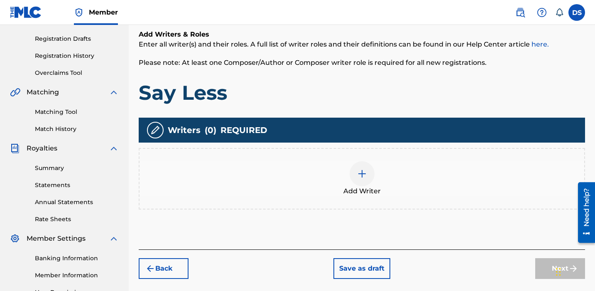
click at [354, 174] on div at bounding box center [362, 173] width 25 height 25
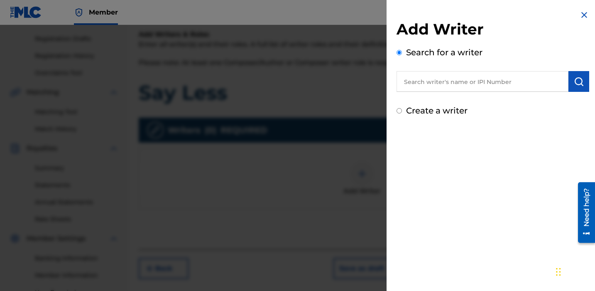
click at [443, 83] on input "text" at bounding box center [483, 81] width 172 height 21
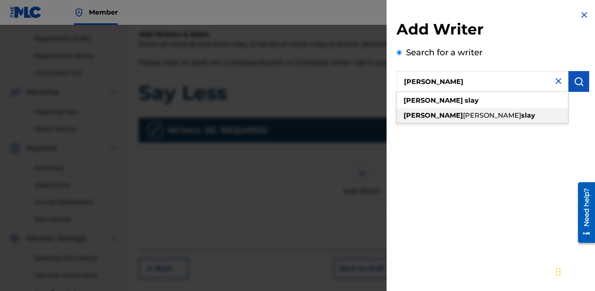
click at [417, 115] on strong "[PERSON_NAME]" at bounding box center [433, 115] width 59 height 8
type input "[PERSON_NAME]"
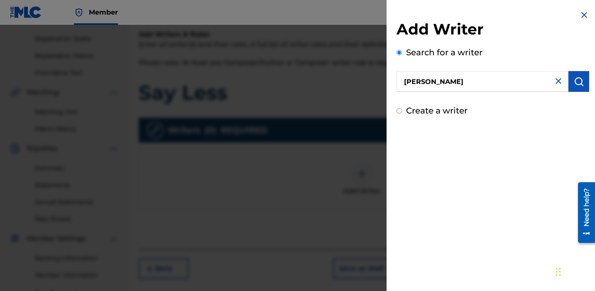
click at [578, 86] on img "submit" at bounding box center [579, 81] width 10 height 10
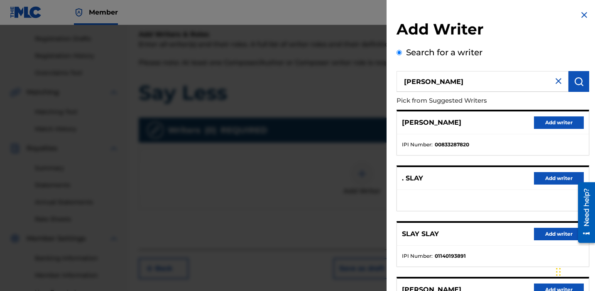
click at [544, 121] on button "Add writer" at bounding box center [559, 122] width 50 height 12
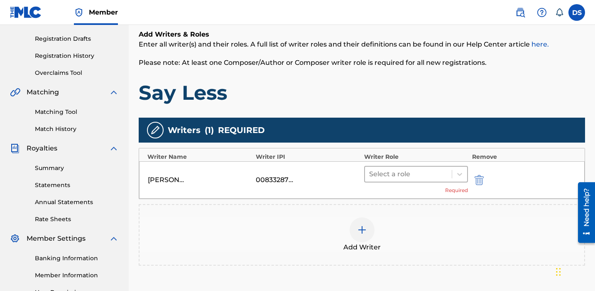
click at [403, 174] on div at bounding box center [408, 174] width 79 height 12
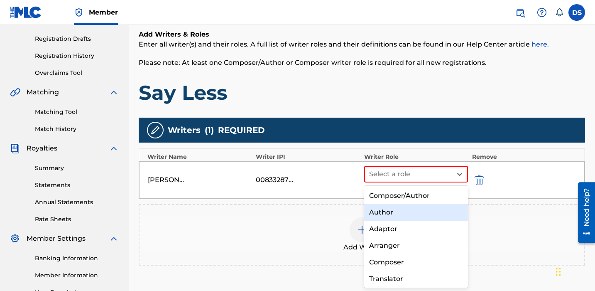
click at [396, 212] on div "Author" at bounding box center [416, 212] width 104 height 17
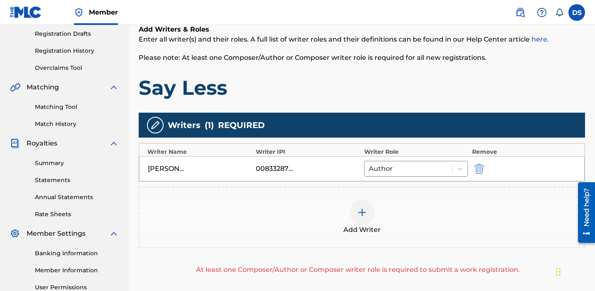
scroll to position [139, 0]
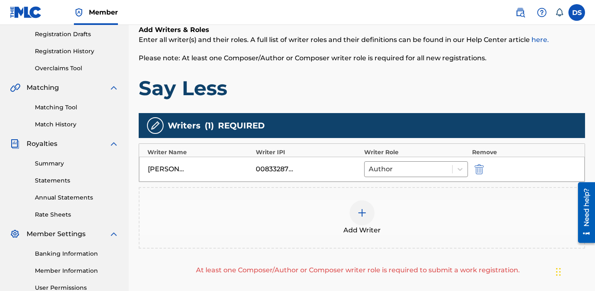
click at [363, 207] on div at bounding box center [362, 212] width 25 height 25
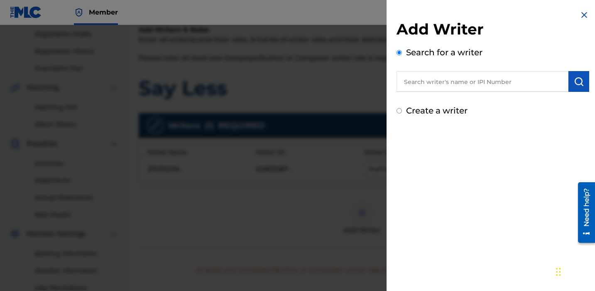
click at [461, 84] on input "text" at bounding box center [483, 81] width 172 height 21
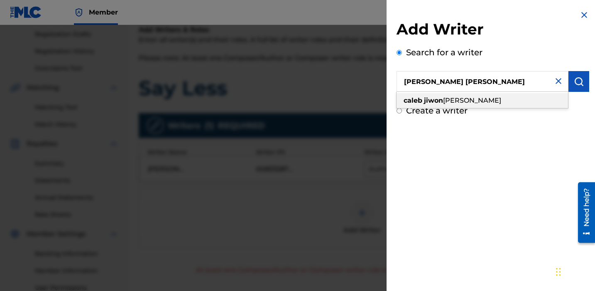
click at [464, 98] on div "caleb jiwon lee" at bounding box center [483, 100] width 172 height 15
type input "[PERSON_NAME] [PERSON_NAME]"
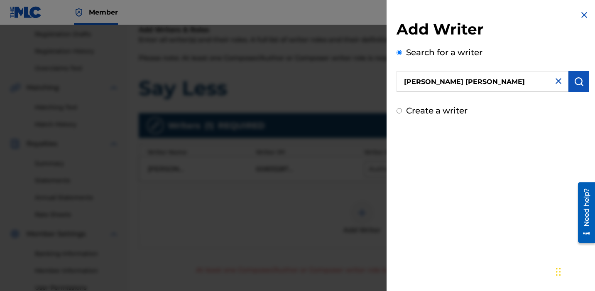
click at [577, 77] on img "submit" at bounding box center [579, 81] width 10 height 10
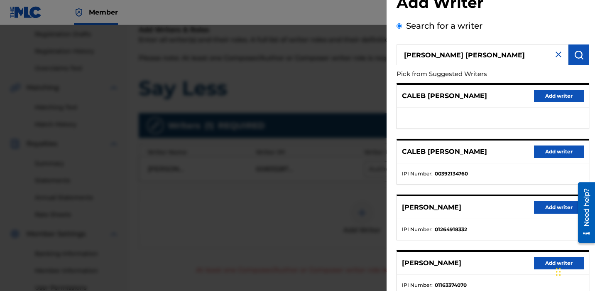
scroll to position [25, 0]
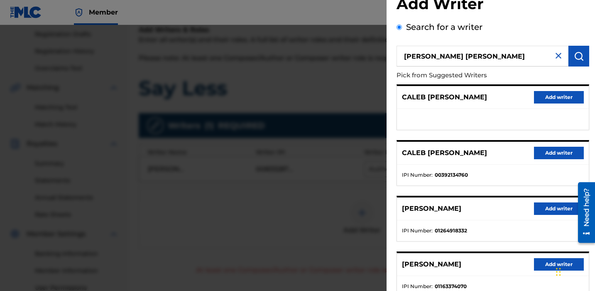
click at [558, 149] on button "Add writer" at bounding box center [559, 153] width 50 height 12
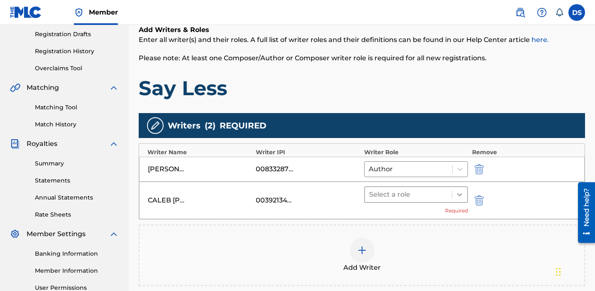
click at [461, 193] on icon at bounding box center [459, 194] width 5 height 3
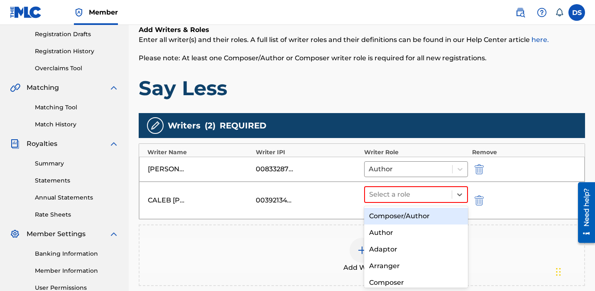
click at [413, 218] on div "Composer/Author" at bounding box center [416, 216] width 104 height 17
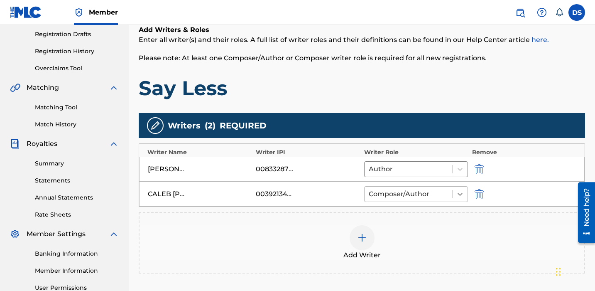
click at [457, 197] on icon at bounding box center [460, 194] width 8 height 8
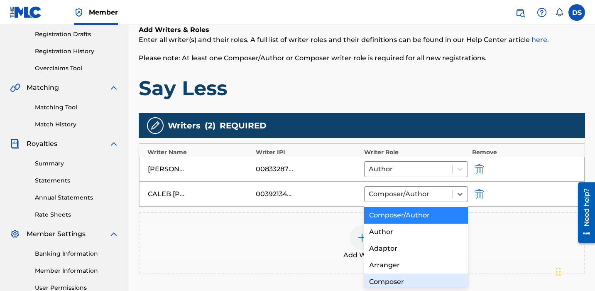
click at [400, 281] on div "Composer" at bounding box center [416, 281] width 104 height 17
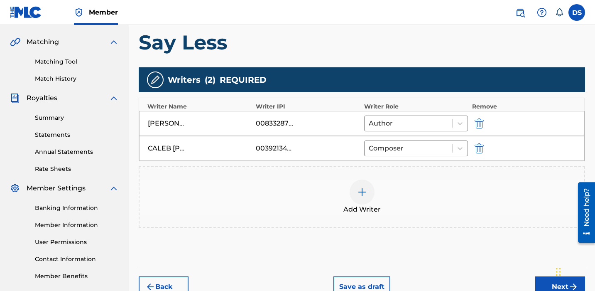
scroll to position [187, 0]
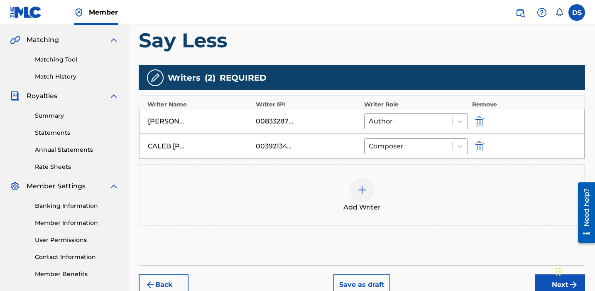
click at [358, 189] on img at bounding box center [362, 190] width 10 height 10
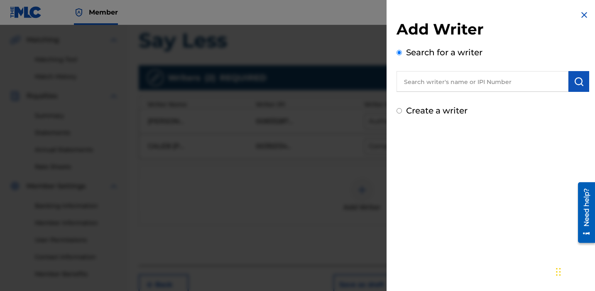
click at [421, 83] on input "text" at bounding box center [483, 81] width 172 height 21
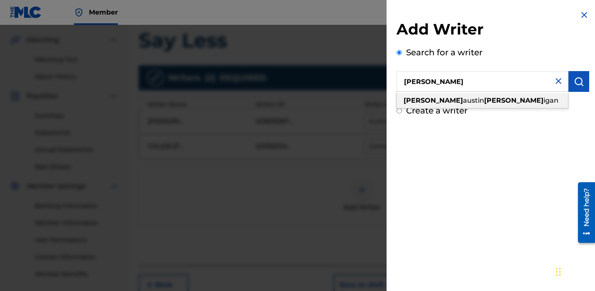
click at [463, 100] on span "austin" at bounding box center [473, 100] width 21 height 8
type input "samual austin mulligan"
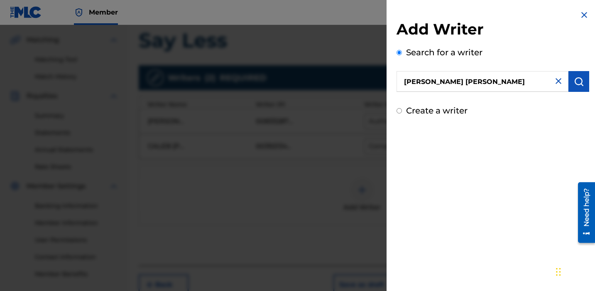
click at [584, 84] on button "submit" at bounding box center [579, 81] width 21 height 21
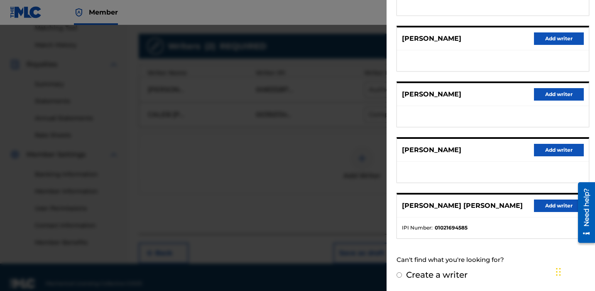
scroll to position [217, 0]
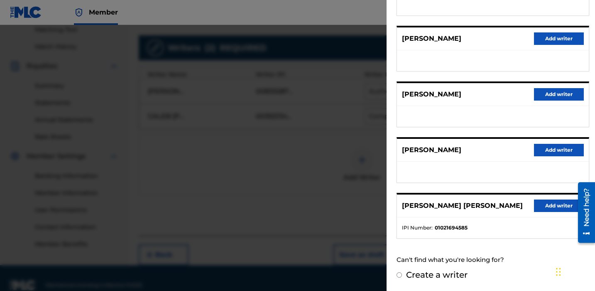
click at [542, 206] on button "Add writer" at bounding box center [559, 205] width 50 height 12
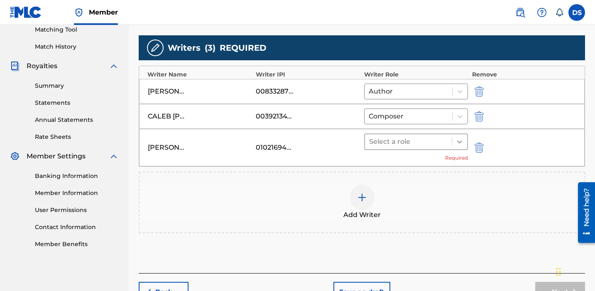
click at [459, 142] on icon at bounding box center [459, 141] width 5 height 3
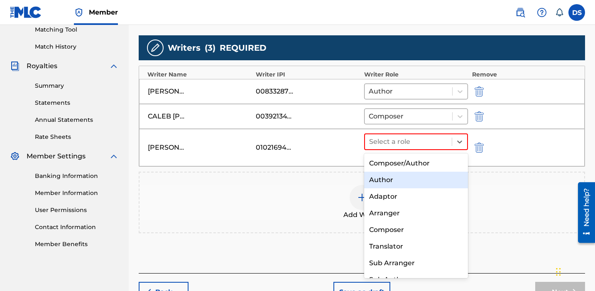
click at [402, 179] on div "Author" at bounding box center [416, 180] width 104 height 17
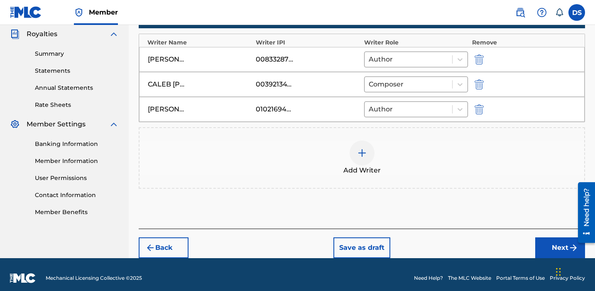
click at [545, 245] on button "Next" at bounding box center [561, 247] width 50 height 21
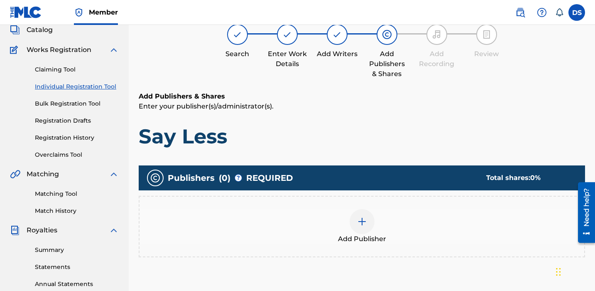
scroll to position [56, 0]
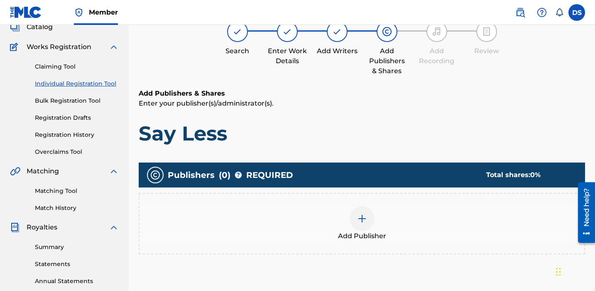
click at [365, 220] on img at bounding box center [362, 219] width 10 height 10
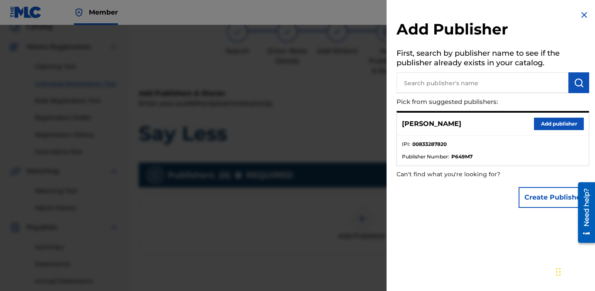
click at [547, 129] on button "Add publisher" at bounding box center [559, 124] width 50 height 12
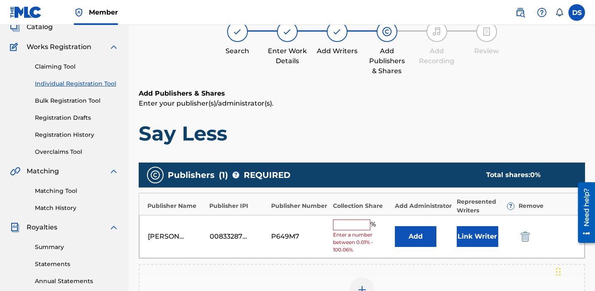
scroll to position [93, 0]
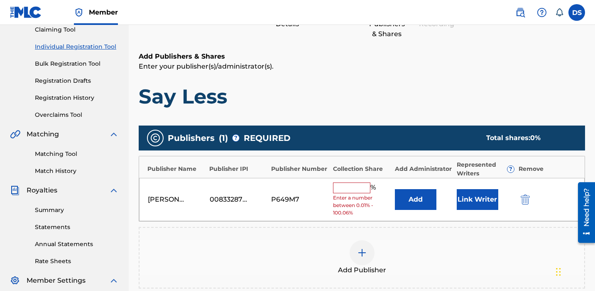
click at [351, 187] on input "text" at bounding box center [351, 187] width 37 height 11
type input "100"
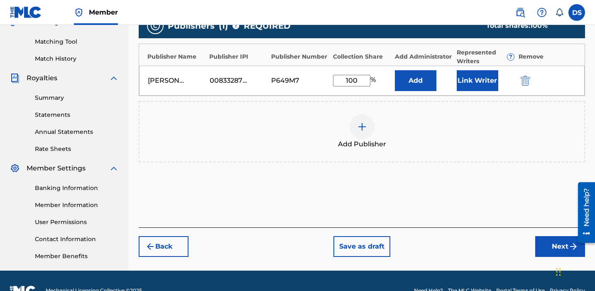
click at [553, 241] on button "Next" at bounding box center [561, 246] width 50 height 21
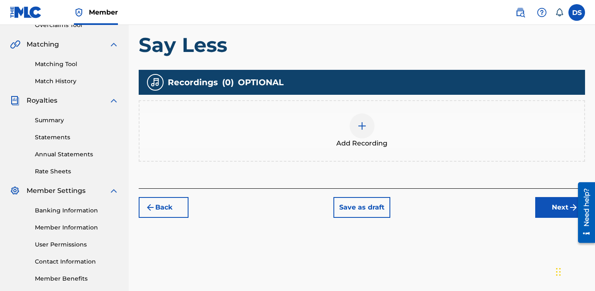
scroll to position [183, 0]
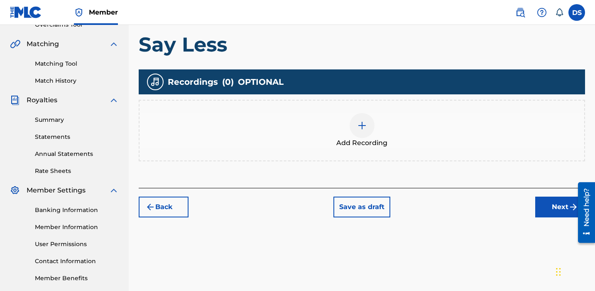
click at [365, 127] on img at bounding box center [362, 125] width 10 height 10
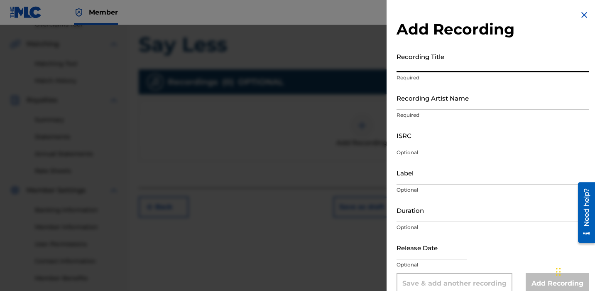
click at [422, 67] on input "Recording Title" at bounding box center [493, 61] width 193 height 24
type input "Say Less"
click at [423, 105] on input "Recording Artist Name" at bounding box center [493, 98] width 193 height 24
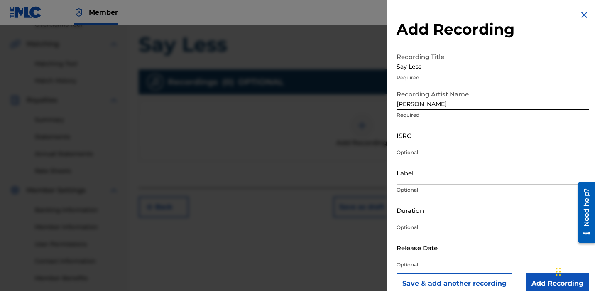
type input "[PERSON_NAME]"
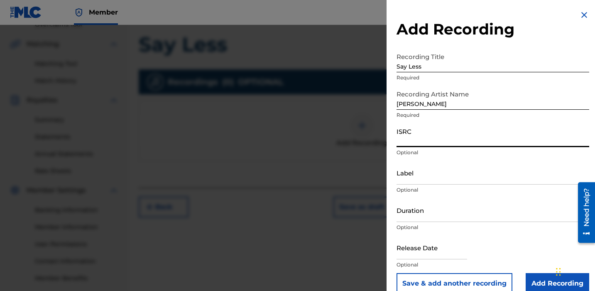
click at [419, 139] on input "ISRC" at bounding box center [493, 135] width 193 height 24
paste input "QZS7J2205786"
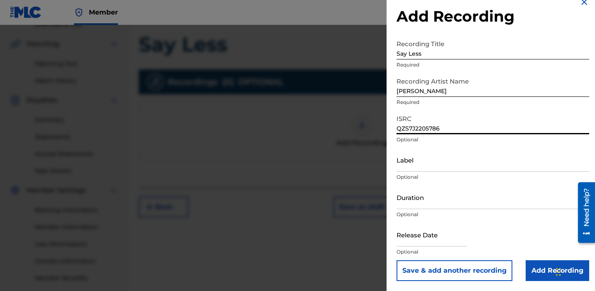
type input "QZS7J2205786"
click at [425, 204] on input "Duration" at bounding box center [493, 197] width 193 height 24
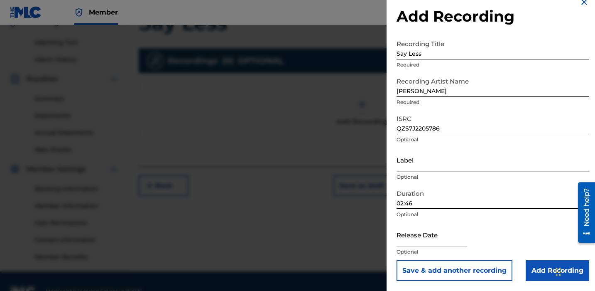
scroll to position [216, 0]
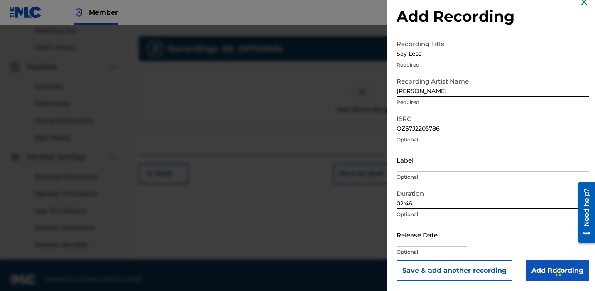
type input "02:46"
click at [418, 239] on input "text" at bounding box center [432, 235] width 71 height 24
select select "7"
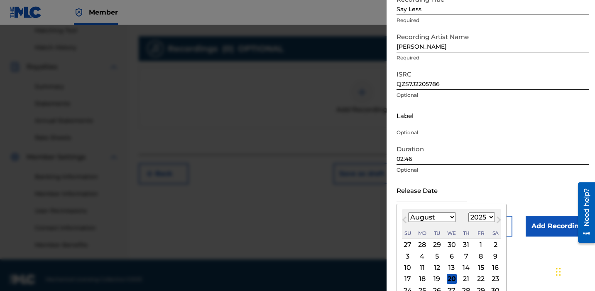
scroll to position [61, 0]
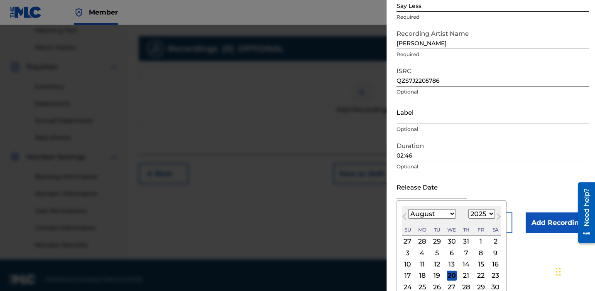
click at [490, 214] on select "1899 1900 1901 1902 1903 1904 1905 1906 1907 1908 1909 1910 1911 1912 1913 1914…" at bounding box center [482, 214] width 27 height 10
select select "2022"
click at [469, 209] on select "1899 1900 1901 1902 1903 1904 1905 1906 1907 1908 1909 1910 1911 1912 1913 1914…" at bounding box center [482, 214] width 27 height 10
click at [451, 215] on select "January February March April May June July August September October November De…" at bounding box center [432, 214] width 48 height 10
select select "9"
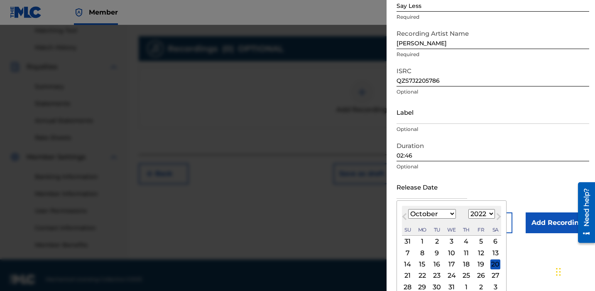
click at [408, 209] on select "January February March April May June July August September October November De…" at bounding box center [432, 214] width 48 height 10
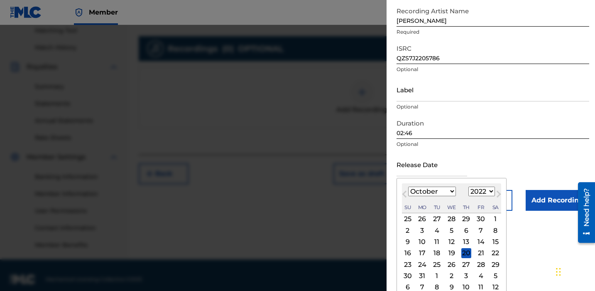
scroll to position [90, 0]
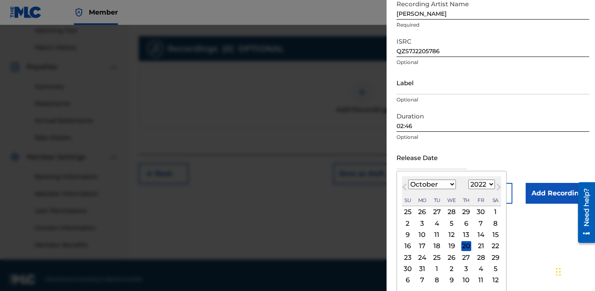
click at [450, 232] on div "12" at bounding box center [452, 235] width 10 height 10
type input "October 12 2022"
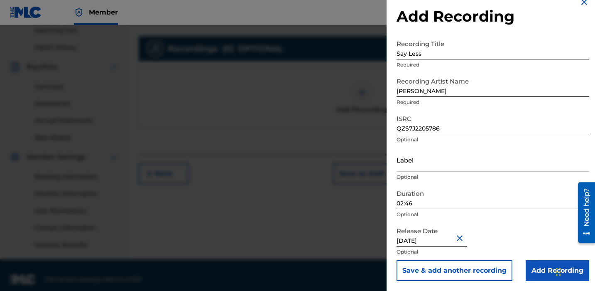
scroll to position [224, 0]
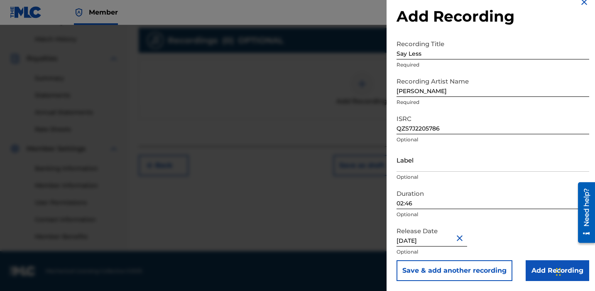
click at [540, 265] on input "Add Recording" at bounding box center [558, 270] width 64 height 21
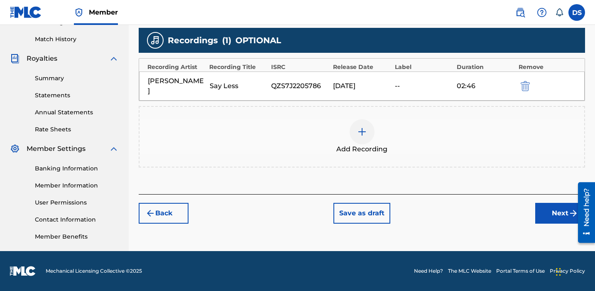
click at [550, 205] on button "Next" at bounding box center [561, 213] width 50 height 21
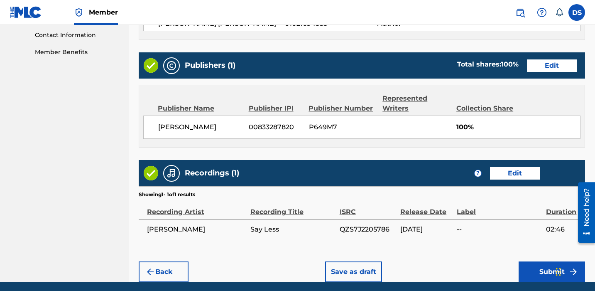
scroll to position [439, 0]
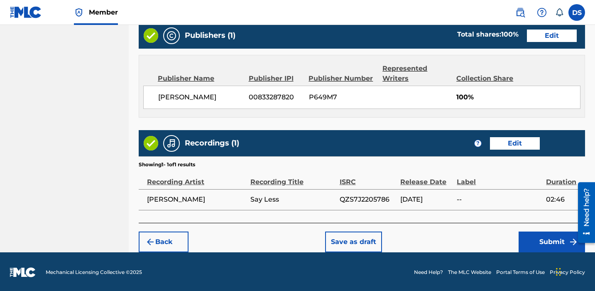
click at [543, 241] on button "Submit" at bounding box center [552, 241] width 66 height 21
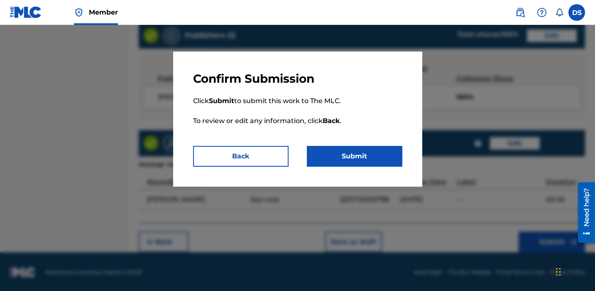
click at [365, 162] on button "Submit" at bounding box center [355, 156] width 96 height 21
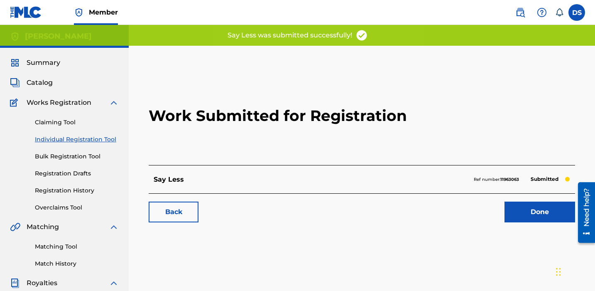
click at [548, 214] on link "Done" at bounding box center [540, 211] width 71 height 21
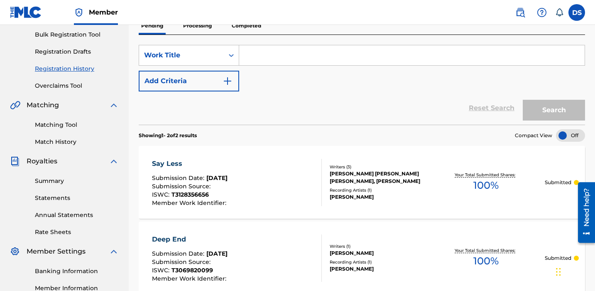
scroll to position [98, 0]
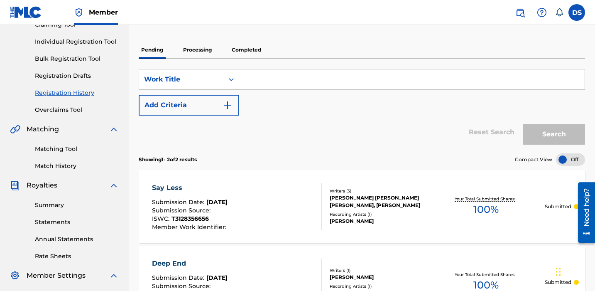
click at [206, 48] on p "Processing" at bounding box center [198, 49] width 34 height 17
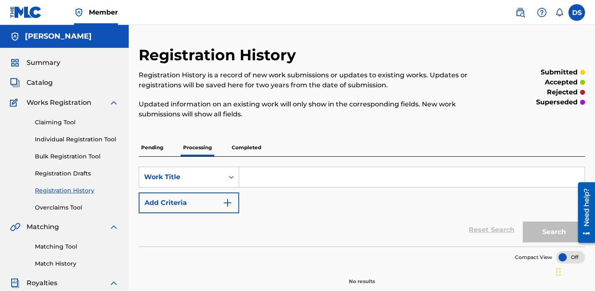
click at [68, 144] on div "Claiming Tool Individual Registration Tool Bulk Registration Tool Registration …" at bounding box center [64, 160] width 109 height 104
click at [79, 135] on link "Individual Registration Tool" at bounding box center [77, 139] width 84 height 9
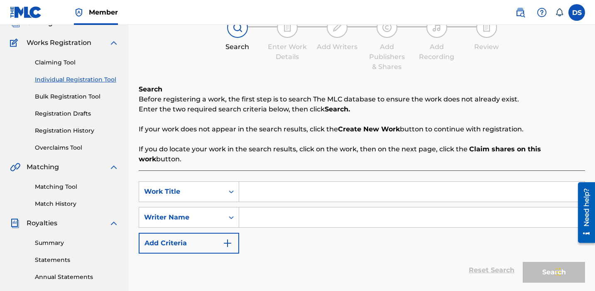
scroll to position [65, 0]
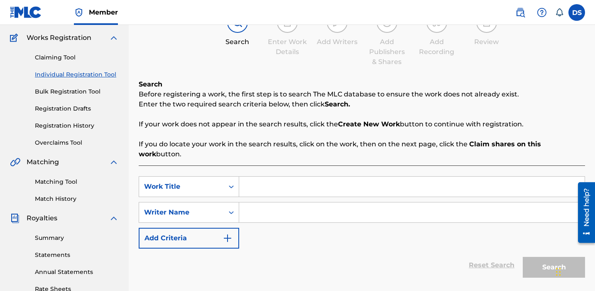
click at [262, 180] on input "Search Form" at bounding box center [412, 187] width 346 height 20
type input "LBD"
click at [267, 202] on input "Search Form" at bounding box center [412, 212] width 346 height 20
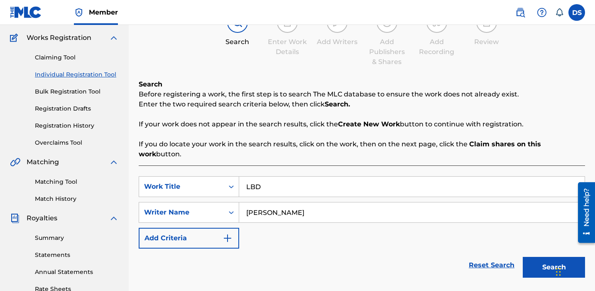
type input "[PERSON_NAME]"
click at [543, 258] on button "Search" at bounding box center [554, 267] width 62 height 21
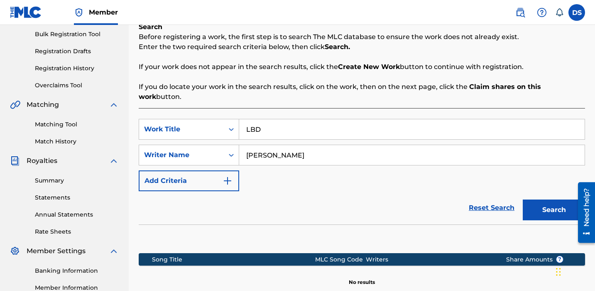
scroll to position [224, 0]
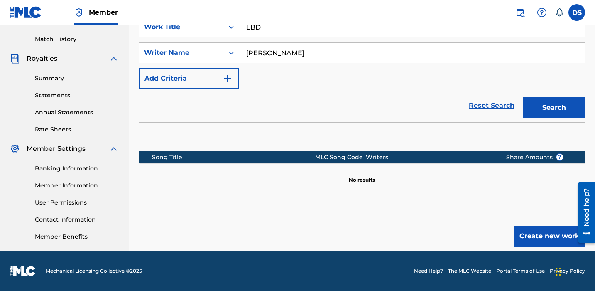
click at [533, 226] on button "Create new work" at bounding box center [549, 236] width 71 height 21
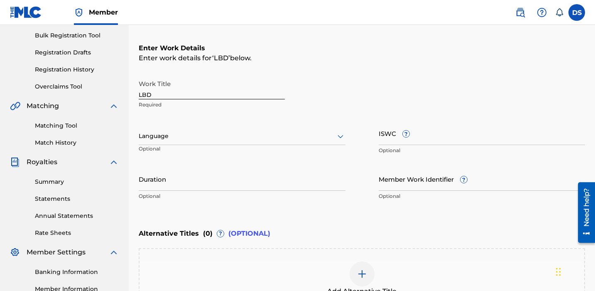
scroll to position [136, 0]
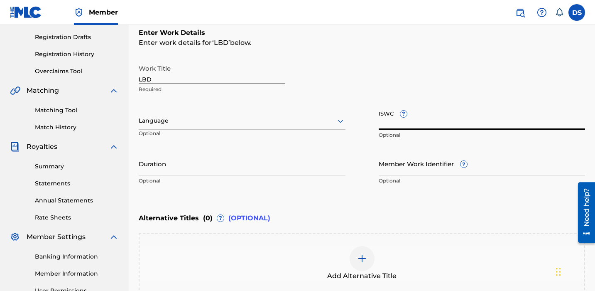
paste input "T3187153277"
type input "T3187153277"
click at [181, 122] on div at bounding box center [242, 120] width 207 height 10
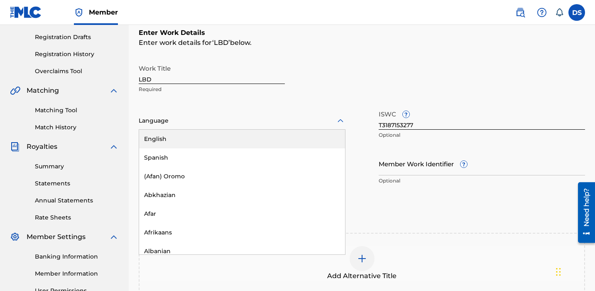
click at [186, 141] on div "English" at bounding box center [242, 139] width 206 height 19
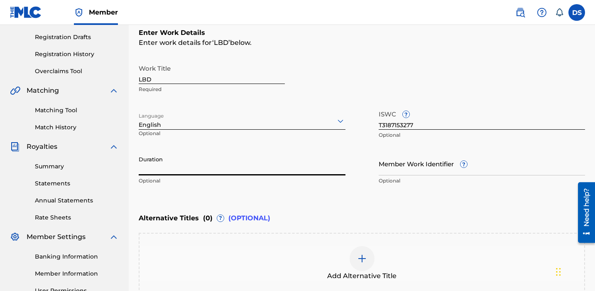
click at [186, 170] on input "Duration" at bounding box center [242, 164] width 207 height 24
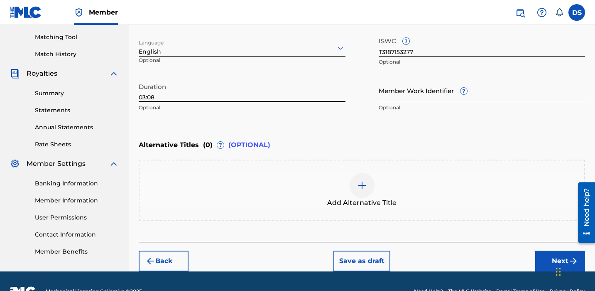
scroll to position [221, 0]
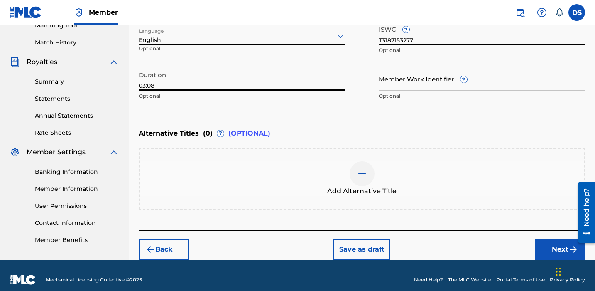
type input "03:08"
click at [553, 250] on button "Next" at bounding box center [561, 249] width 50 height 21
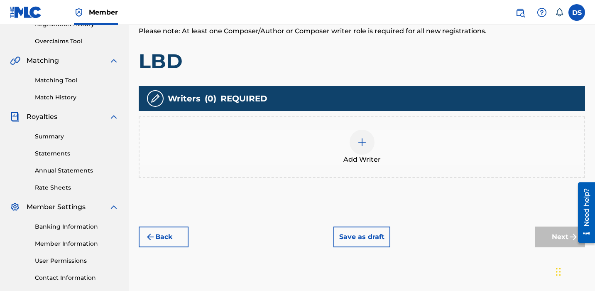
scroll to position [164, 0]
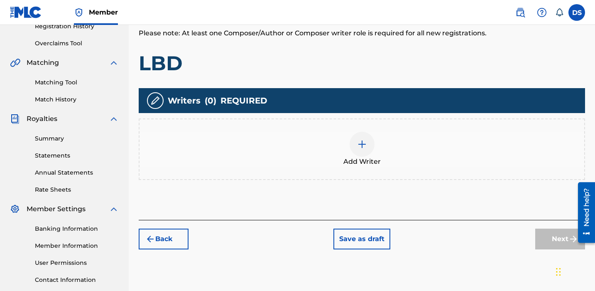
click at [360, 139] on img at bounding box center [362, 144] width 10 height 10
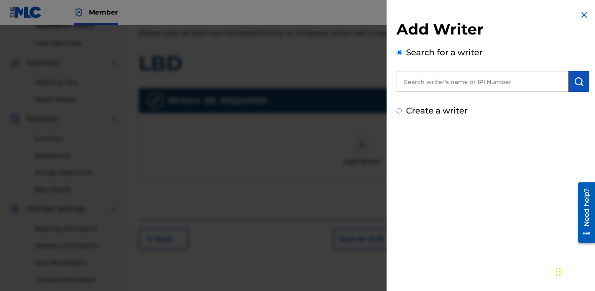
click at [436, 82] on input "text" at bounding box center [483, 81] width 172 height 21
type input "D"
type input "A"
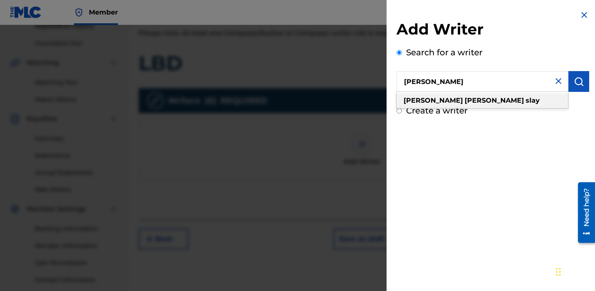
click at [524, 97] on span at bounding box center [525, 100] width 2 height 8
type input "[PERSON_NAME]"
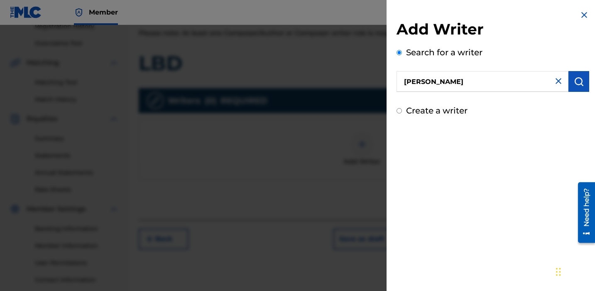
click at [570, 82] on button "submit" at bounding box center [579, 81] width 21 height 21
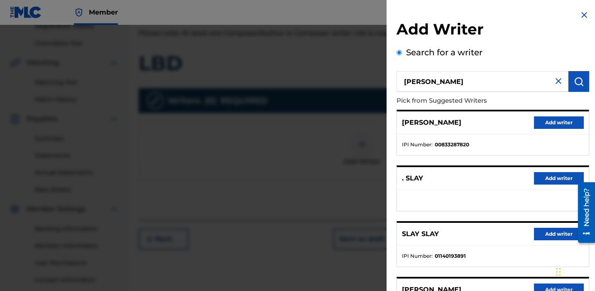
click at [560, 122] on button "Add writer" at bounding box center [559, 122] width 50 height 12
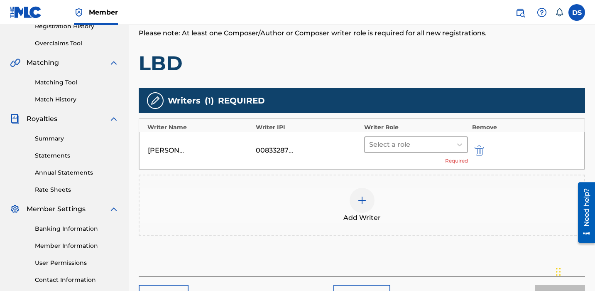
click at [404, 143] on div at bounding box center [408, 145] width 79 height 12
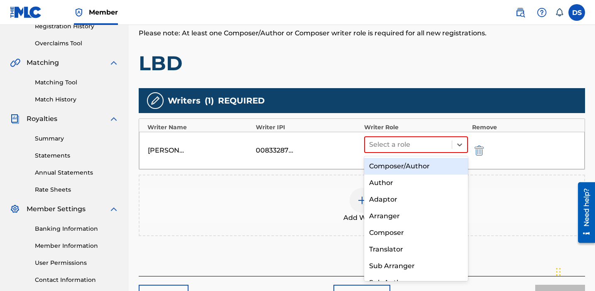
click at [393, 167] on div "Composer/Author" at bounding box center [416, 166] width 104 height 17
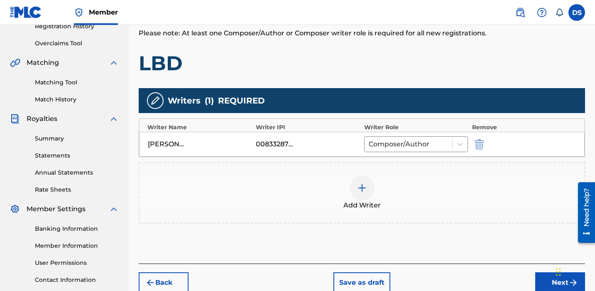
click at [360, 184] on img at bounding box center [362, 188] width 10 height 10
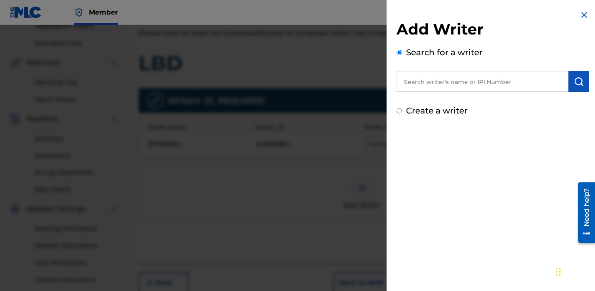
click at [438, 77] on input "text" at bounding box center [483, 81] width 172 height 21
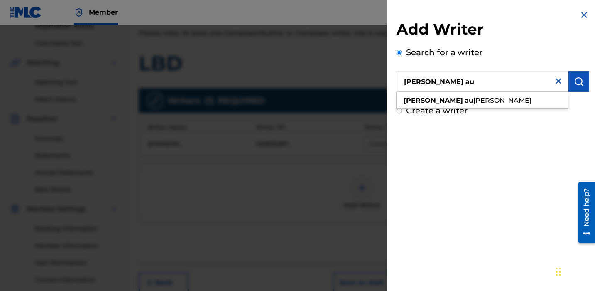
click at [474, 101] on span "stin mulligan" at bounding box center [503, 100] width 58 height 8
type input "samual austin mulligan"
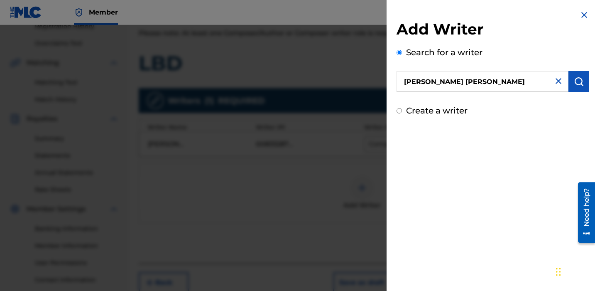
click at [572, 87] on button "submit" at bounding box center [579, 81] width 21 height 21
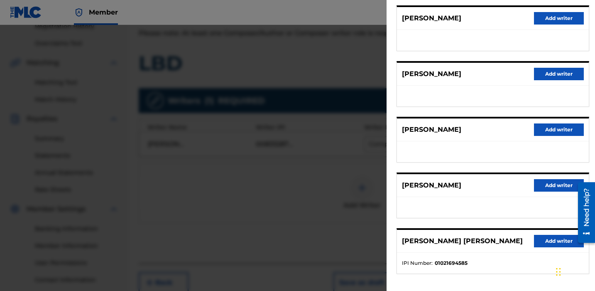
scroll to position [140, 0]
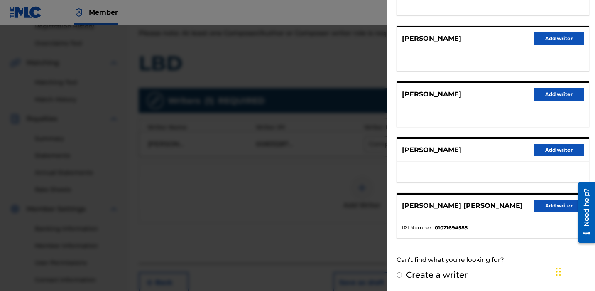
click at [563, 202] on button "Add writer" at bounding box center [559, 205] width 50 height 12
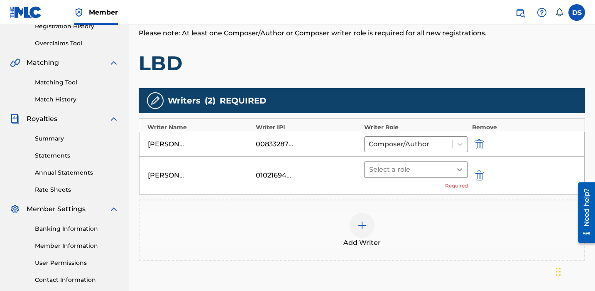
click at [460, 169] on icon at bounding box center [459, 169] width 5 height 3
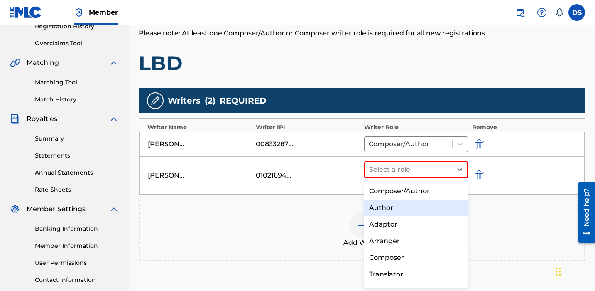
click at [390, 211] on div "Author" at bounding box center [416, 207] width 104 height 17
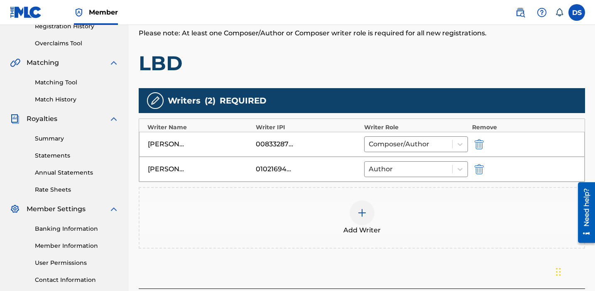
click at [365, 211] on img at bounding box center [362, 213] width 10 height 10
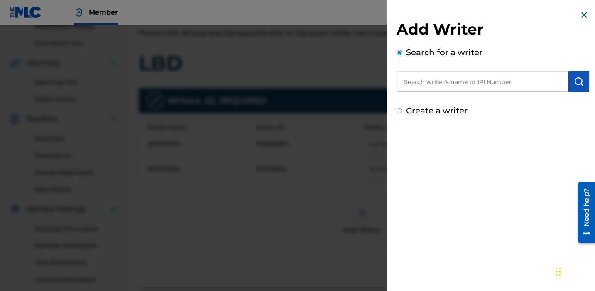
click at [453, 82] on input "text" at bounding box center [483, 81] width 172 height 21
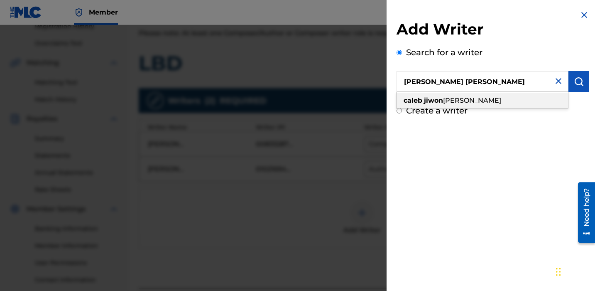
click at [436, 103] on strong "jiwon" at bounding box center [433, 100] width 19 height 8
type input "[PERSON_NAME] [PERSON_NAME]"
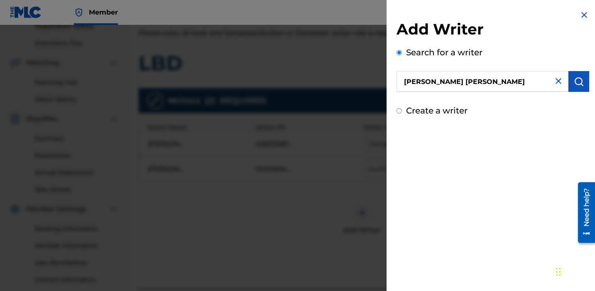
click at [577, 84] on img "submit" at bounding box center [579, 81] width 10 height 10
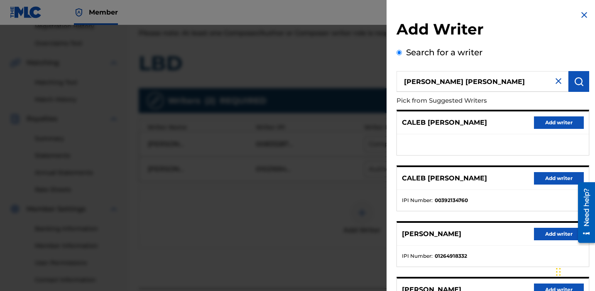
scroll to position [26, 0]
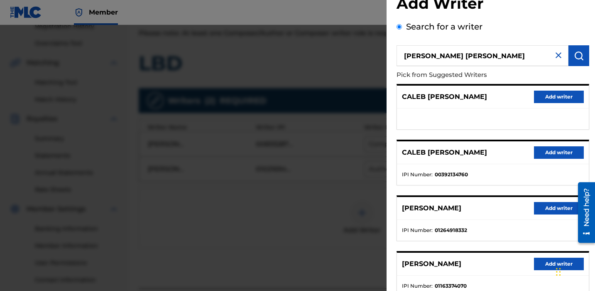
click at [558, 152] on button "Add writer" at bounding box center [559, 152] width 50 height 12
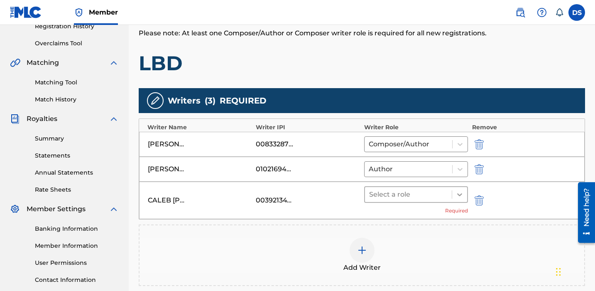
click at [460, 196] on icon at bounding box center [460, 194] width 8 height 8
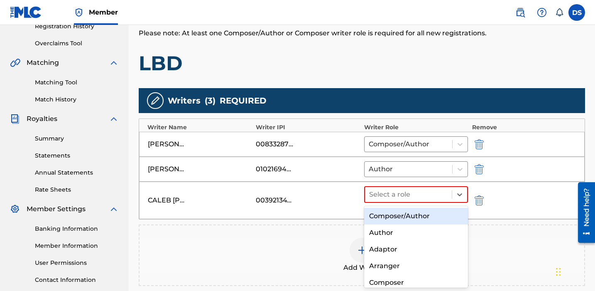
click at [410, 216] on div "Composer/Author" at bounding box center [416, 216] width 104 height 17
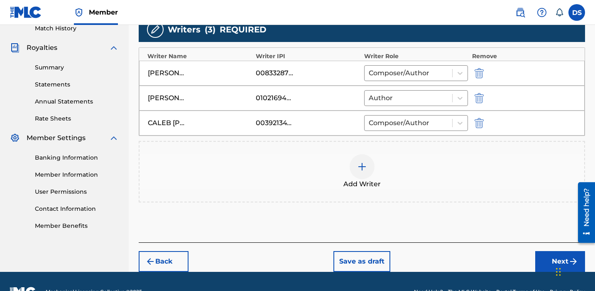
click at [539, 255] on button "Next" at bounding box center [561, 261] width 50 height 21
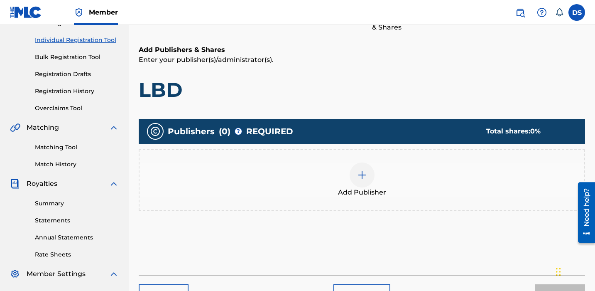
scroll to position [120, 0]
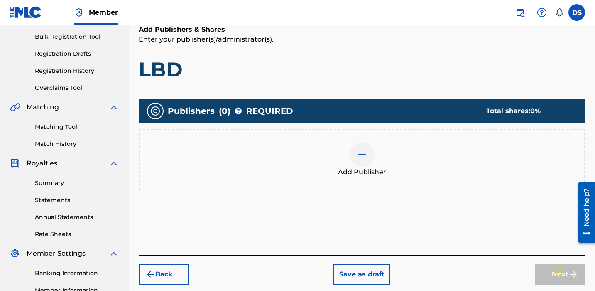
click at [365, 155] on img at bounding box center [362, 155] width 10 height 10
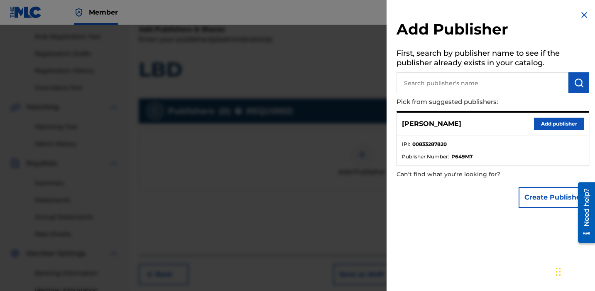
click at [545, 128] on button "Add publisher" at bounding box center [559, 124] width 50 height 12
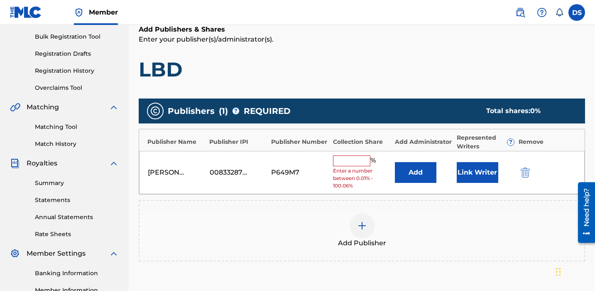
click at [352, 158] on input "text" at bounding box center [351, 160] width 37 height 11
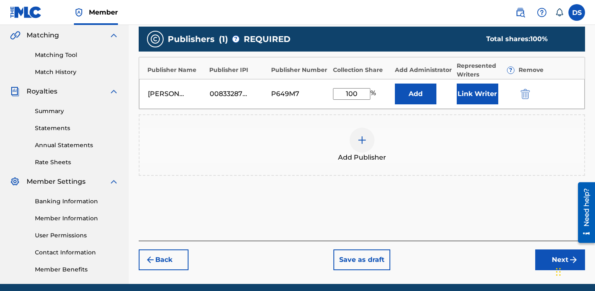
scroll to position [203, 0]
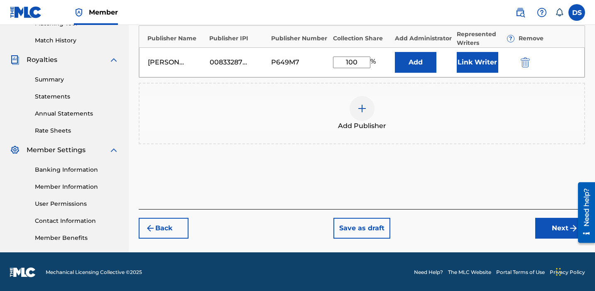
type input "100"
click at [548, 222] on button "Next" at bounding box center [561, 228] width 50 height 21
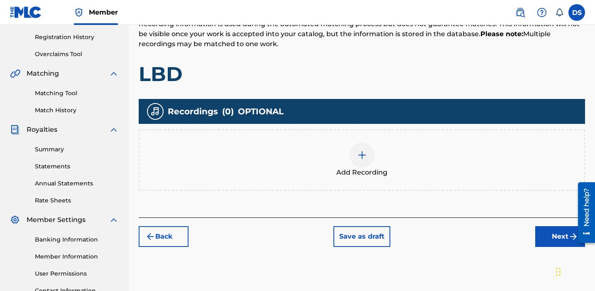
scroll to position [154, 0]
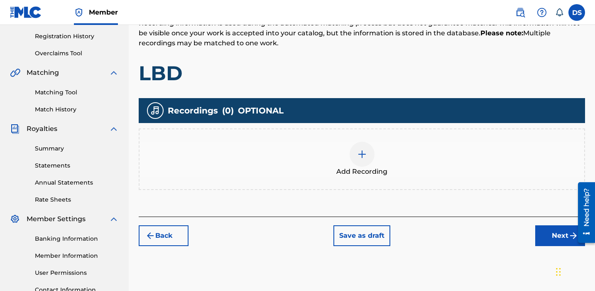
click at [361, 155] on img at bounding box center [362, 154] width 10 height 10
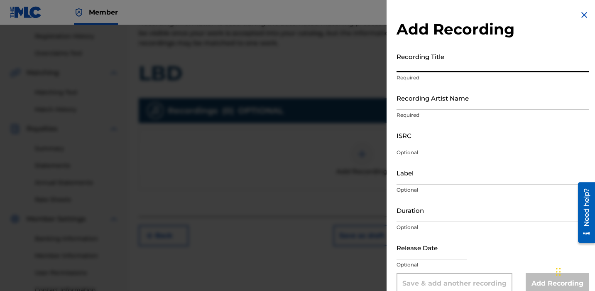
click at [434, 66] on input "Recording Title" at bounding box center [493, 61] width 193 height 24
type input "LBD"
click at [443, 100] on input "Recording Artist Name" at bounding box center [493, 98] width 193 height 24
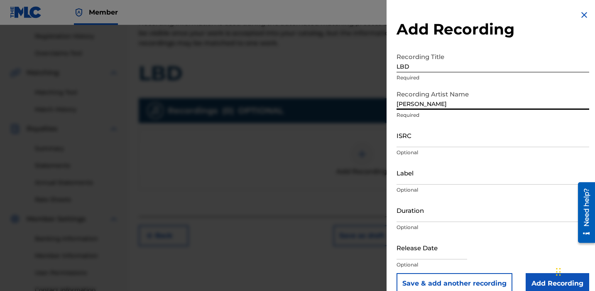
type input "[PERSON_NAME]"
click at [423, 141] on input "ISRC" at bounding box center [493, 135] width 193 height 24
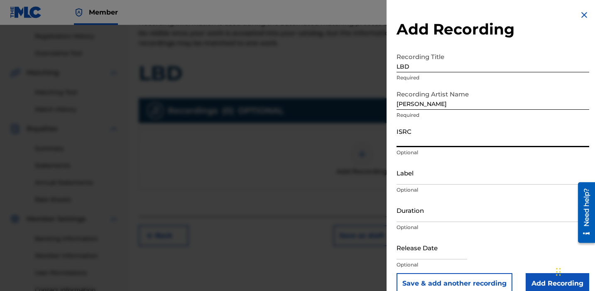
paste input "QZTRX2317346"
type input "QZTRX2317346"
click at [436, 214] on input "Duration" at bounding box center [493, 210] width 193 height 24
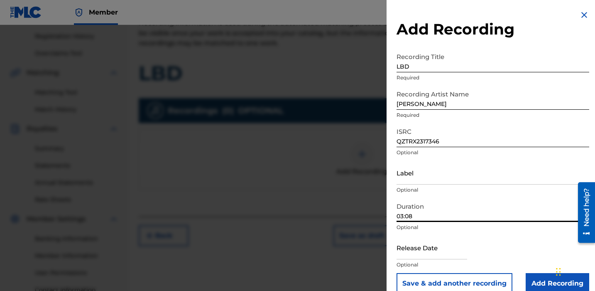
scroll to position [13, 0]
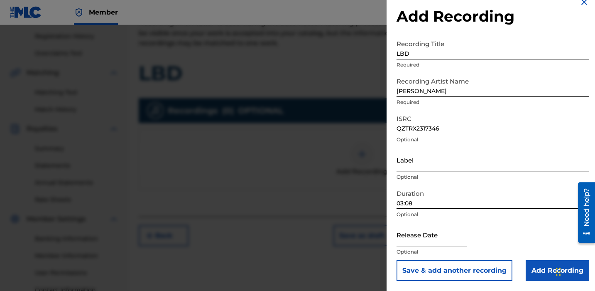
type input "03:08"
click at [430, 237] on input "text" at bounding box center [432, 235] width 71 height 24
select select "7"
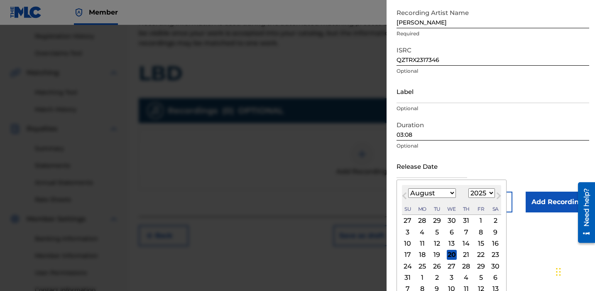
scroll to position [89, 0]
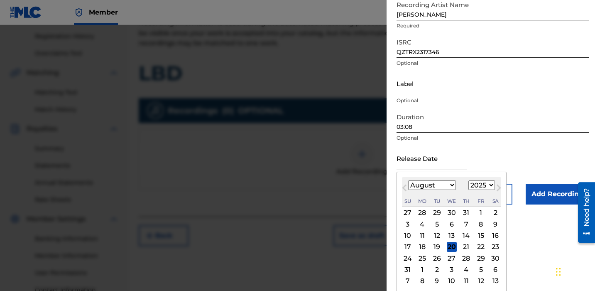
click at [489, 185] on select "1899 1900 1901 1902 1903 1904 1905 1906 1907 1908 1909 1910 1911 1912 1913 1914…" at bounding box center [482, 185] width 27 height 10
select select "2023"
click at [469, 190] on select "1899 1900 1901 1902 1903 1904 1905 1906 1907 1908 1909 1910 1911 1912 1913 1914…" at bounding box center [482, 185] width 27 height 10
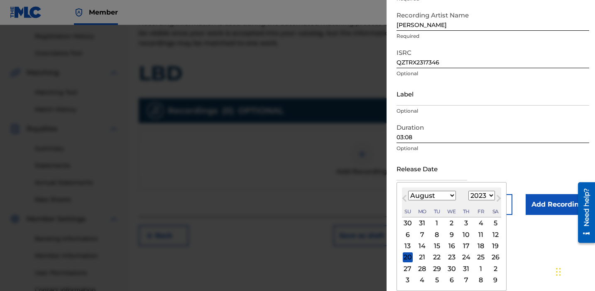
scroll to position [79, 0]
click at [452, 197] on select "January February March April May June July August September October November De…" at bounding box center [432, 196] width 48 height 10
select select "5"
click at [408, 191] on select "January February March April May June July August September October November De…" at bounding box center [432, 196] width 48 height 10
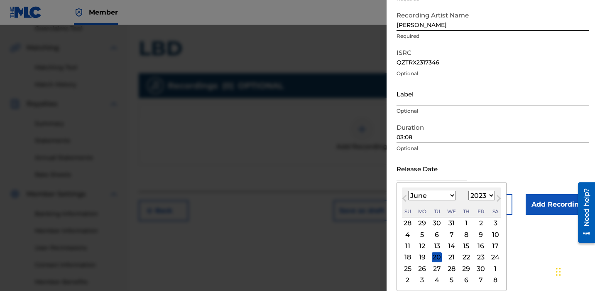
scroll to position [210, 0]
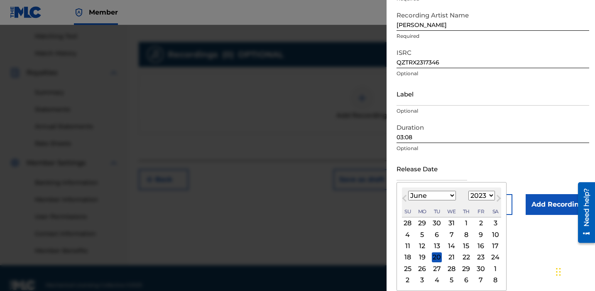
click at [478, 269] on div "30" at bounding box center [481, 268] width 10 height 10
type input "June 30 2023"
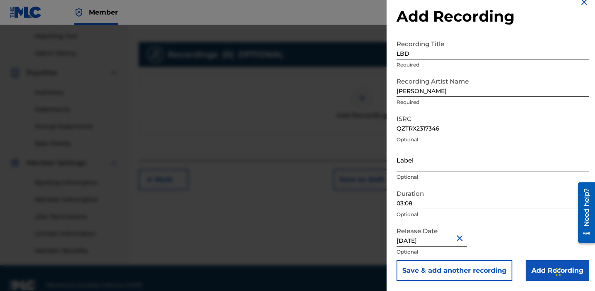
scroll to position [13, 0]
click at [536, 268] on input "Add Recording" at bounding box center [558, 270] width 64 height 21
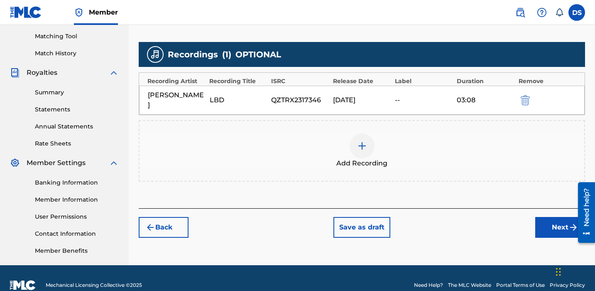
click at [552, 217] on button "Next" at bounding box center [561, 227] width 50 height 21
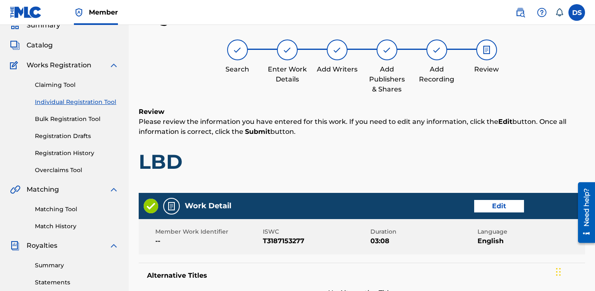
scroll to position [439, 0]
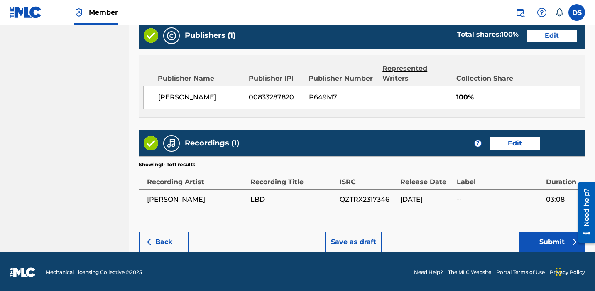
click at [559, 244] on button "Submit" at bounding box center [552, 241] width 66 height 21
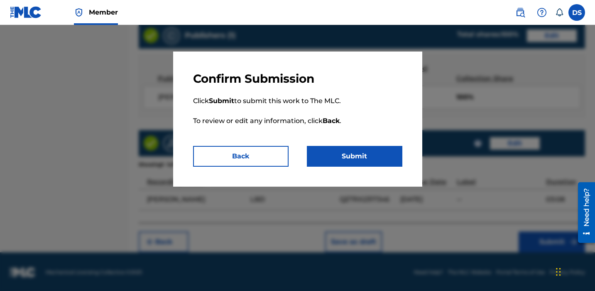
click at [364, 165] on button "Submit" at bounding box center [355, 156] width 96 height 21
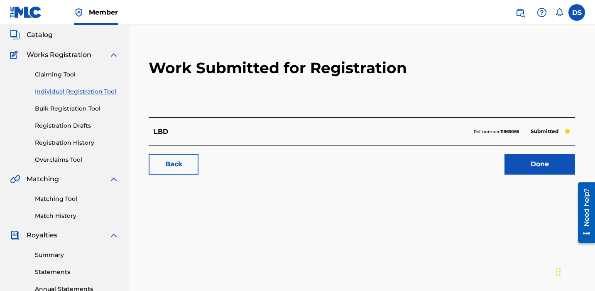
scroll to position [54, 0]
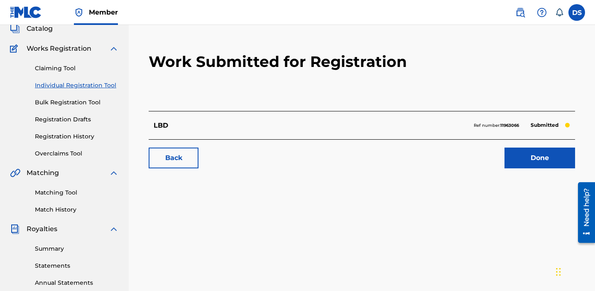
click at [531, 160] on link "Done" at bounding box center [540, 157] width 71 height 21
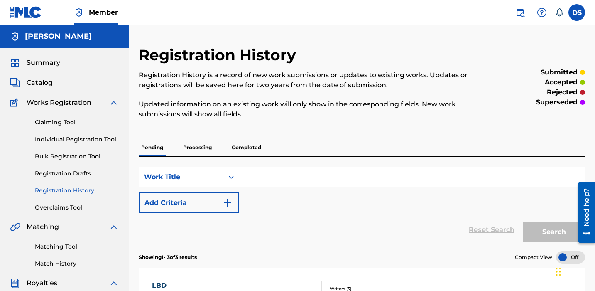
click at [34, 64] on span "Summary" at bounding box center [44, 63] width 34 height 10
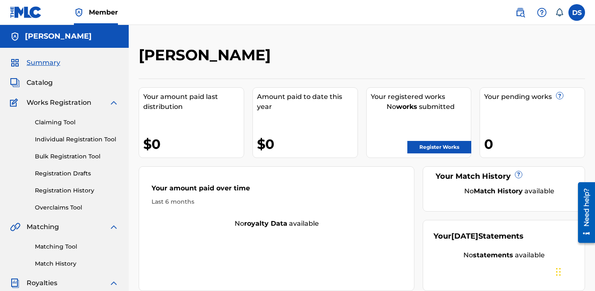
click at [45, 84] on span "Catalog" at bounding box center [40, 83] width 26 height 10
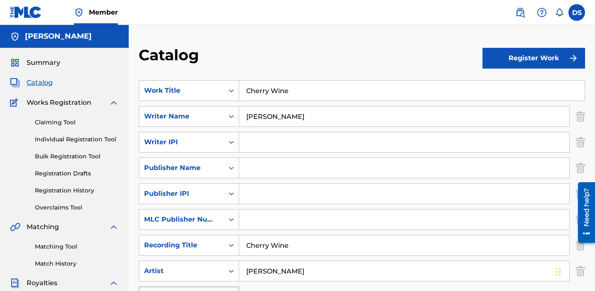
scroll to position [22, 0]
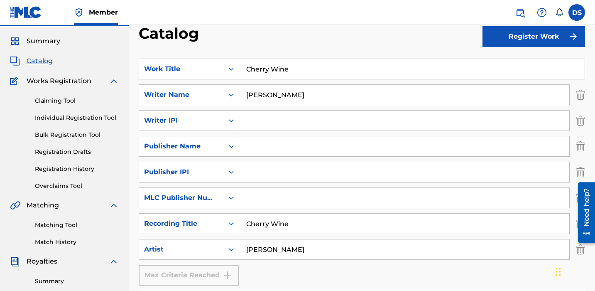
click at [517, 42] on button "Register Work" at bounding box center [534, 36] width 103 height 21
click at [506, 65] on link "Individual" at bounding box center [534, 64] width 103 height 20
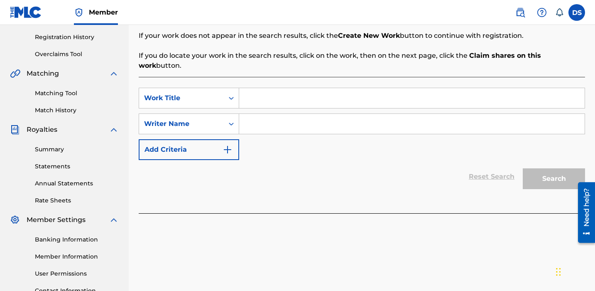
scroll to position [148, 0]
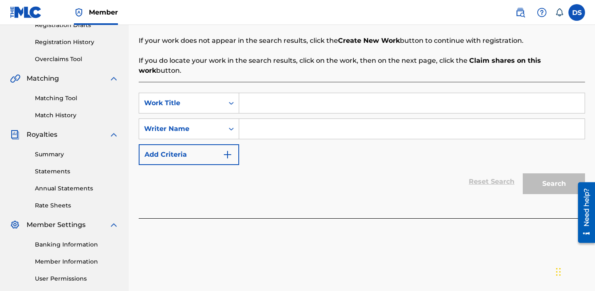
click at [261, 93] on input "Search Form" at bounding box center [412, 103] width 346 height 20
type input "Marathon"
click at [269, 119] on input "Search Form" at bounding box center [412, 129] width 346 height 20
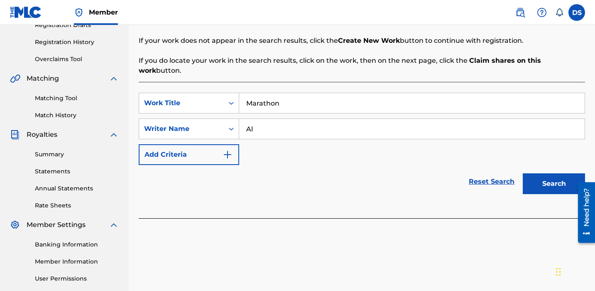
type input "A"
type input "[PERSON_NAME]"
click at [563, 173] on button "Search" at bounding box center [554, 183] width 62 height 21
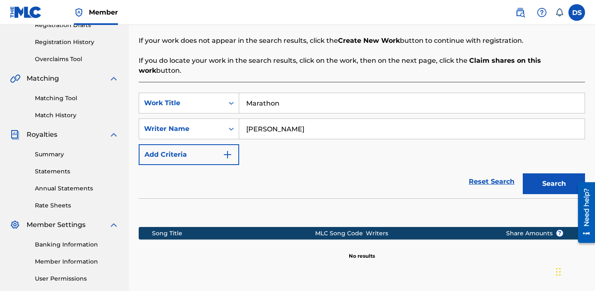
click at [228, 150] on img "Search Form" at bounding box center [228, 155] width 10 height 10
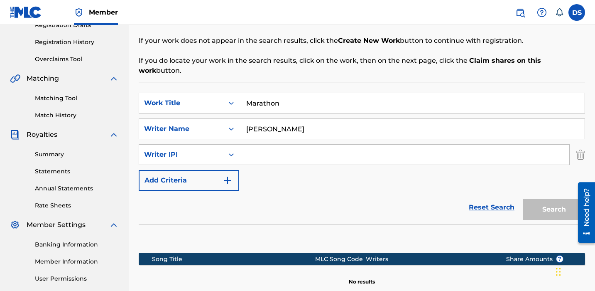
paste input "833287820"
click at [541, 209] on button "Search" at bounding box center [554, 209] width 62 height 21
click at [247, 145] on input "833287820" at bounding box center [404, 155] width 330 height 20
type input "00833287820"
click at [549, 199] on button "Search" at bounding box center [554, 209] width 62 height 21
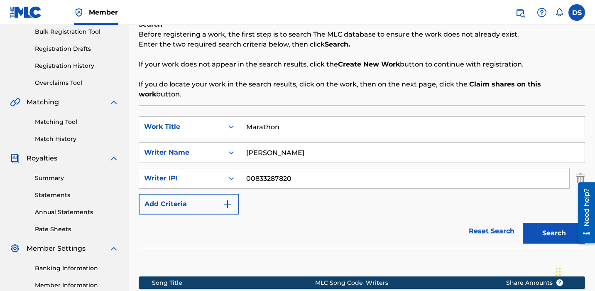
scroll to position [236, 0]
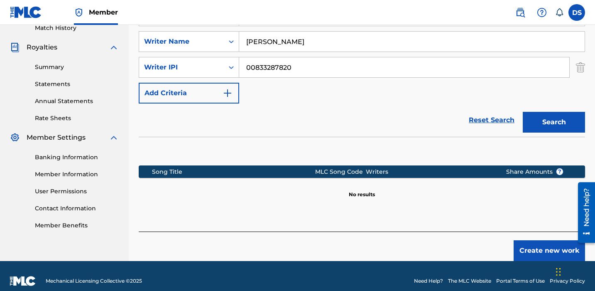
click at [545, 240] on button "Create new work" at bounding box center [549, 250] width 71 height 21
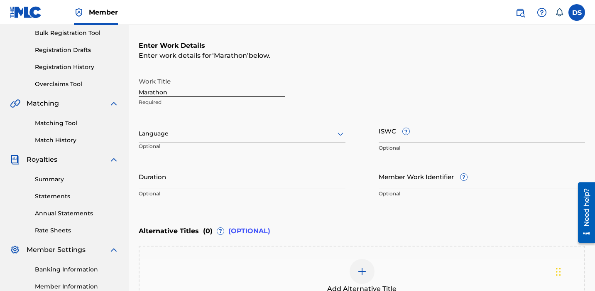
scroll to position [113, 0]
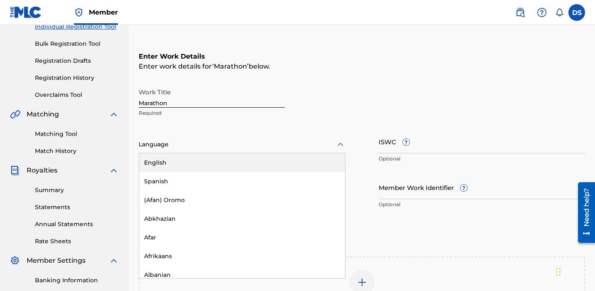
click at [187, 147] on div at bounding box center [242, 144] width 207 height 10
click at [193, 163] on div "English" at bounding box center [242, 162] width 206 height 19
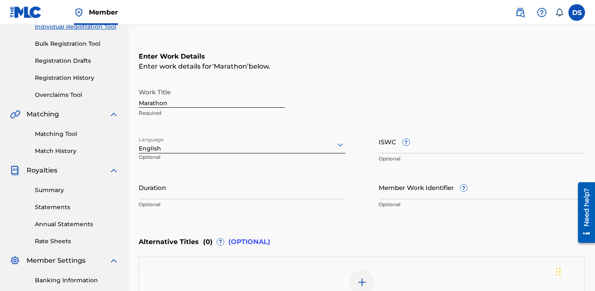
click at [443, 147] on input "ISWC ?" at bounding box center [482, 142] width 207 height 24
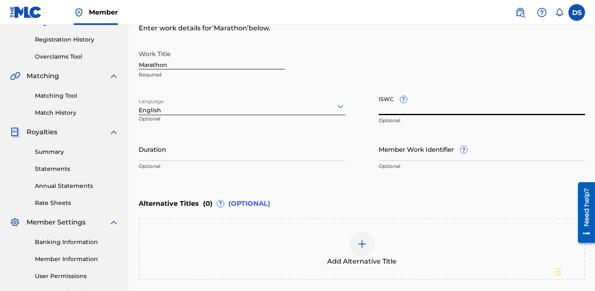
scroll to position [153, 0]
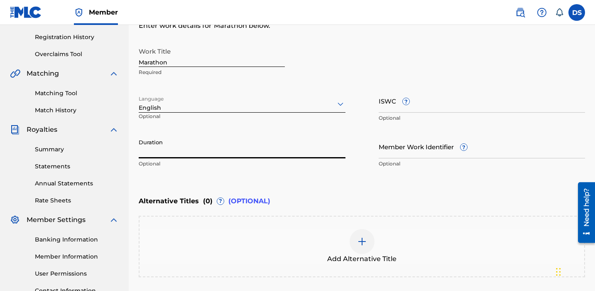
click at [189, 152] on input "Duration" at bounding box center [242, 147] width 207 height 24
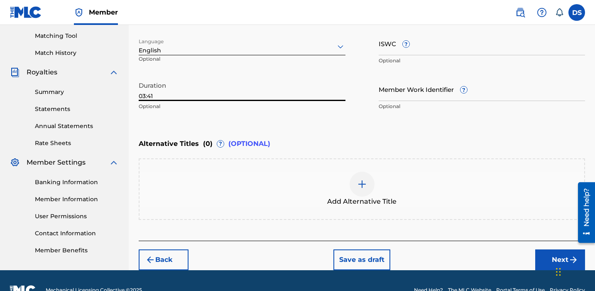
scroll to position [212, 0]
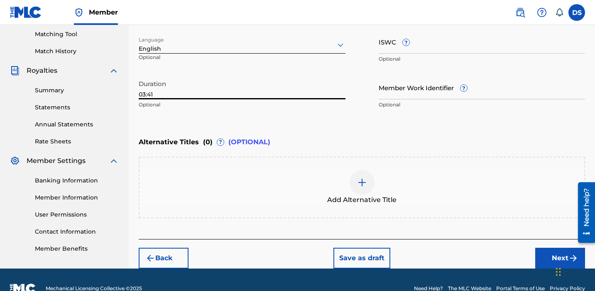
type input "03:41"
click at [544, 258] on button "Next" at bounding box center [561, 258] width 50 height 21
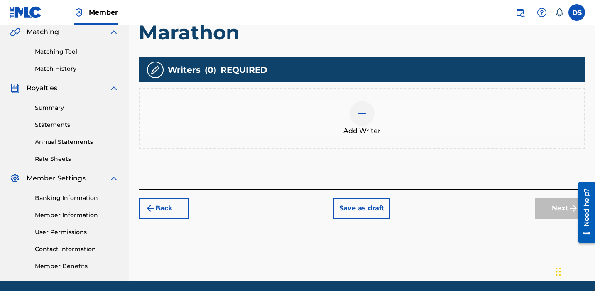
scroll to position [196, 0]
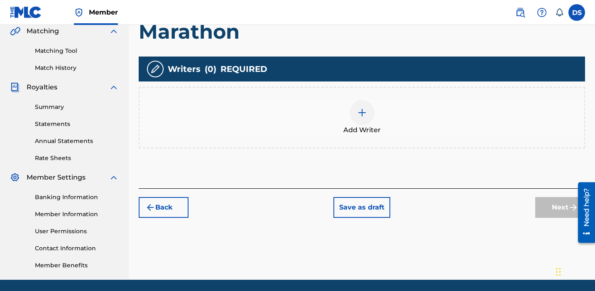
click at [359, 113] on img at bounding box center [362, 113] width 10 height 10
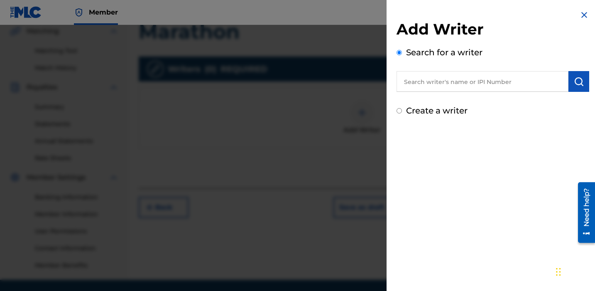
click at [450, 84] on input "text" at bounding box center [483, 81] width 172 height 21
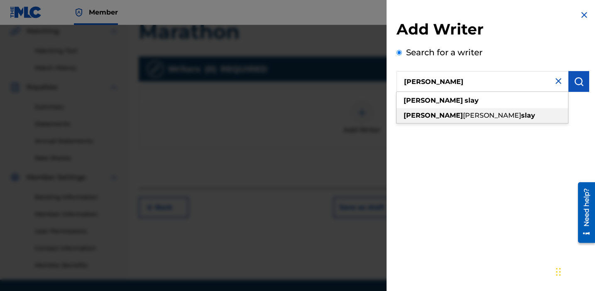
click at [463, 116] on span "[PERSON_NAME]" at bounding box center [492, 115] width 58 height 8
type input "[PERSON_NAME]"
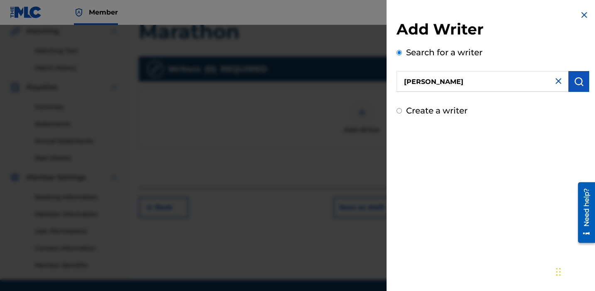
click at [574, 85] on img "submit" at bounding box center [579, 81] width 10 height 10
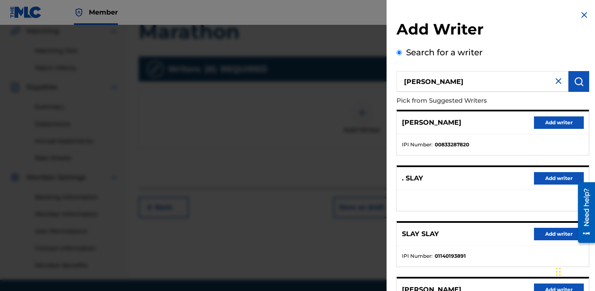
click at [554, 127] on button "Add writer" at bounding box center [559, 122] width 50 height 12
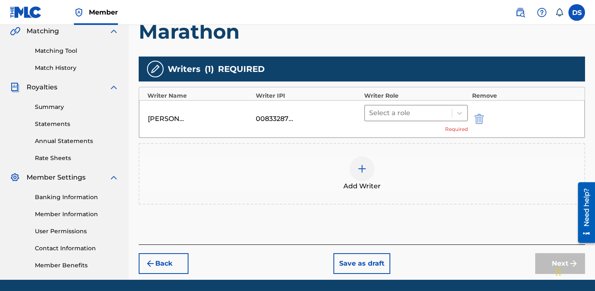
click at [402, 110] on div at bounding box center [408, 113] width 79 height 12
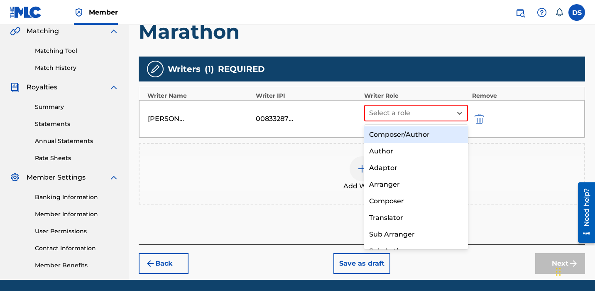
click at [393, 136] on div "Composer/Author" at bounding box center [416, 134] width 104 height 17
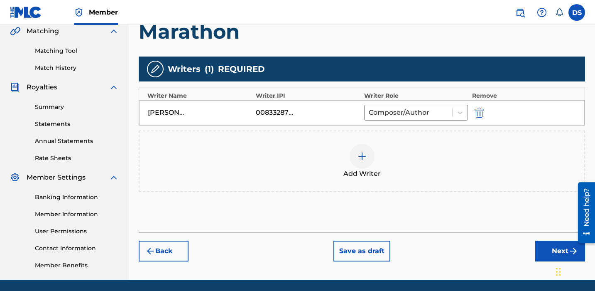
click at [359, 155] on img at bounding box center [362, 156] width 10 height 10
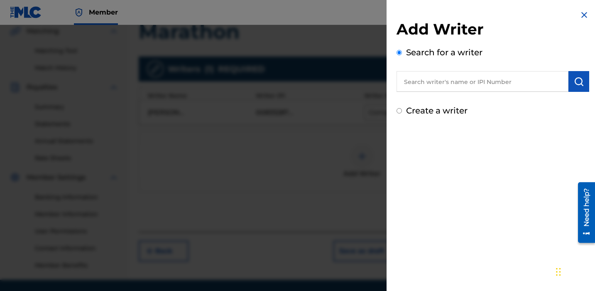
click at [462, 84] on input "text" at bounding box center [483, 81] width 172 height 21
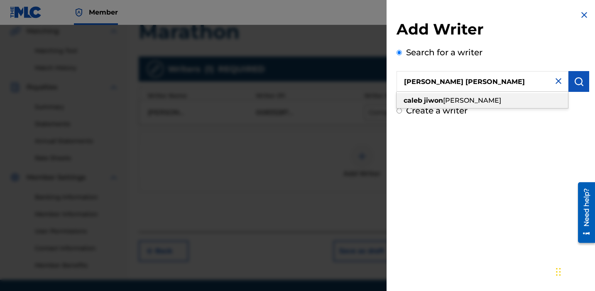
click at [465, 101] on div "caleb jiwon lee" at bounding box center [483, 100] width 172 height 15
type input "[PERSON_NAME] [PERSON_NAME]"
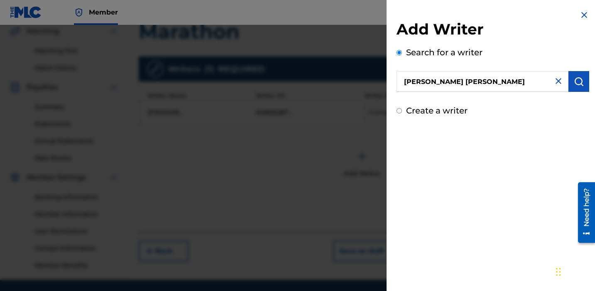
click at [571, 85] on button "submit" at bounding box center [579, 81] width 21 height 21
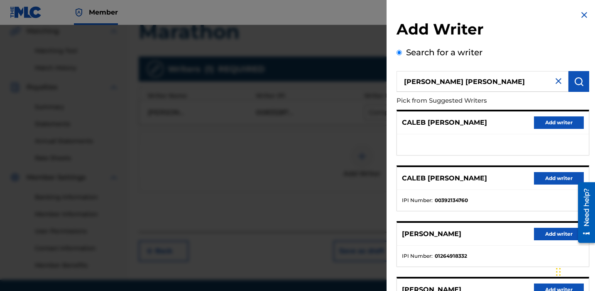
click at [561, 176] on button "Add writer" at bounding box center [559, 178] width 50 height 12
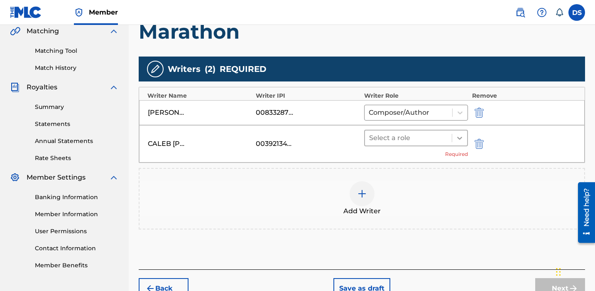
click at [459, 140] on icon at bounding box center [460, 138] width 8 height 8
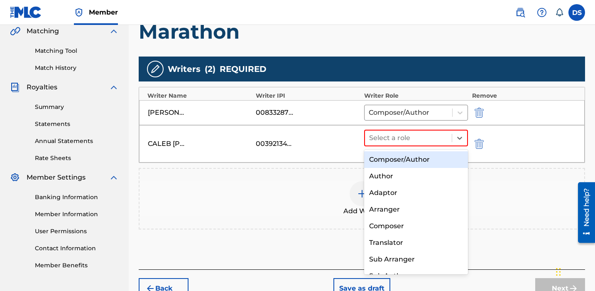
click at [393, 160] on div "Composer/Author" at bounding box center [416, 159] width 104 height 17
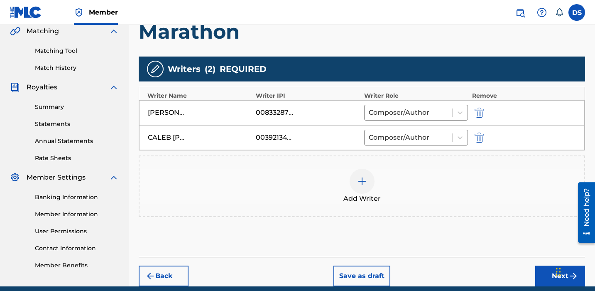
click at [357, 177] on img at bounding box center [362, 181] width 10 height 10
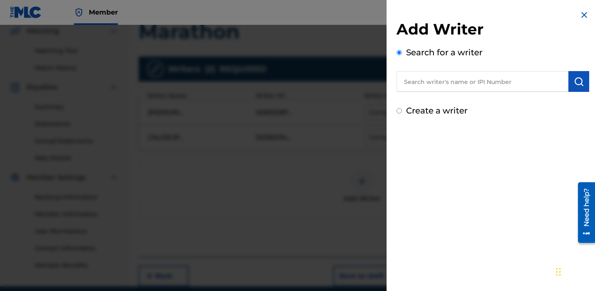
click at [445, 77] on input "text" at bounding box center [483, 81] width 172 height 21
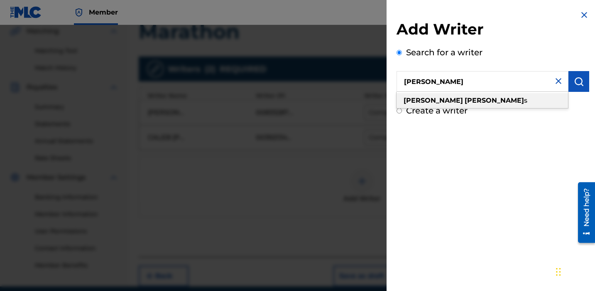
click at [453, 101] on div "eleazar jame s" at bounding box center [483, 100] width 172 height 15
type input "eleazar james"
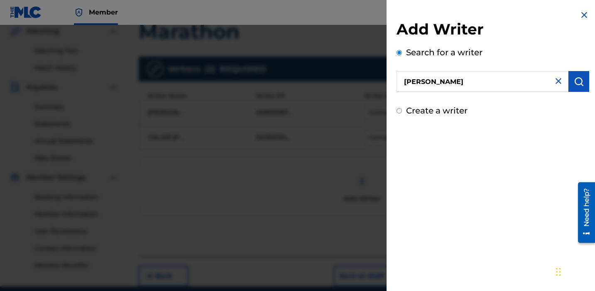
click at [577, 79] on img "submit" at bounding box center [579, 81] width 10 height 10
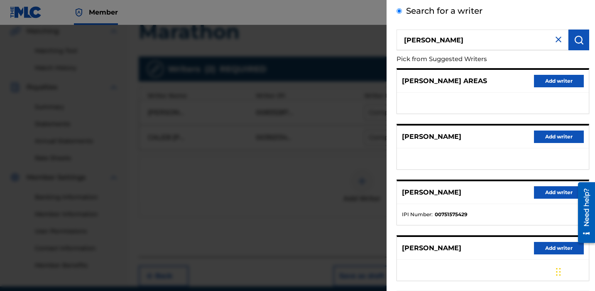
scroll to position [42, 0]
click at [543, 195] on button "Add writer" at bounding box center [559, 192] width 50 height 12
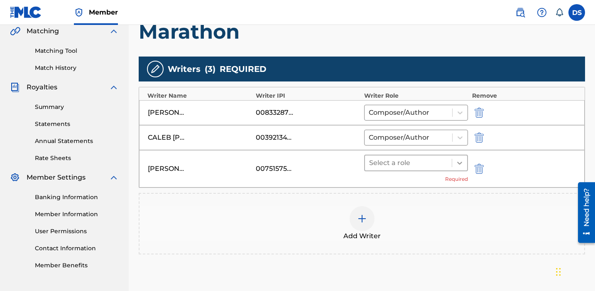
click at [459, 160] on icon at bounding box center [460, 163] width 8 height 8
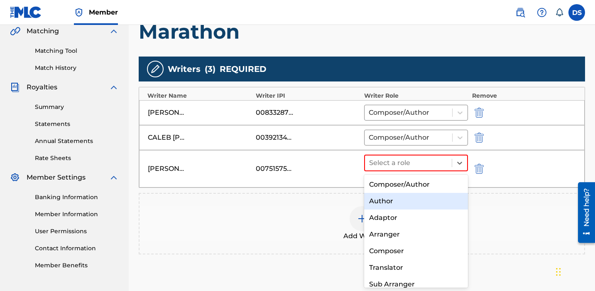
click at [386, 201] on div "Author" at bounding box center [416, 201] width 104 height 17
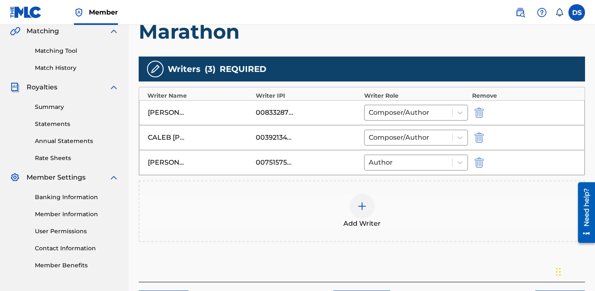
scroll to position [256, 0]
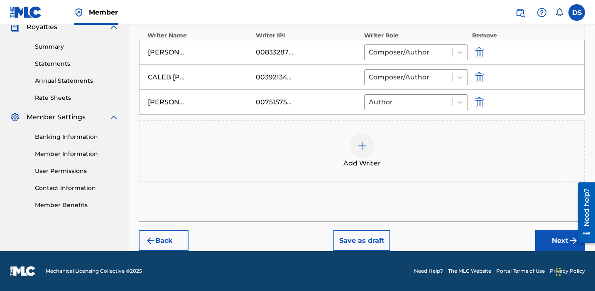
click at [550, 241] on button "Next" at bounding box center [561, 240] width 50 height 21
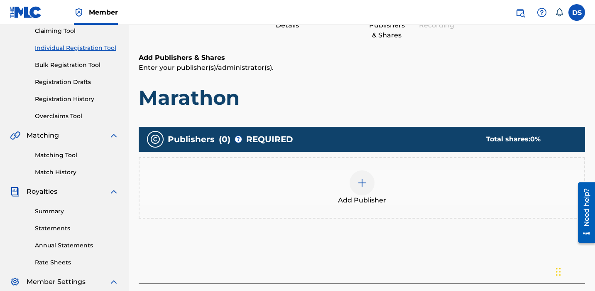
scroll to position [94, 0]
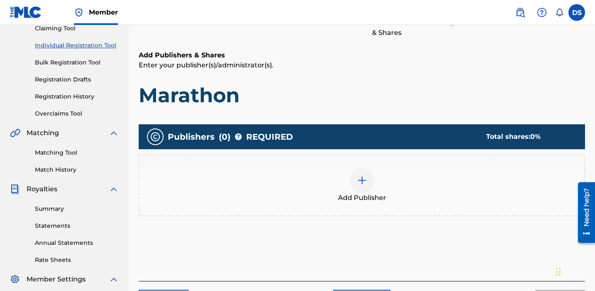
click at [362, 175] on img at bounding box center [362, 180] width 10 height 10
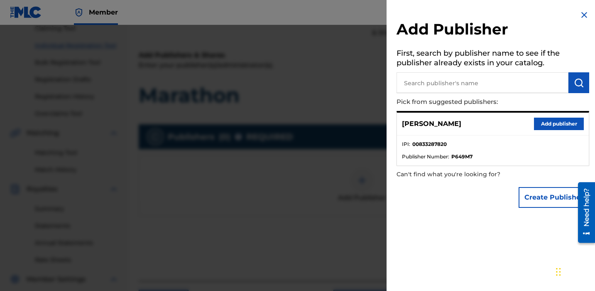
click at [550, 123] on button "Add publisher" at bounding box center [559, 124] width 50 height 12
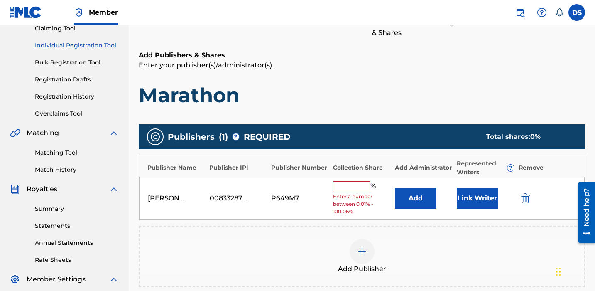
click at [358, 185] on input "text" at bounding box center [351, 186] width 37 height 11
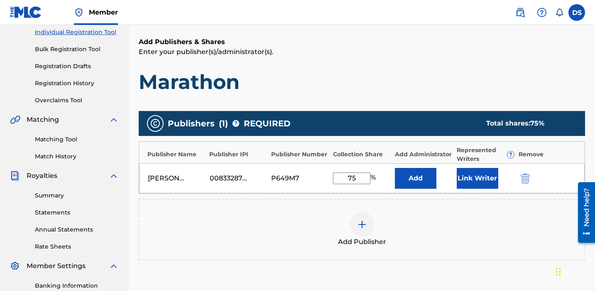
scroll to position [108, 0]
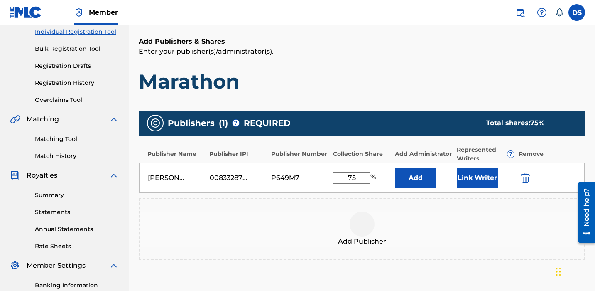
type input "7"
type input "100"
click at [496, 220] on div "Add Publisher" at bounding box center [362, 228] width 445 height 35
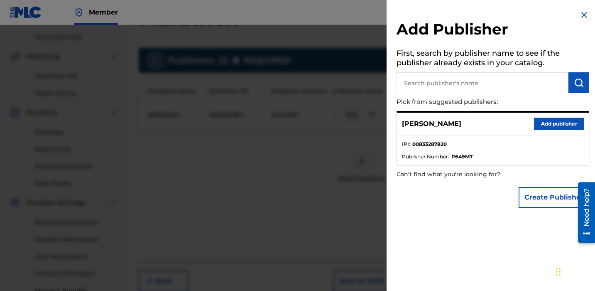
scroll to position [134, 0]
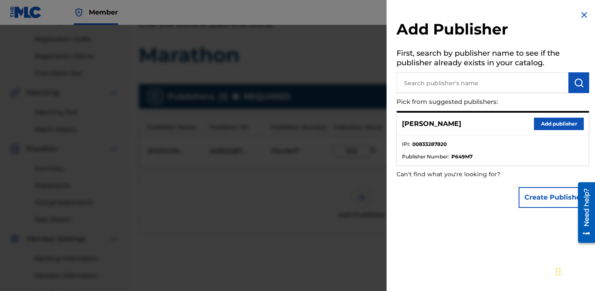
click at [314, 199] on div at bounding box center [297, 170] width 595 height 291
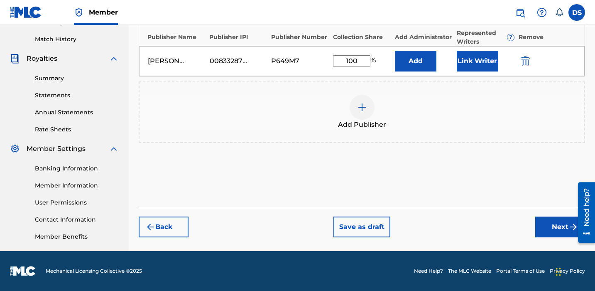
click at [536, 222] on button "Next" at bounding box center [561, 226] width 50 height 21
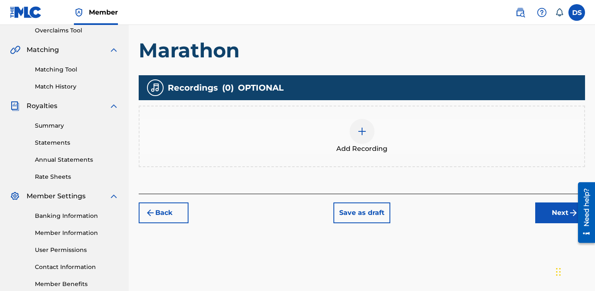
scroll to position [177, 0]
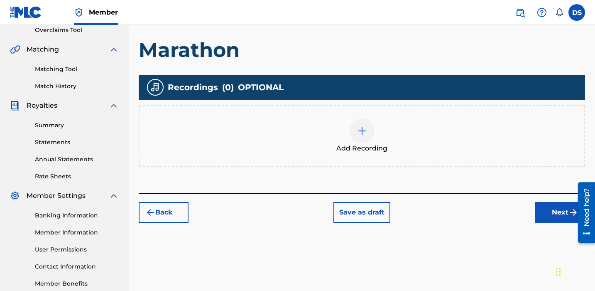
click at [361, 133] on img at bounding box center [362, 131] width 10 height 10
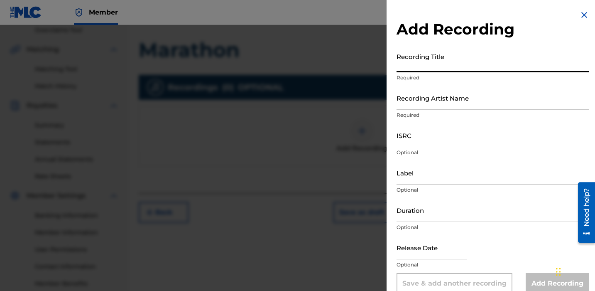
click at [425, 67] on input "Recording Title" at bounding box center [493, 61] width 193 height 24
type input "Marathon"
click at [437, 101] on input "Recording Artist Name" at bounding box center [493, 98] width 193 height 24
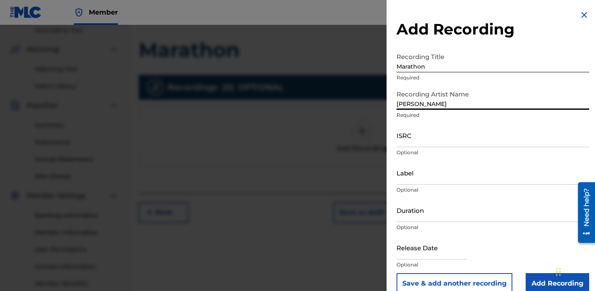
type input "[PERSON_NAME]"
click at [432, 136] on input "ISRC" at bounding box center [493, 135] width 193 height 24
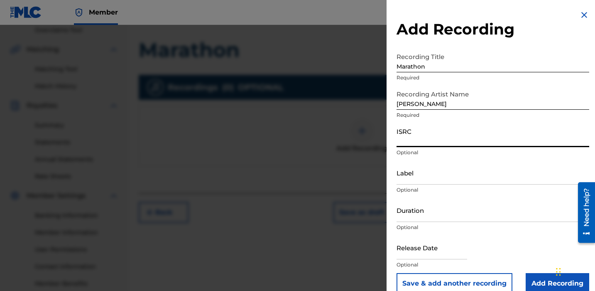
paste input "QZK6P2273554"
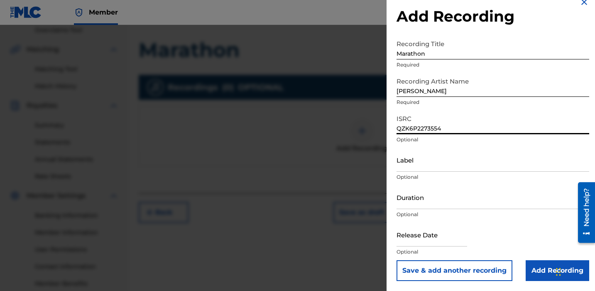
type input "QZK6P2273554"
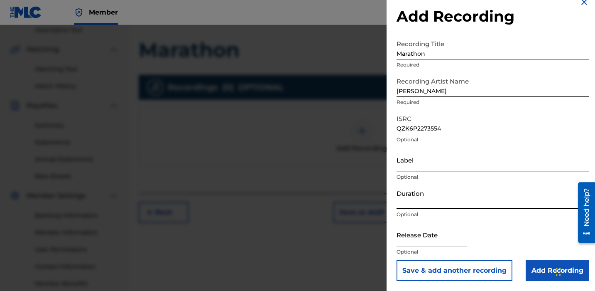
click at [426, 203] on input "Duration" at bounding box center [493, 197] width 193 height 24
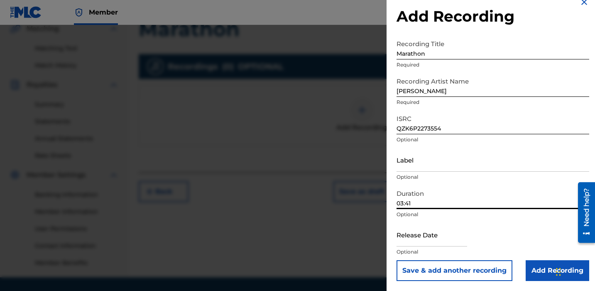
scroll to position [209, 0]
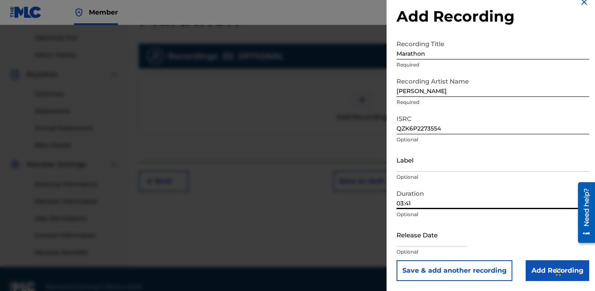
type input "03:41"
click at [434, 243] on input "text" at bounding box center [432, 235] width 71 height 24
select select "7"
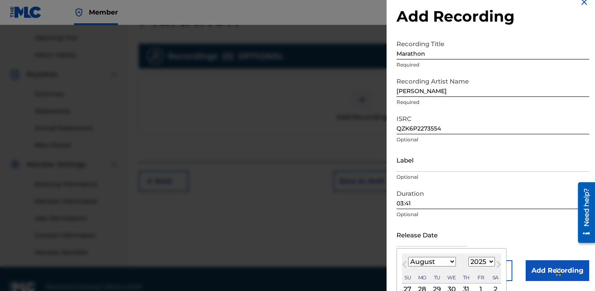
click at [489, 260] on select "1899 1900 1901 1902 1903 1904 1905 1906 1907 1908 1909 1910 1911 1912 1913 1914…" at bounding box center [482, 262] width 27 height 10
select select "2022"
click at [469, 257] on select "1899 1900 1901 1902 1903 1904 1905 1906 1907 1908 1909 1910 1911 1912 1913 1914…" at bounding box center [482, 262] width 27 height 10
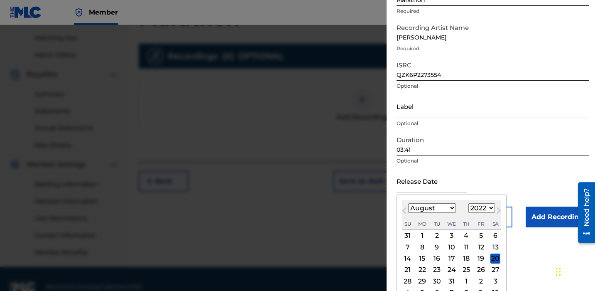
click at [451, 209] on select "January February March April May June July August September October November De…" at bounding box center [432, 208] width 48 height 10
select select "6"
click at [408, 203] on select "January February March April May June July August September October November De…" at bounding box center [432, 208] width 48 height 10
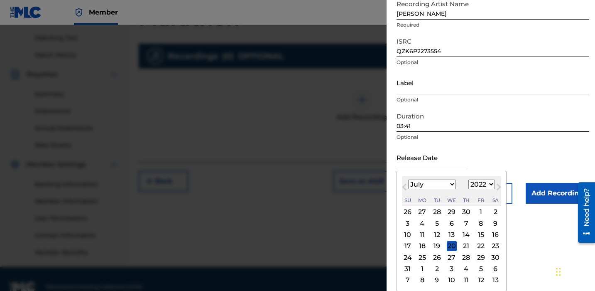
scroll to position [13, 0]
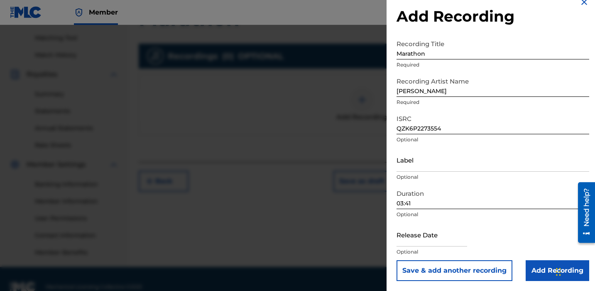
click at [430, 239] on div "Release Date Optional" at bounding box center [493, 241] width 193 height 37
select select "7"
select select "2025"
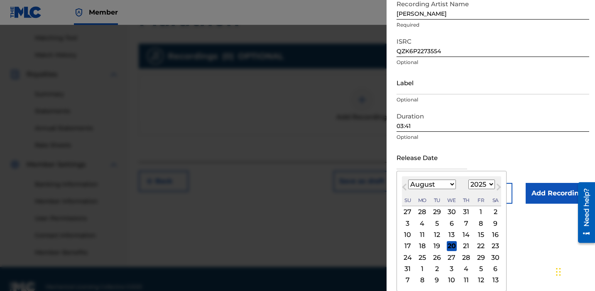
click at [453, 244] on div "20" at bounding box center [452, 246] width 10 height 10
type input "August 20 2025"
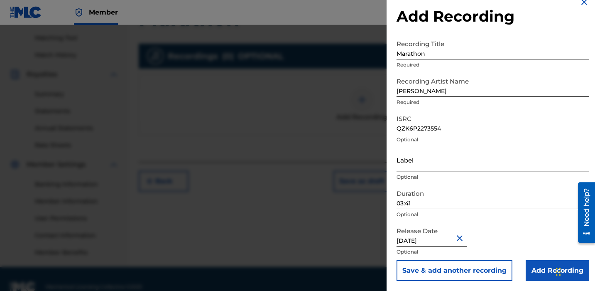
click at [440, 240] on input "August 20 2025" at bounding box center [432, 235] width 71 height 24
select select "7"
select select "2025"
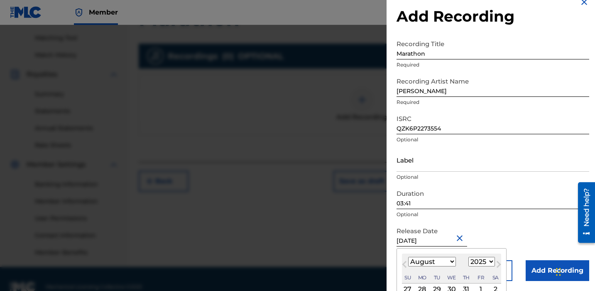
click at [492, 263] on button "Next Month" at bounding box center [498, 265] width 13 height 13
select select "8"
click at [490, 263] on select "1899 1900 1901 1902 1903 1904 1905 1906 1907 1908 1909 1910 1911 1912 1913 1914…" at bounding box center [482, 262] width 27 height 10
select select "2022"
click at [469, 257] on select "1899 1900 1901 1902 1903 1904 1905 1906 1907 1908 1909 1910 1911 1912 1913 1914…" at bounding box center [482, 262] width 27 height 10
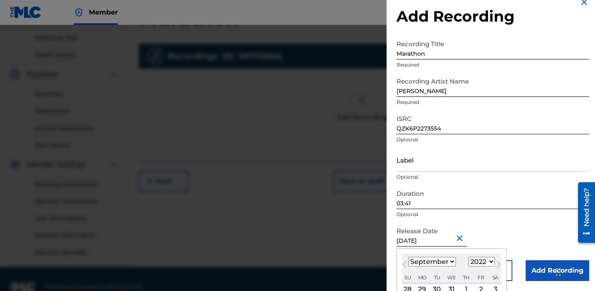
click at [451, 261] on select "January February March April May June July August September October November De…" at bounding box center [432, 262] width 48 height 10
select select "6"
click at [408, 257] on select "January February March April May June July August September October November De…" at bounding box center [432, 262] width 48 height 10
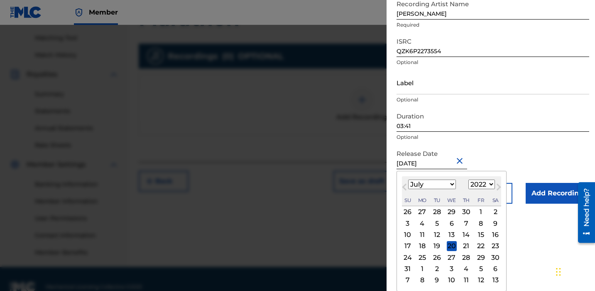
click at [450, 248] on div "20" at bounding box center [452, 246] width 10 height 10
type input "July 20 2022"
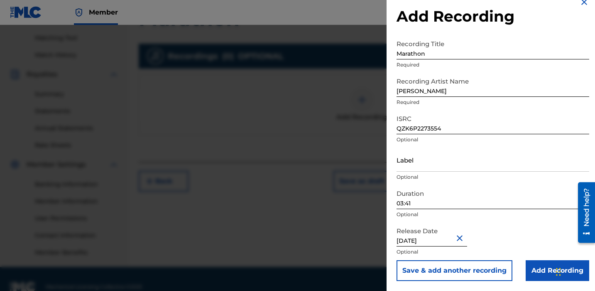
click at [550, 269] on input "Add Recording" at bounding box center [558, 270] width 64 height 21
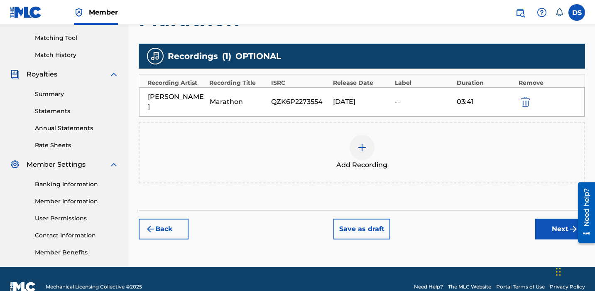
click at [545, 219] on button "Next" at bounding box center [561, 229] width 50 height 21
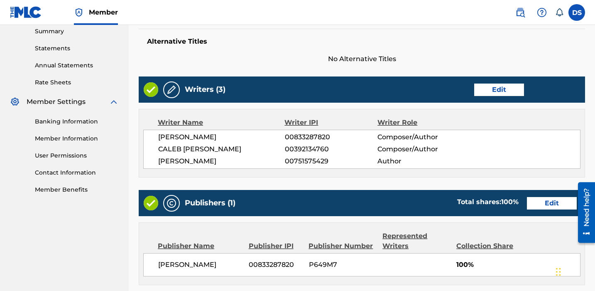
scroll to position [439, 0]
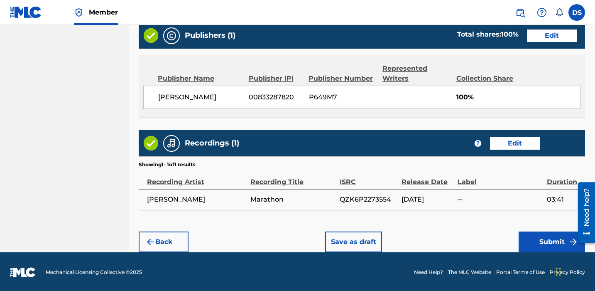
click at [534, 236] on button "Submit" at bounding box center [552, 241] width 66 height 21
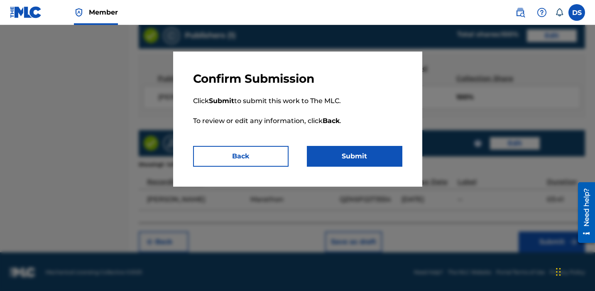
click at [344, 153] on button "Submit" at bounding box center [355, 156] width 96 height 21
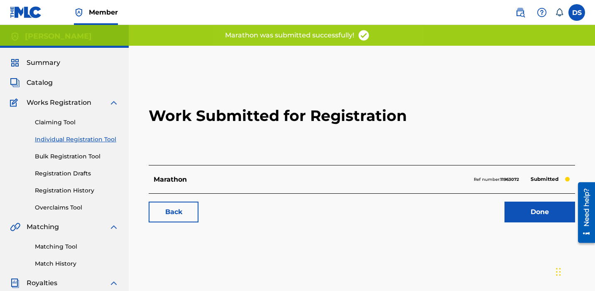
click at [531, 219] on link "Done" at bounding box center [540, 211] width 71 height 21
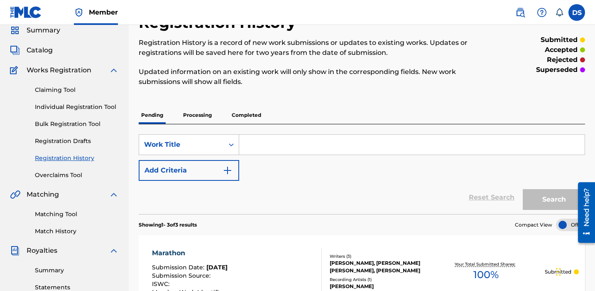
scroll to position [27, 0]
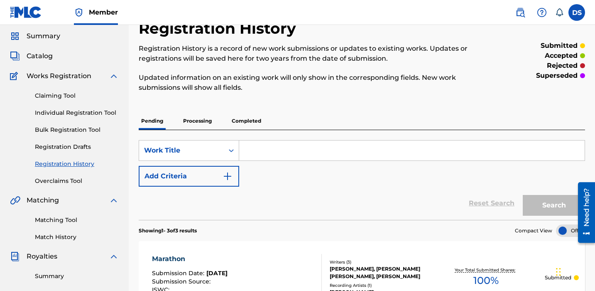
click at [53, 96] on link "Claiming Tool" at bounding box center [77, 95] width 84 height 9
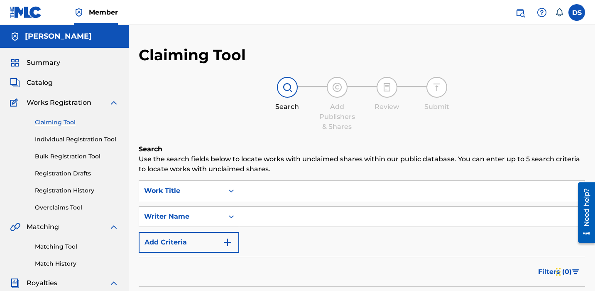
click at [275, 188] on input "Search Form" at bounding box center [412, 191] width 346 height 20
type input "LBD (Remix)"
click at [285, 215] on input "Search Form" at bounding box center [412, 216] width 346 height 20
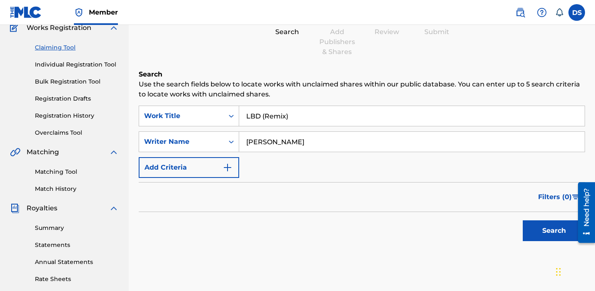
scroll to position [84, 0]
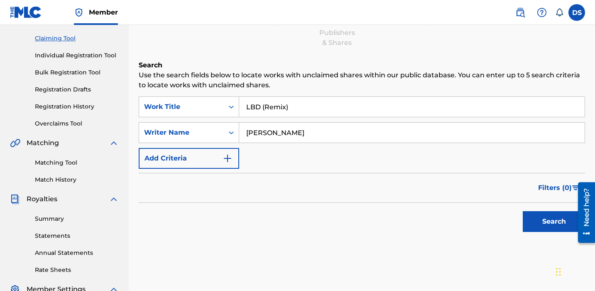
type input "[PERSON_NAME]"
click at [544, 219] on button "Search" at bounding box center [554, 221] width 62 height 21
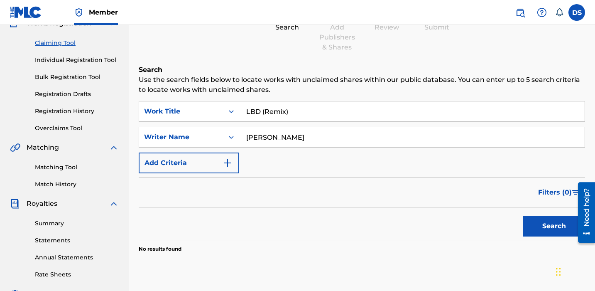
scroll to position [0, 0]
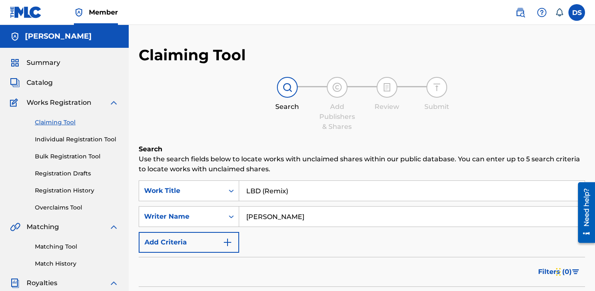
click at [72, 137] on link "Individual Registration Tool" at bounding box center [77, 139] width 84 height 9
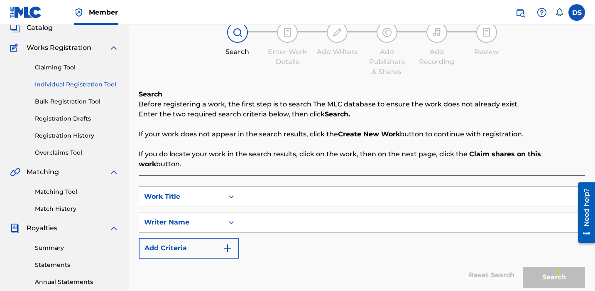
scroll to position [66, 0]
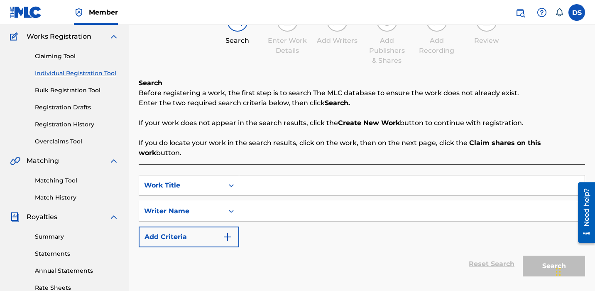
click at [263, 177] on input "Search Form" at bounding box center [412, 185] width 346 height 20
type input "LBD (Remix)"
click at [262, 201] on input "Search Form" at bounding box center [412, 211] width 346 height 20
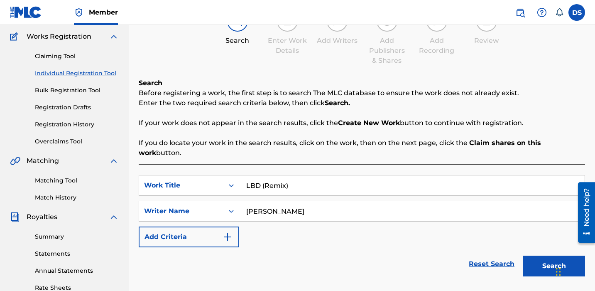
type input "[PERSON_NAME]"
click at [535, 255] on button "Search" at bounding box center [554, 265] width 62 height 21
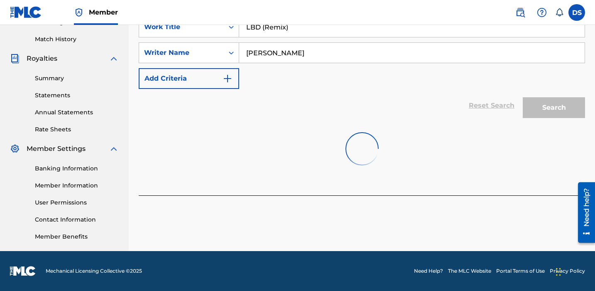
scroll to position [118, 0]
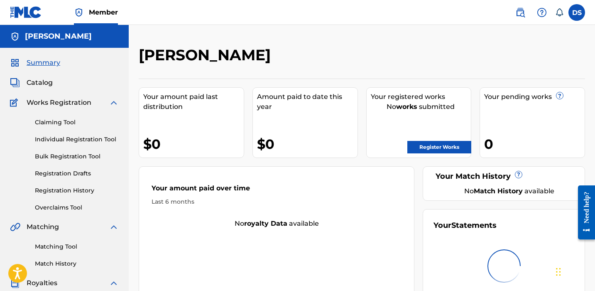
click at [76, 138] on link "Individual Registration Tool" at bounding box center [77, 139] width 84 height 9
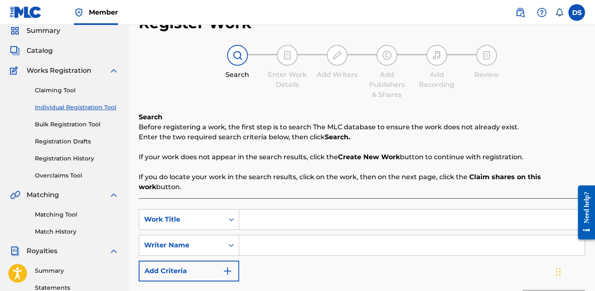
scroll to position [49, 0]
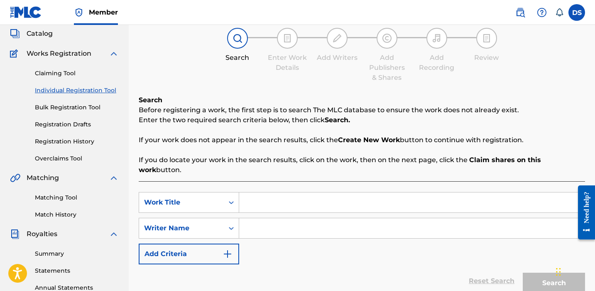
click at [261, 192] on input "Search Form" at bounding box center [412, 202] width 346 height 20
type input "LBD (remix)"
click at [277, 218] on input "Search Form" at bounding box center [412, 228] width 346 height 20
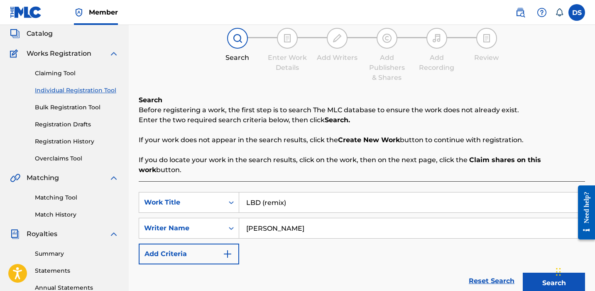
type input "[PERSON_NAME]"
click at [548, 285] on div "Search" at bounding box center [552, 280] width 66 height 33
click at [542, 278] on button "Search" at bounding box center [554, 283] width 62 height 21
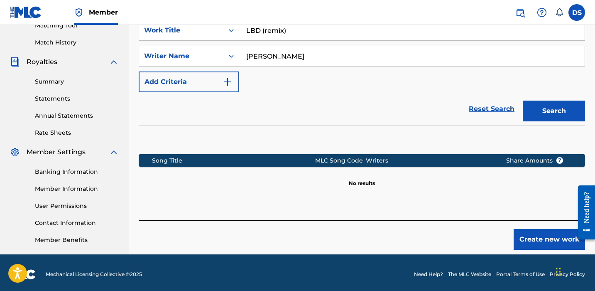
scroll to position [224, 0]
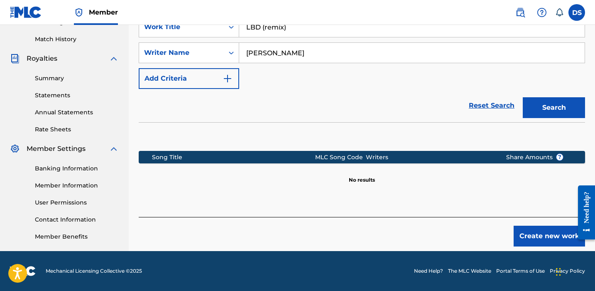
click at [531, 226] on button "Create new work" at bounding box center [549, 236] width 71 height 21
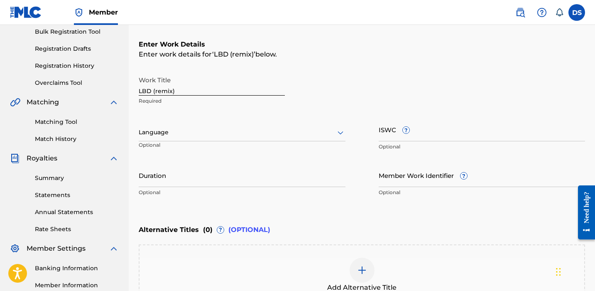
scroll to position [125, 0]
click at [179, 88] on input "LBD (remix)" at bounding box center [212, 83] width 146 height 24
click at [158, 92] on input "LBD (remix)" at bounding box center [212, 83] width 146 height 24
type input "LBD (Remix)"
drag, startPoint x: 179, startPoint y: 89, endPoint x: 107, endPoint y: 88, distance: 72.3
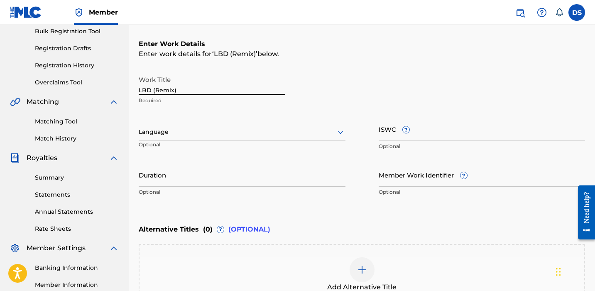
click at [107, 88] on main "[PERSON_NAME] Summary Catalog Works Registration Claiming Tool Individual Regis…" at bounding box center [297, 128] width 595 height 456
type input "Take a Chance"
click at [190, 134] on div at bounding box center [242, 132] width 207 height 10
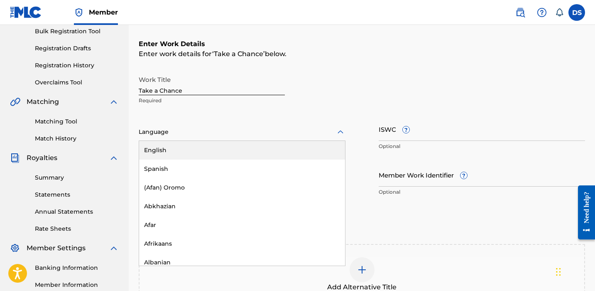
click at [201, 152] on div "English" at bounding box center [242, 150] width 206 height 19
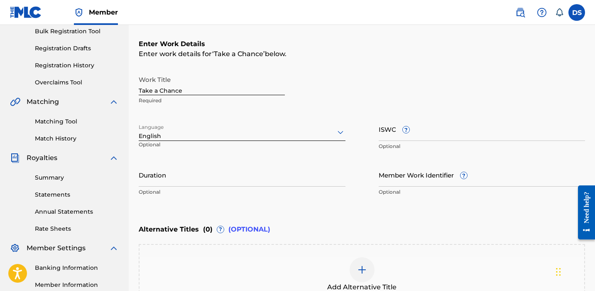
click at [429, 138] on input "ISWC ?" at bounding box center [482, 129] width 207 height 24
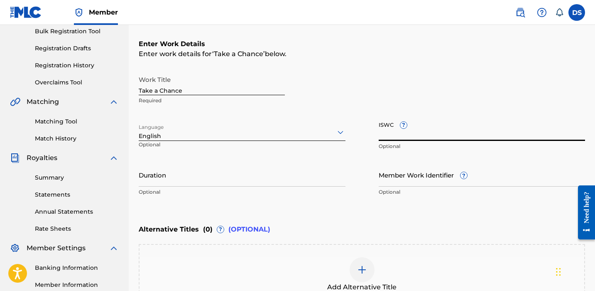
paste input "T3272745156"
type input "T3272745156"
click at [273, 182] on input "Duration" at bounding box center [242, 175] width 207 height 24
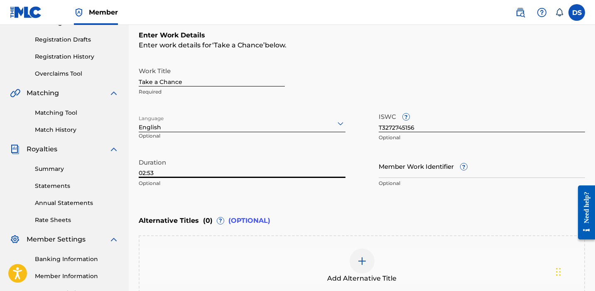
scroll to position [134, 0]
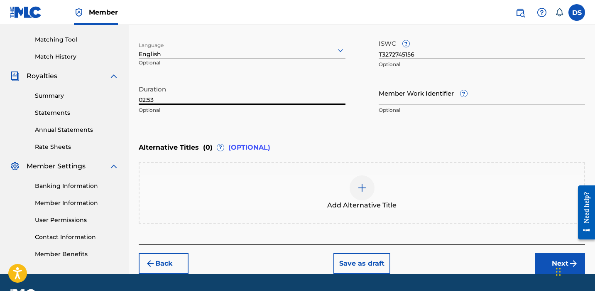
type input "02:53"
click at [542, 265] on button "Next" at bounding box center [561, 263] width 50 height 21
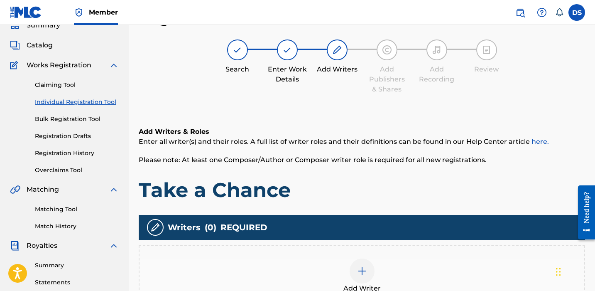
scroll to position [110, 0]
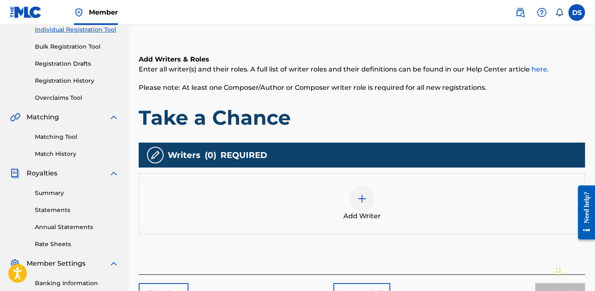
click at [359, 199] on img at bounding box center [362, 199] width 10 height 10
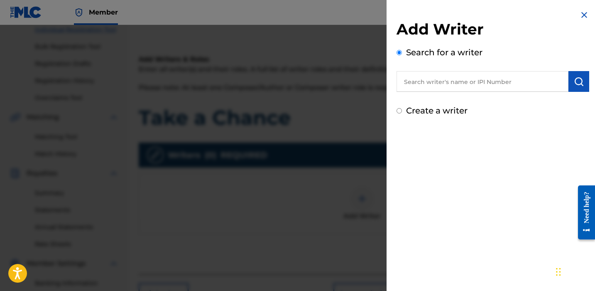
click at [440, 84] on input "text" at bounding box center [483, 81] width 172 height 21
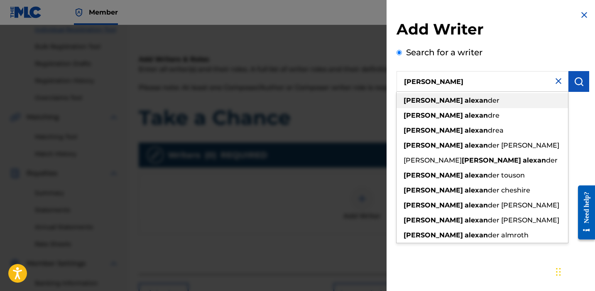
click at [488, 100] on span "der" at bounding box center [494, 100] width 12 height 8
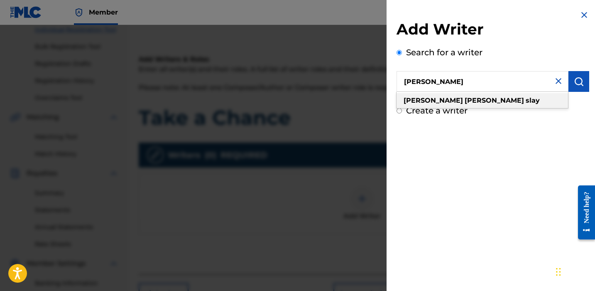
type input "[PERSON_NAME]"
click at [536, 94] on div "[PERSON_NAME]" at bounding box center [483, 100] width 172 height 15
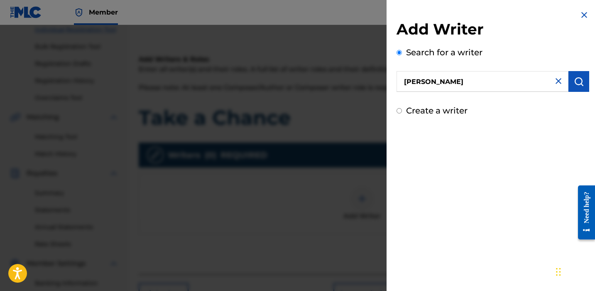
click at [580, 86] on img "submit" at bounding box center [579, 81] width 10 height 10
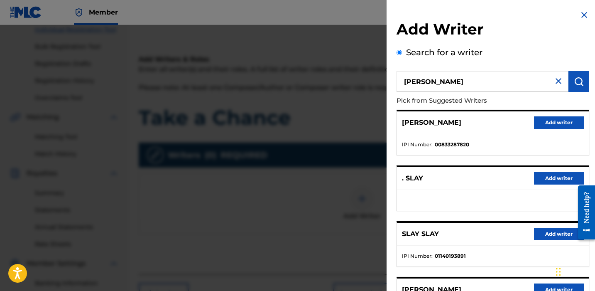
click at [551, 120] on button "Add writer" at bounding box center [559, 122] width 50 height 12
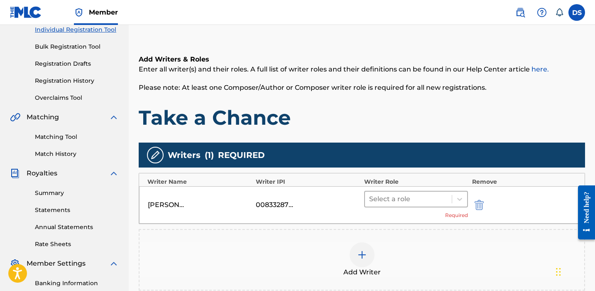
click at [389, 194] on div at bounding box center [408, 199] width 79 height 12
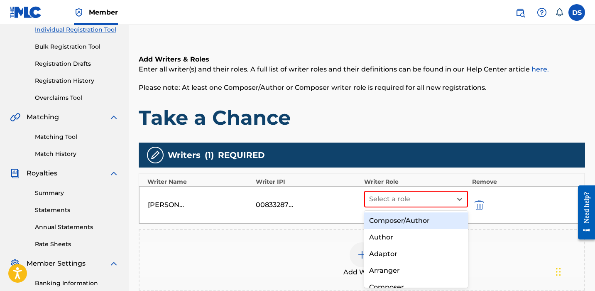
click at [411, 216] on div "Composer/Author" at bounding box center [416, 220] width 104 height 17
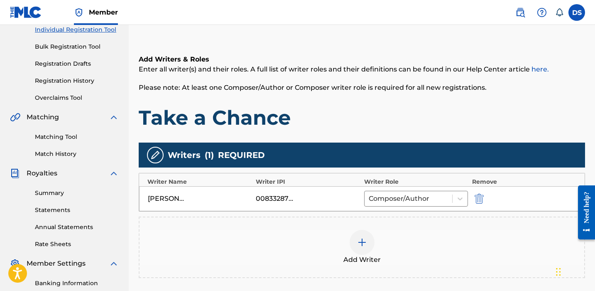
click at [362, 236] on div at bounding box center [362, 242] width 25 height 25
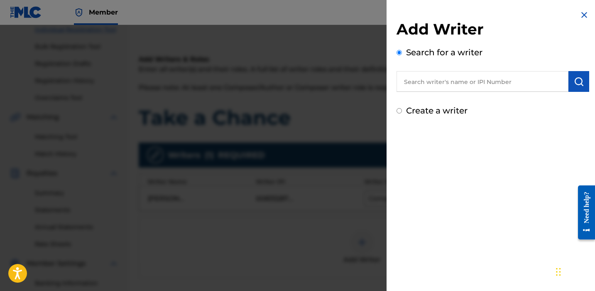
click at [456, 86] on input "text" at bounding box center [483, 81] width 172 height 21
click at [578, 84] on img "submit" at bounding box center [579, 81] width 10 height 10
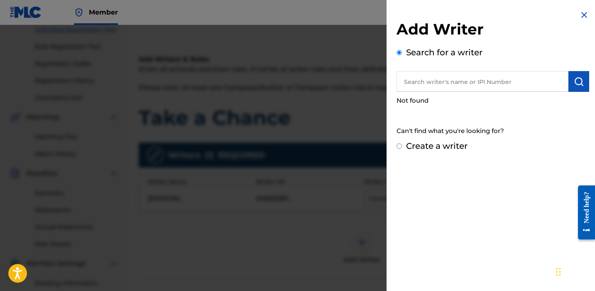
click at [479, 82] on input "text" at bounding box center [483, 81] width 172 height 21
click at [575, 82] on img "submit" at bounding box center [579, 81] width 10 height 10
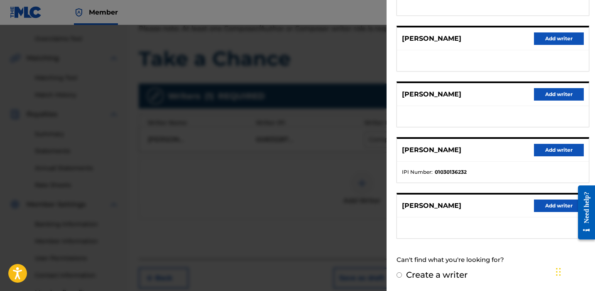
scroll to position [0, 0]
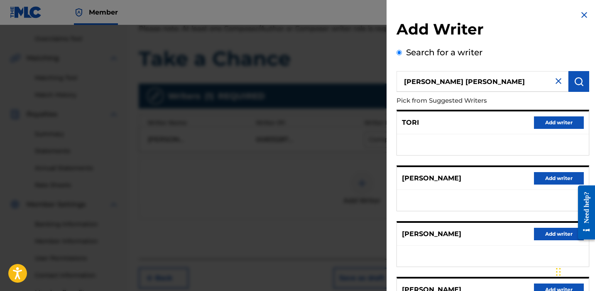
click at [426, 81] on input "[PERSON_NAME] [PERSON_NAME]" at bounding box center [483, 81] width 172 height 21
click at [446, 82] on input "[PERSON_NAME] [PERSON_NAME]" at bounding box center [483, 81] width 172 height 21
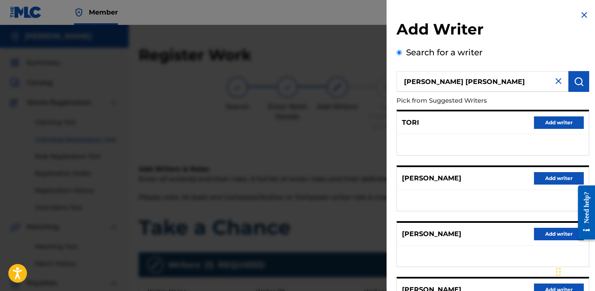
click at [477, 79] on input "[PERSON_NAME] [PERSON_NAME]" at bounding box center [483, 81] width 172 height 21
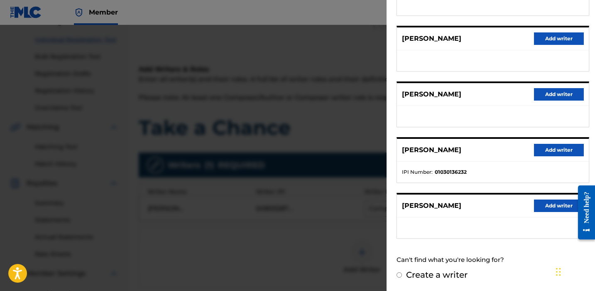
scroll to position [111, 0]
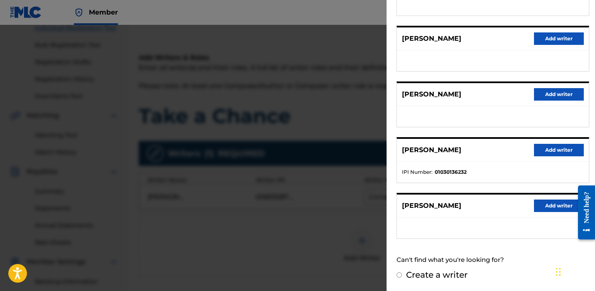
type input "[PERSON_NAME] [PERSON_NAME]"
click at [398, 274] on input "Create a writer" at bounding box center [399, 274] width 5 height 5
radio input "false"
radio input "true"
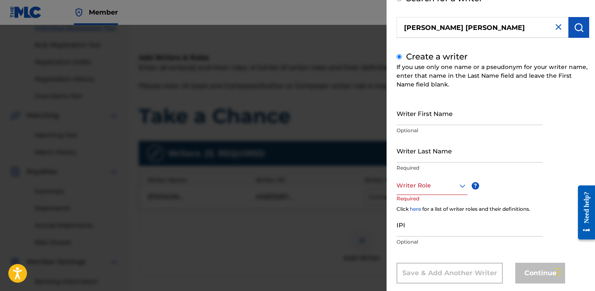
scroll to position [52, 0]
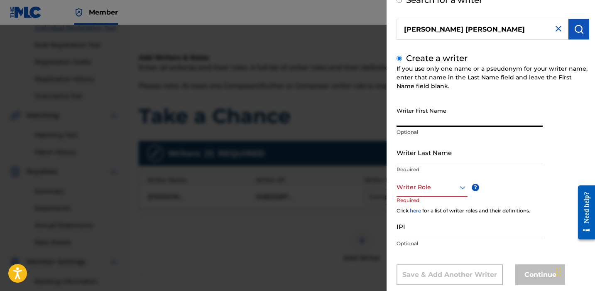
click at [450, 120] on input "Writer First Name" at bounding box center [470, 115] width 146 height 24
type input "Tori"
click at [447, 157] on input "Writer Last Name" at bounding box center [470, 152] width 146 height 24
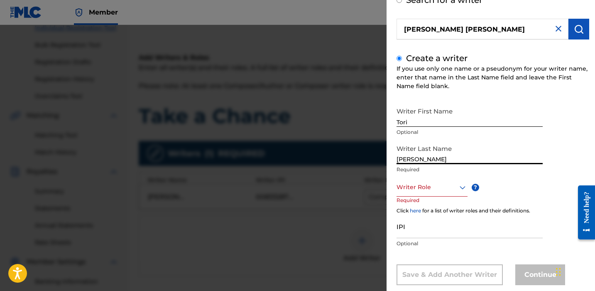
type input "[PERSON_NAME]"
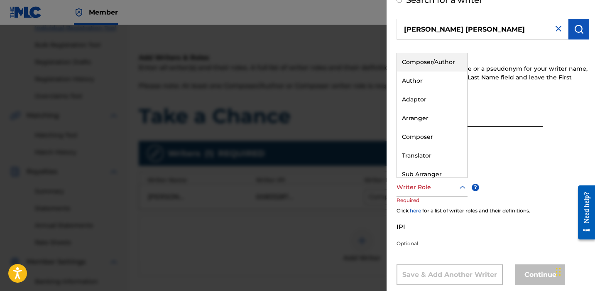
click at [461, 185] on icon at bounding box center [463, 187] width 10 height 10
click at [430, 84] on div "Author" at bounding box center [432, 80] width 70 height 19
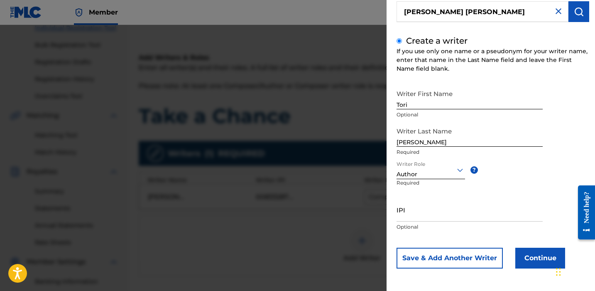
scroll to position [69, 0]
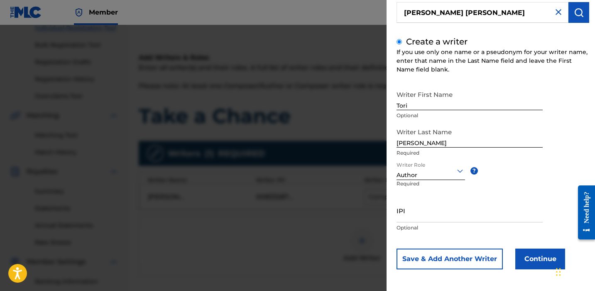
click at [545, 254] on button "Continue" at bounding box center [541, 258] width 50 height 21
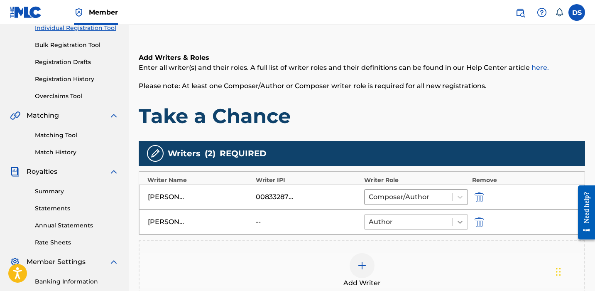
click at [460, 222] on icon at bounding box center [460, 222] width 5 height 3
click at [470, 247] on div "Add Writer" at bounding box center [362, 270] width 447 height 61
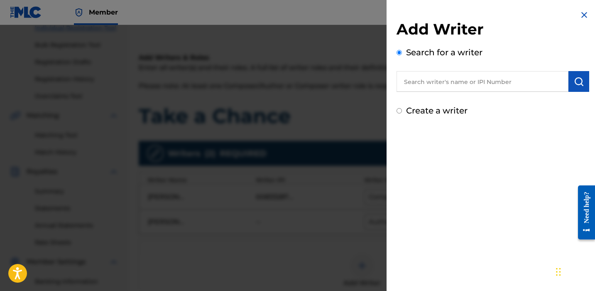
click at [298, 249] on div at bounding box center [297, 170] width 595 height 291
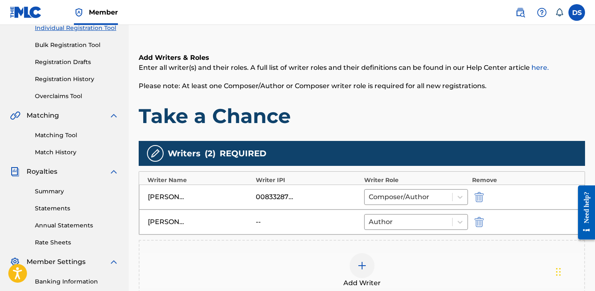
click at [366, 266] on img at bounding box center [362, 265] width 10 height 10
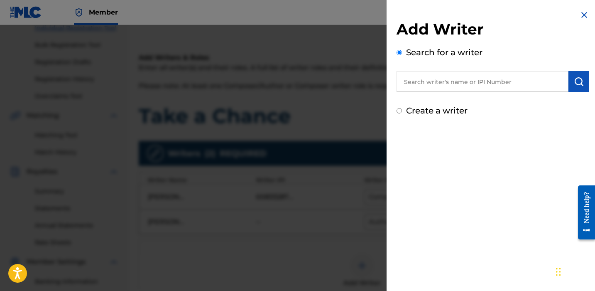
click at [440, 84] on input "text" at bounding box center [483, 81] width 172 height 21
type input "v"
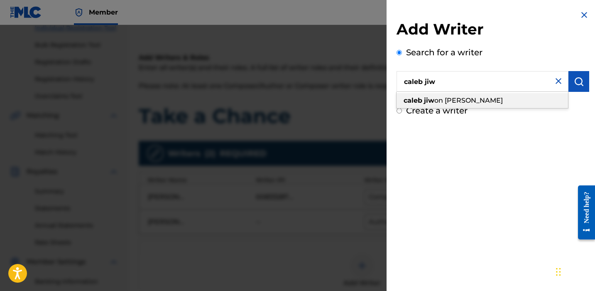
click at [454, 101] on span "on [PERSON_NAME]" at bounding box center [469, 100] width 69 height 8
type input "[PERSON_NAME] [PERSON_NAME]"
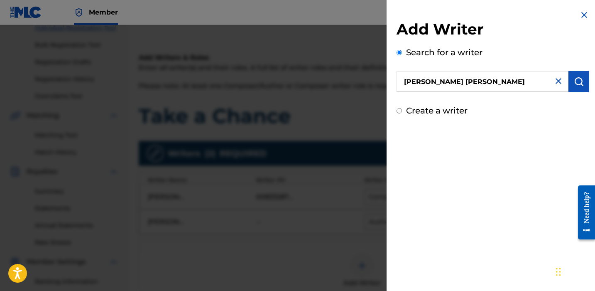
click at [577, 85] on img "submit" at bounding box center [579, 81] width 10 height 10
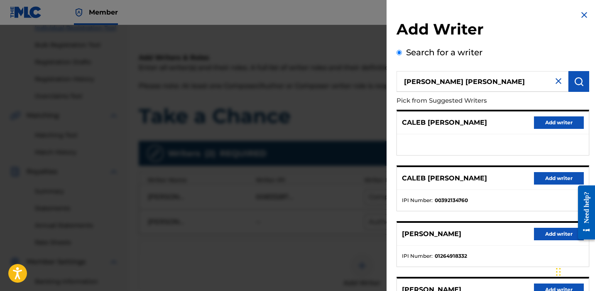
click at [555, 175] on button "Add writer" at bounding box center [559, 178] width 50 height 12
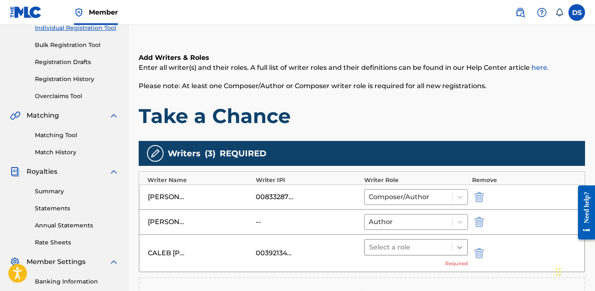
click at [457, 249] on icon at bounding box center [460, 247] width 8 height 8
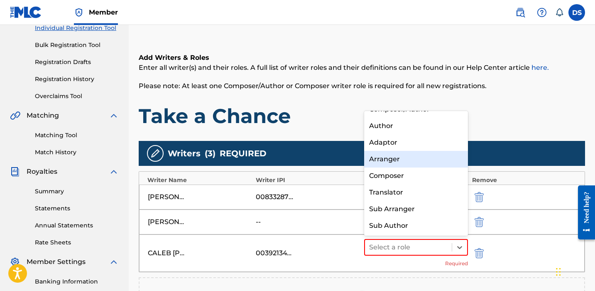
scroll to position [0, 0]
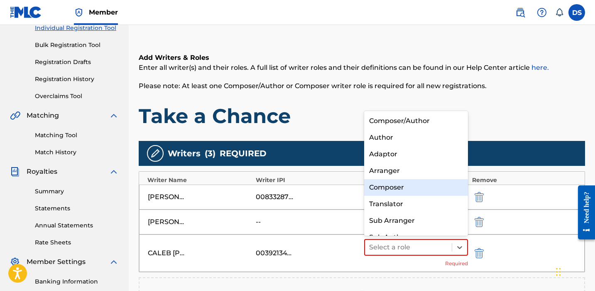
click at [404, 192] on div "Composer" at bounding box center [416, 187] width 104 height 17
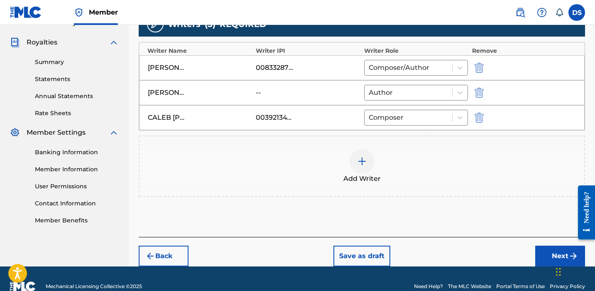
scroll to position [241, 0]
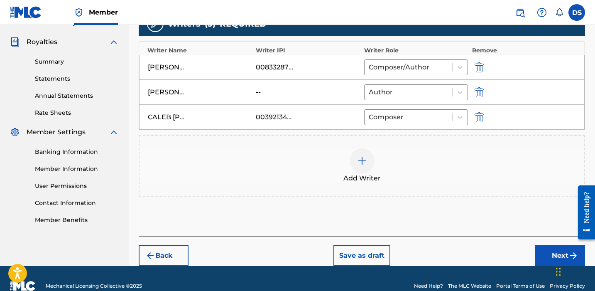
click at [546, 252] on button "Next" at bounding box center [561, 255] width 50 height 21
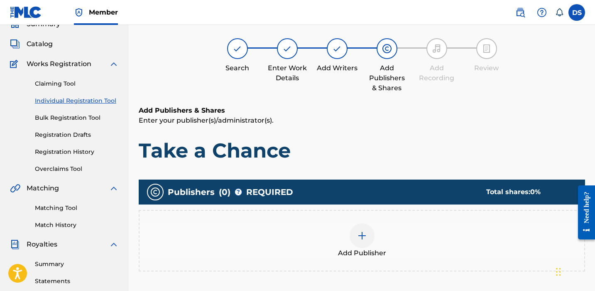
scroll to position [37, 0]
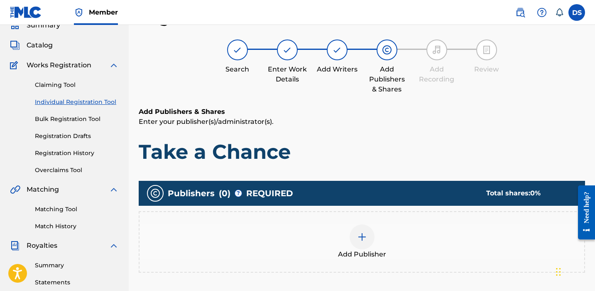
click at [364, 231] on div at bounding box center [362, 236] width 25 height 25
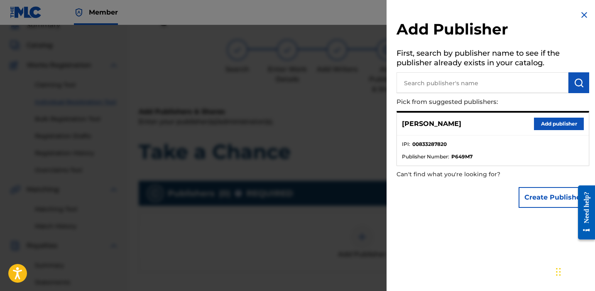
click at [546, 127] on button "Add publisher" at bounding box center [559, 124] width 50 height 12
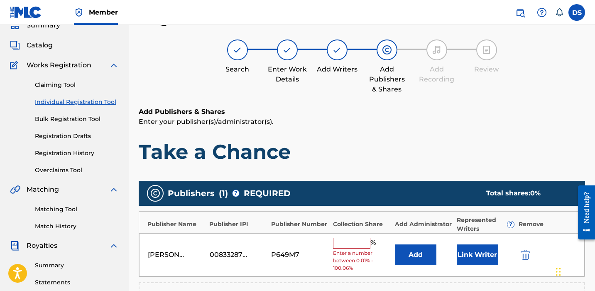
scroll to position [63, 0]
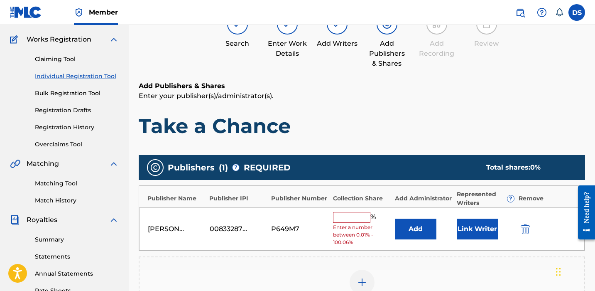
click at [354, 211] on div "[PERSON_NAME] 00833287820 P649M7 % Enter a number between 0.01% - 100.06% Add L…" at bounding box center [362, 229] width 446 height 44
click at [347, 216] on input "text" at bounding box center [351, 217] width 37 height 11
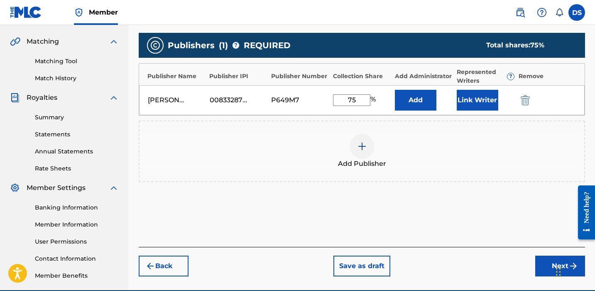
scroll to position [190, 0]
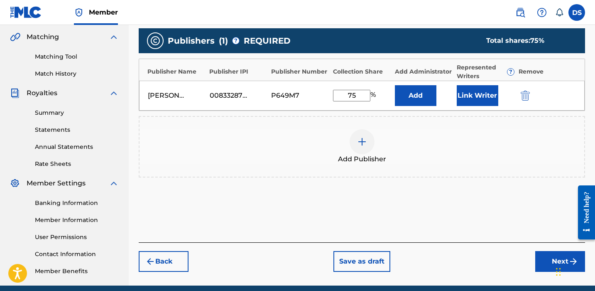
type input "75"
click at [557, 269] on div "Chat Widget" at bounding box center [575, 271] width 42 height 40
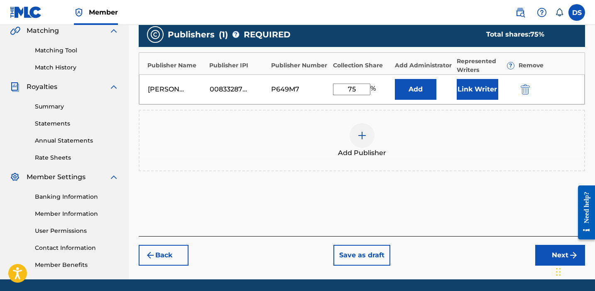
click at [542, 251] on button "Next" at bounding box center [561, 255] width 50 height 21
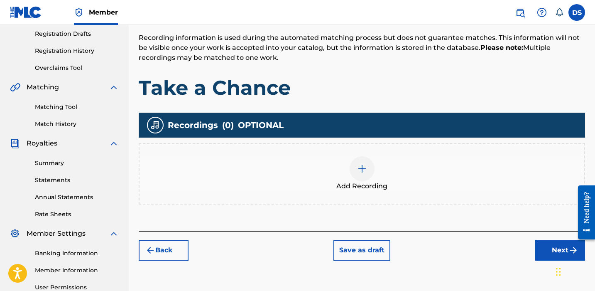
scroll to position [140, 0]
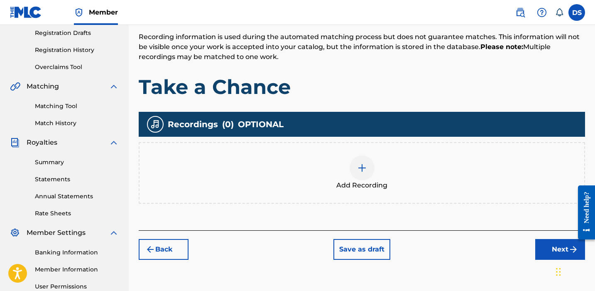
click at [361, 168] on img at bounding box center [362, 168] width 10 height 10
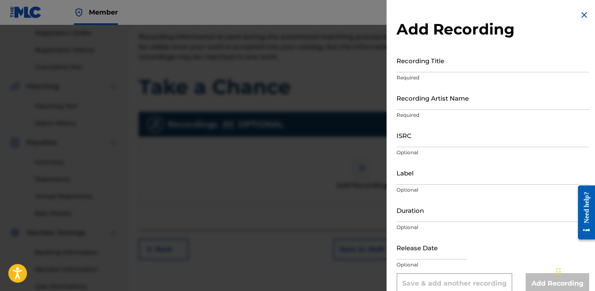
click at [430, 65] on input "Recording Title" at bounding box center [493, 61] width 193 height 24
type input "Take a Chance"
click at [441, 103] on input "Recording Artist Name" at bounding box center [493, 98] width 193 height 24
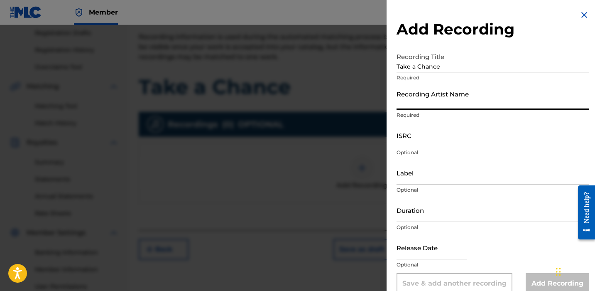
type input "[PERSON_NAME]"
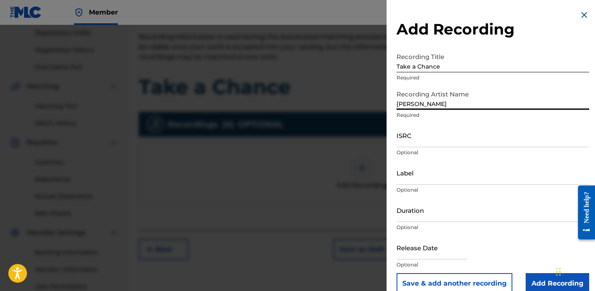
click at [427, 142] on input "ISRC" at bounding box center [493, 135] width 193 height 24
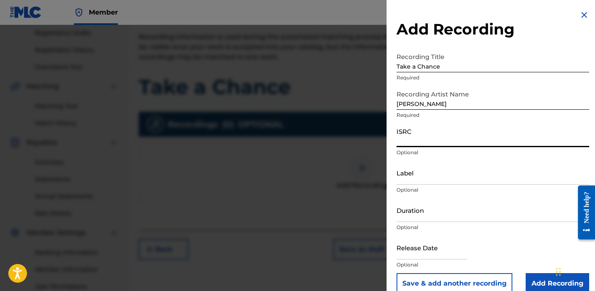
paste input "QZWDE2489450"
type input "QZWDE2489450"
click at [427, 213] on input "Duration" at bounding box center [493, 210] width 193 height 24
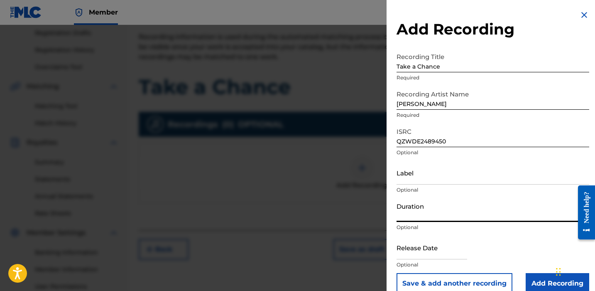
click at [427, 213] on input "Duration" at bounding box center [493, 210] width 193 height 24
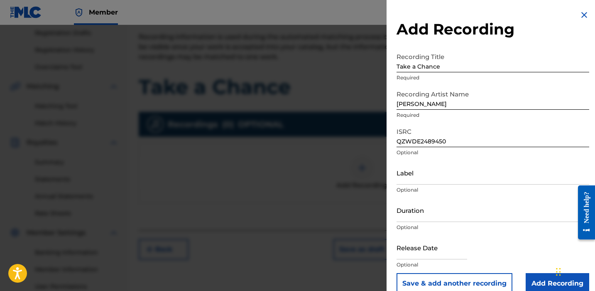
click at [423, 244] on input "text" at bounding box center [432, 248] width 71 height 24
select select "7"
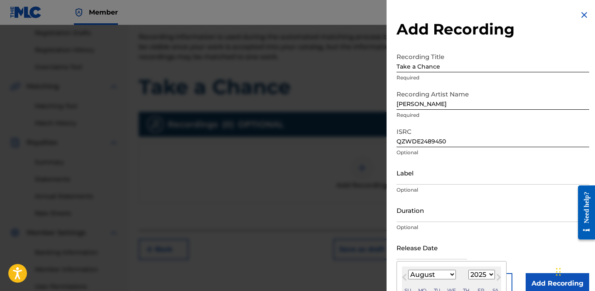
click at [488, 274] on select "1899 1900 1901 1902 1903 1904 1905 1906 1907 1908 1909 1910 1911 1912 1913 1914…" at bounding box center [482, 275] width 27 height 10
select select "2024"
click at [469, 270] on select "1899 1900 1901 1902 1903 1904 1905 1906 1907 1908 1909 1910 1911 1912 1913 1914…" at bounding box center [482, 275] width 27 height 10
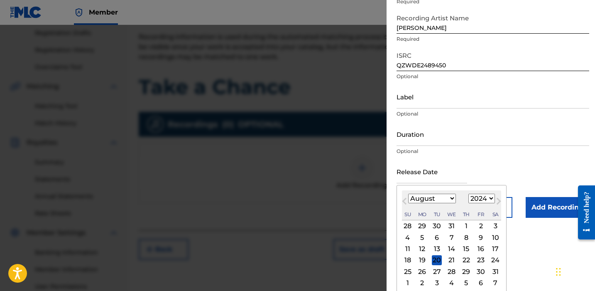
scroll to position [79, 0]
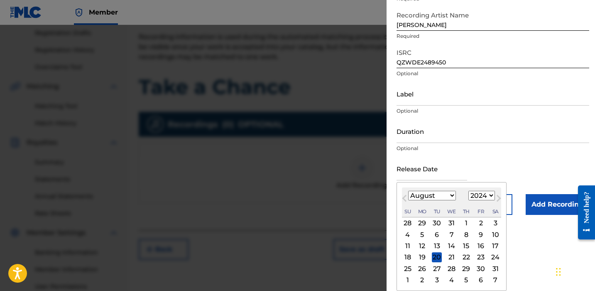
click at [450, 248] on div "14" at bounding box center [452, 246] width 10 height 10
type input "[DATE]"
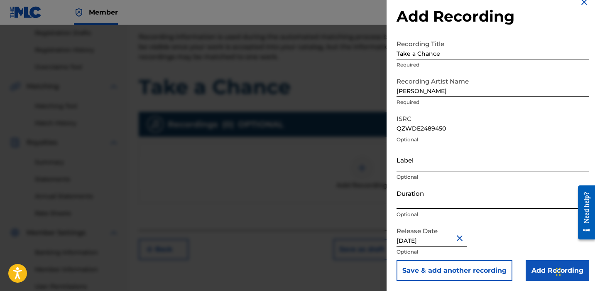
click at [429, 196] on input "Duration" at bounding box center [493, 197] width 193 height 24
type input "02:53"
click at [541, 265] on input "Add Recording" at bounding box center [558, 270] width 64 height 21
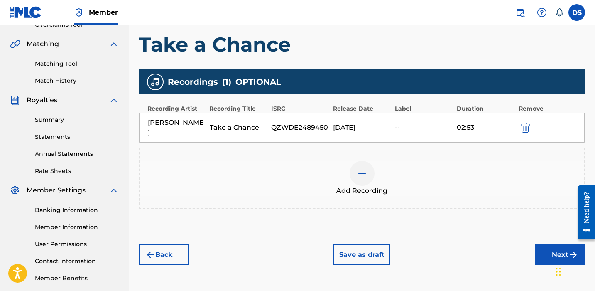
click at [547, 244] on button "Next" at bounding box center [561, 254] width 50 height 21
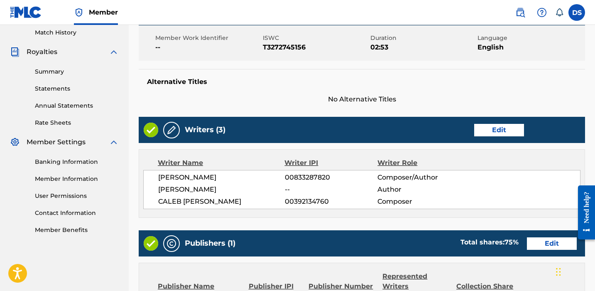
scroll to position [439, 0]
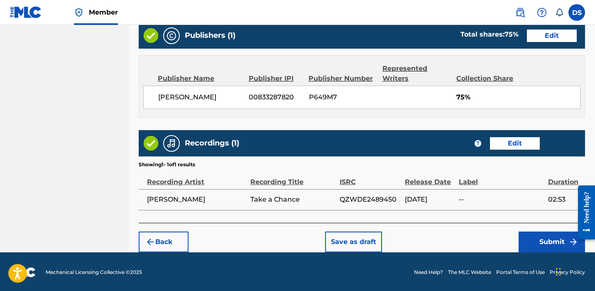
click at [539, 249] on button "Submit" at bounding box center [552, 241] width 66 height 21
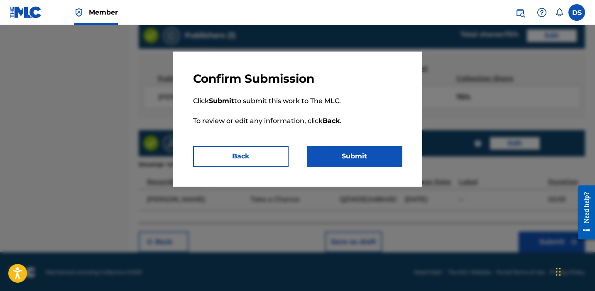
click at [348, 158] on button "Submit" at bounding box center [355, 156] width 96 height 21
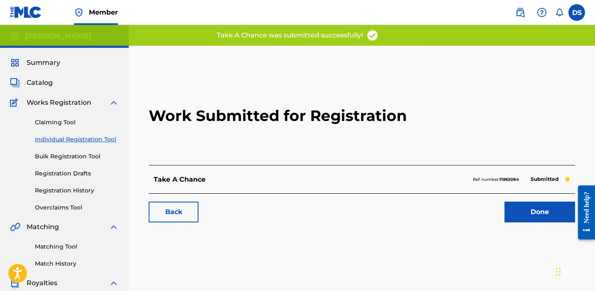
click at [546, 210] on link "Done" at bounding box center [540, 211] width 71 height 21
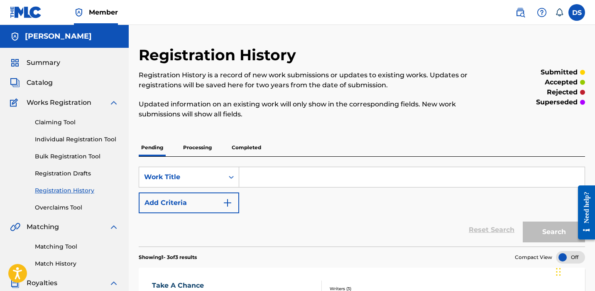
click at [70, 139] on link "Individual Registration Tool" at bounding box center [77, 139] width 84 height 9
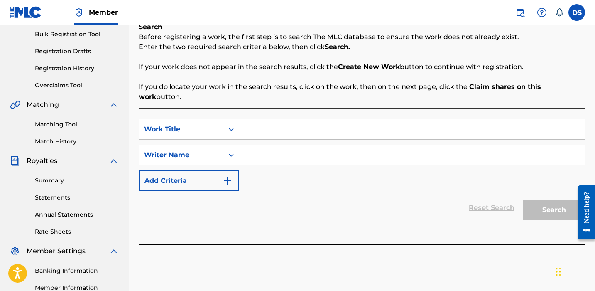
scroll to position [113, 0]
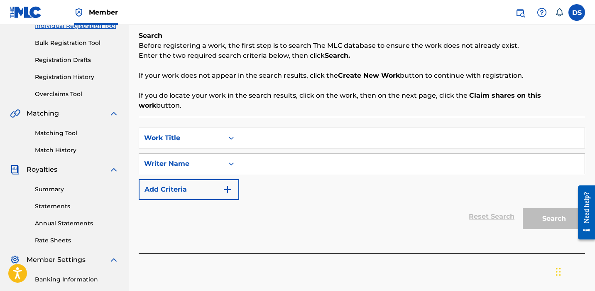
click at [268, 130] on input "Search Form" at bounding box center [412, 138] width 346 height 20
type input "Sure thing"
click at [281, 154] on input "Search Form" at bounding box center [412, 164] width 346 height 20
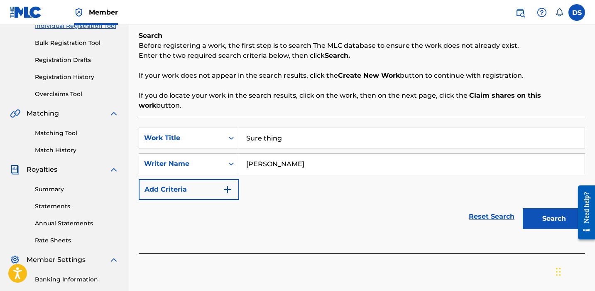
type input "[PERSON_NAME]"
click at [542, 208] on button "Search" at bounding box center [554, 218] width 62 height 21
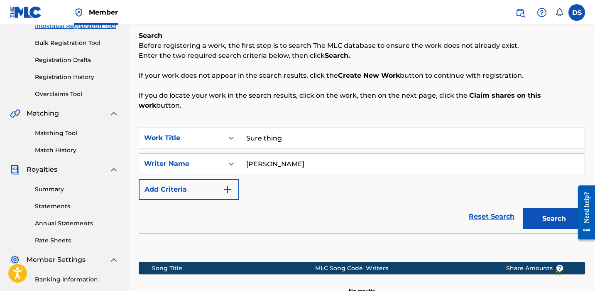
scroll to position [224, 0]
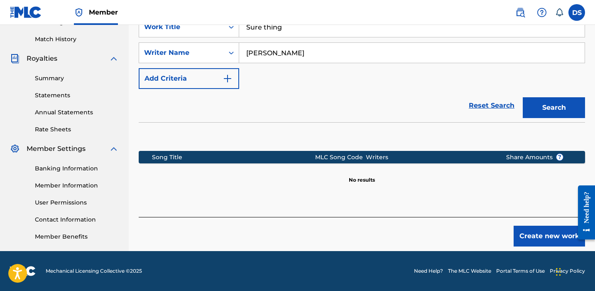
click at [549, 229] on button "Create new work" at bounding box center [549, 236] width 71 height 21
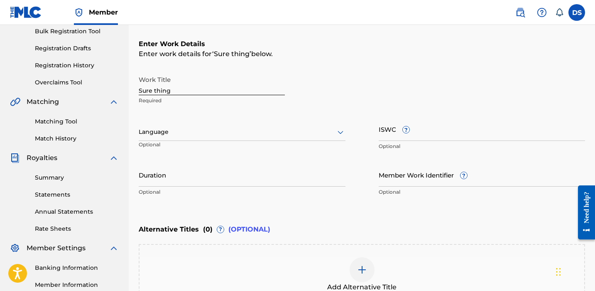
scroll to position [125, 0]
click at [176, 85] on input "Sure thing" at bounding box center [212, 83] width 146 height 24
click at [172, 92] on input "Sure thing" at bounding box center [212, 83] width 146 height 24
type input "Sure Thing"
click at [274, 130] on div at bounding box center [242, 131] width 207 height 10
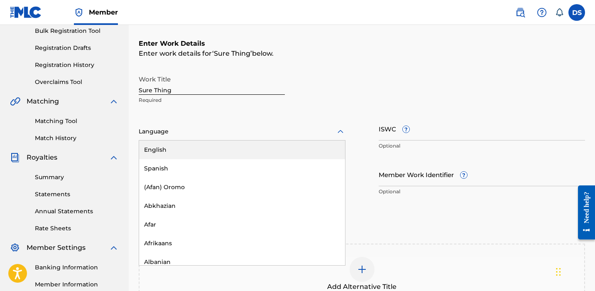
click at [235, 148] on div "English" at bounding box center [242, 149] width 206 height 19
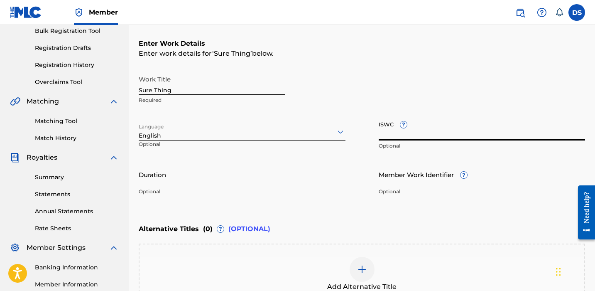
click at [443, 134] on input "ISWC ?" at bounding box center [482, 129] width 207 height 24
paste input "T3339224505"
type input "T3339224505"
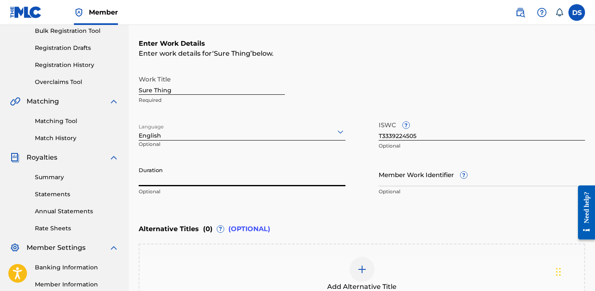
click at [246, 180] on input "Duration" at bounding box center [242, 174] width 207 height 24
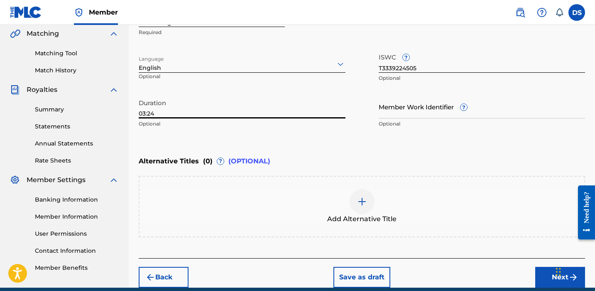
type input "03:24"
click at [541, 273] on button "Next" at bounding box center [561, 277] width 50 height 21
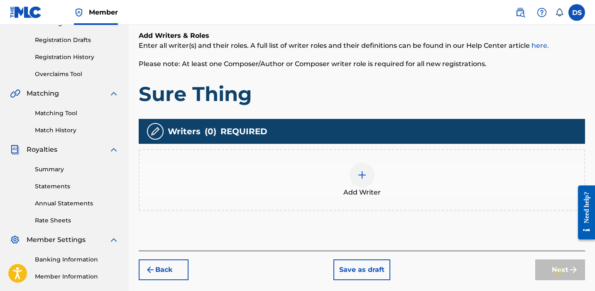
scroll to position [134, 0]
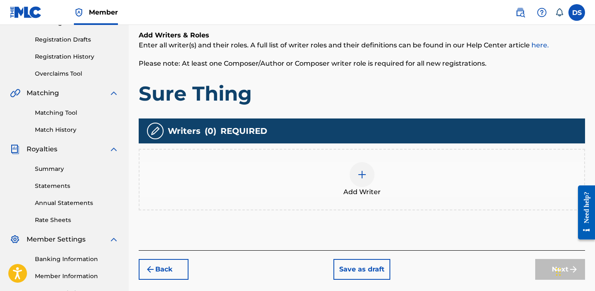
click at [363, 183] on div at bounding box center [362, 174] width 25 height 25
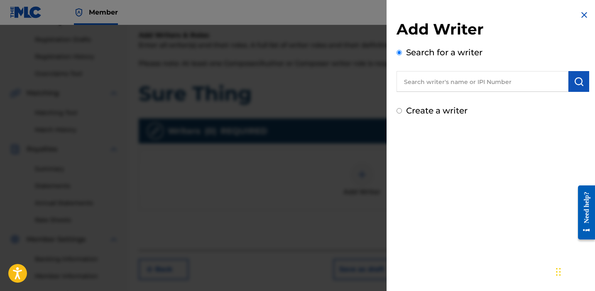
click at [430, 85] on input "text" at bounding box center [483, 81] width 172 height 21
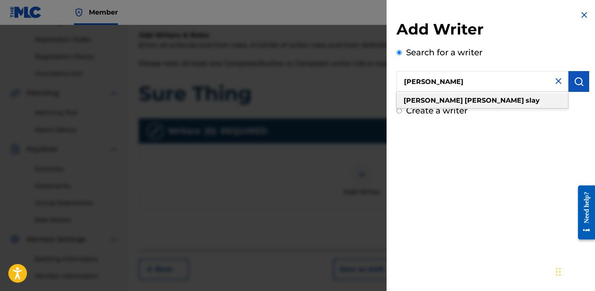
click at [526, 98] on strong "slay" at bounding box center [533, 100] width 14 height 8
type input "[PERSON_NAME]"
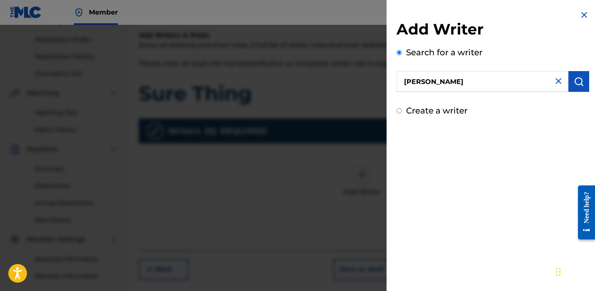
click at [574, 79] on img "submit" at bounding box center [579, 81] width 10 height 10
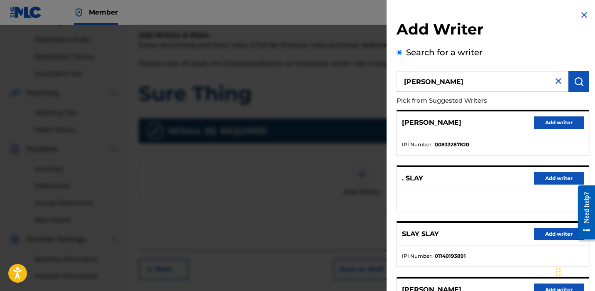
click at [552, 122] on button "Add writer" at bounding box center [559, 122] width 50 height 12
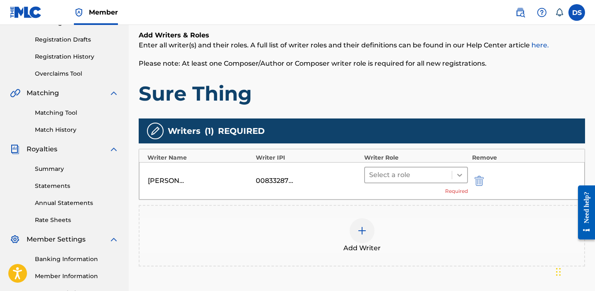
click at [457, 172] on icon at bounding box center [460, 175] width 8 height 8
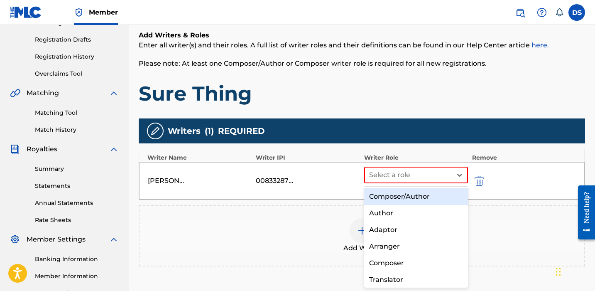
click at [391, 193] on div "Composer/Author" at bounding box center [416, 196] width 104 height 17
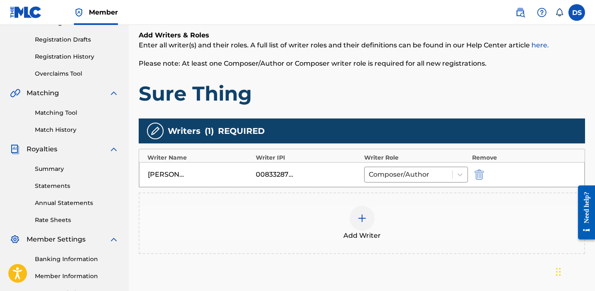
click at [362, 219] on img at bounding box center [362, 218] width 10 height 10
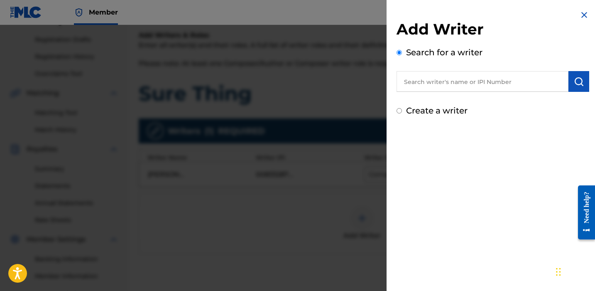
click at [455, 78] on input "text" at bounding box center [483, 81] width 172 height 21
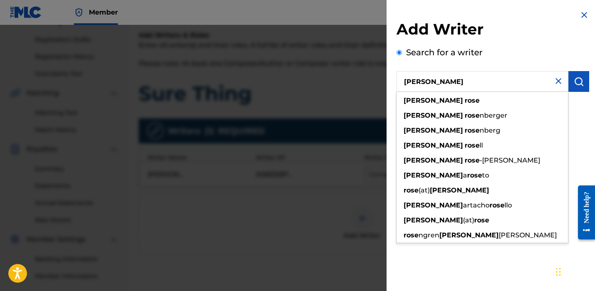
type input "[PERSON_NAME]"
click at [575, 78] on img "submit" at bounding box center [579, 81] width 10 height 10
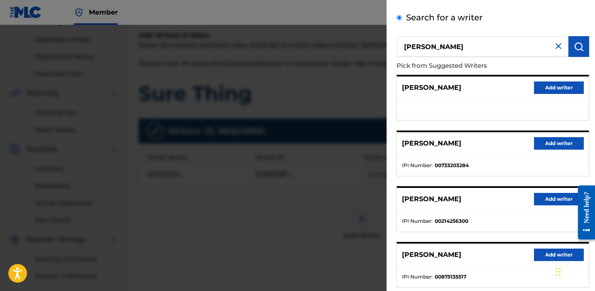
scroll to position [140, 0]
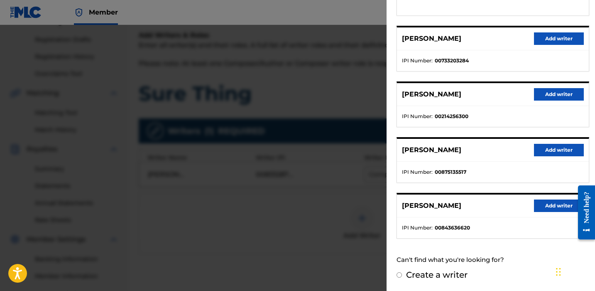
click at [263, 222] on div at bounding box center [297, 170] width 595 height 291
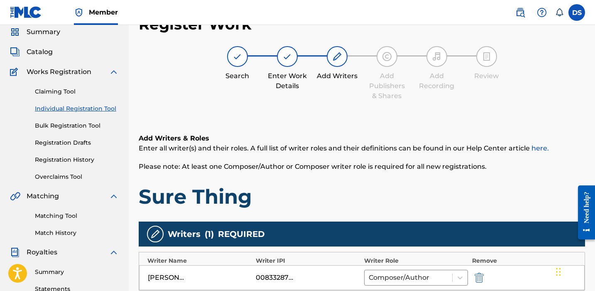
scroll to position [0, 0]
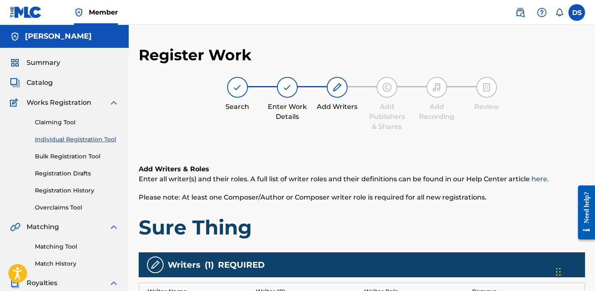
click at [34, 64] on span "Summary" at bounding box center [44, 63] width 34 height 10
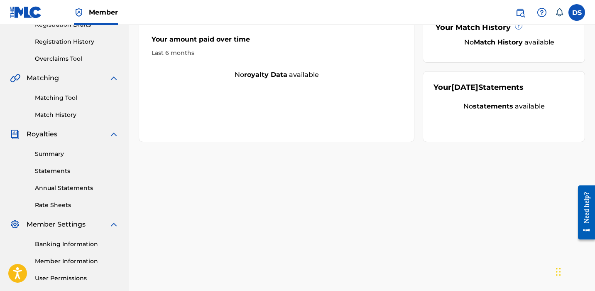
scroll to position [90, 0]
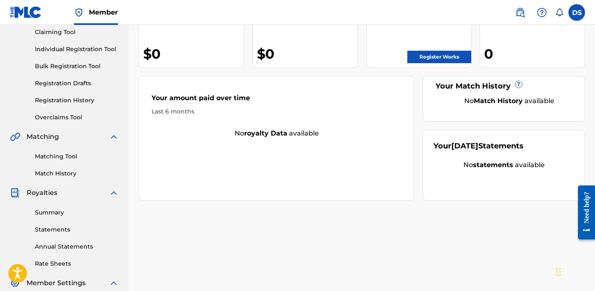
click at [60, 98] on link "Registration History" at bounding box center [77, 100] width 84 height 9
